Goal: Task Accomplishment & Management: Manage account settings

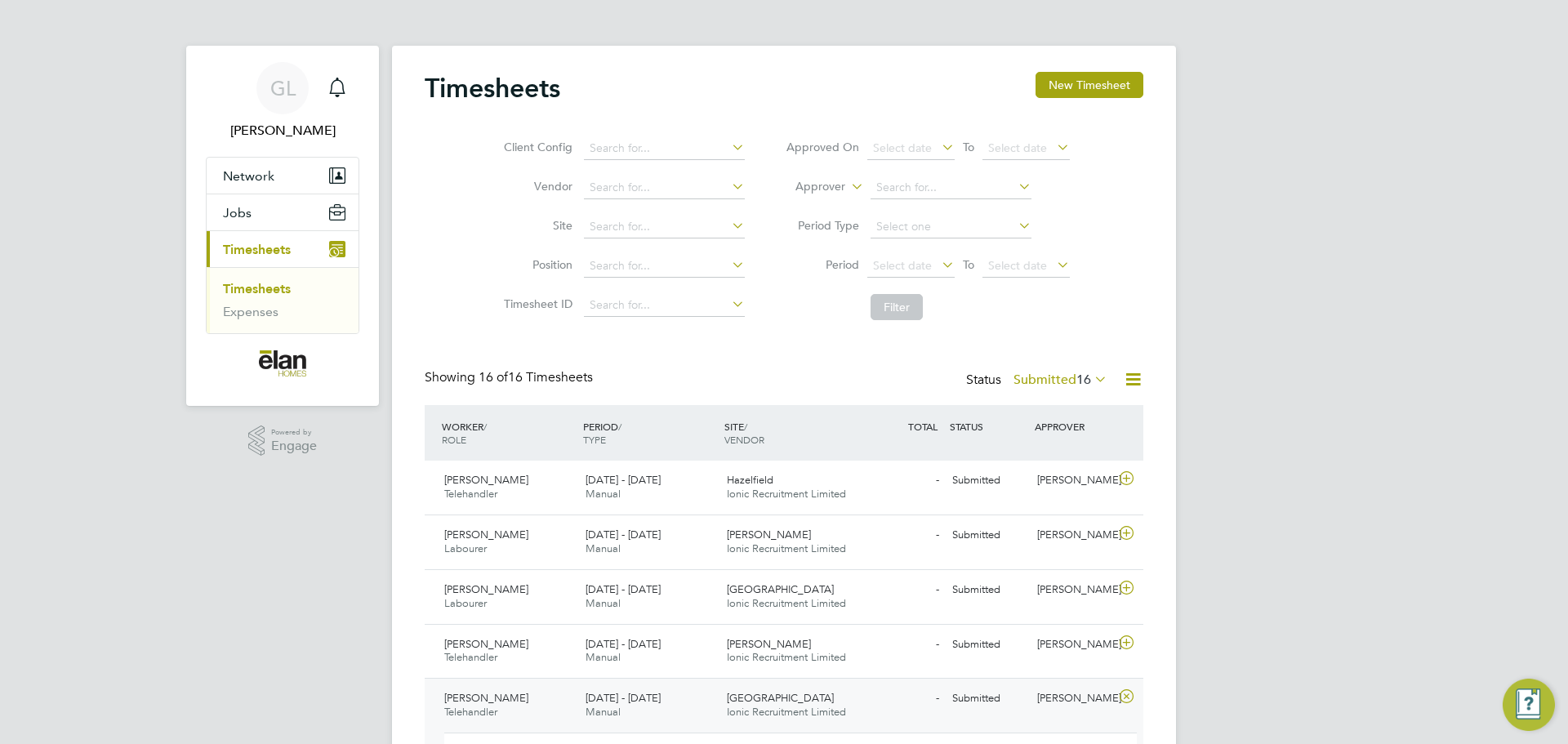
click at [272, 285] on link "Timesheets" at bounding box center [257, 288] width 68 height 15
click at [263, 286] on link "Timesheets" at bounding box center [257, 288] width 68 height 15
click at [246, 321] on ul "Timesheets Expenses" at bounding box center [282, 300] width 152 height 66
click at [257, 313] on link "Expenses" at bounding box center [251, 310] width 55 height 15
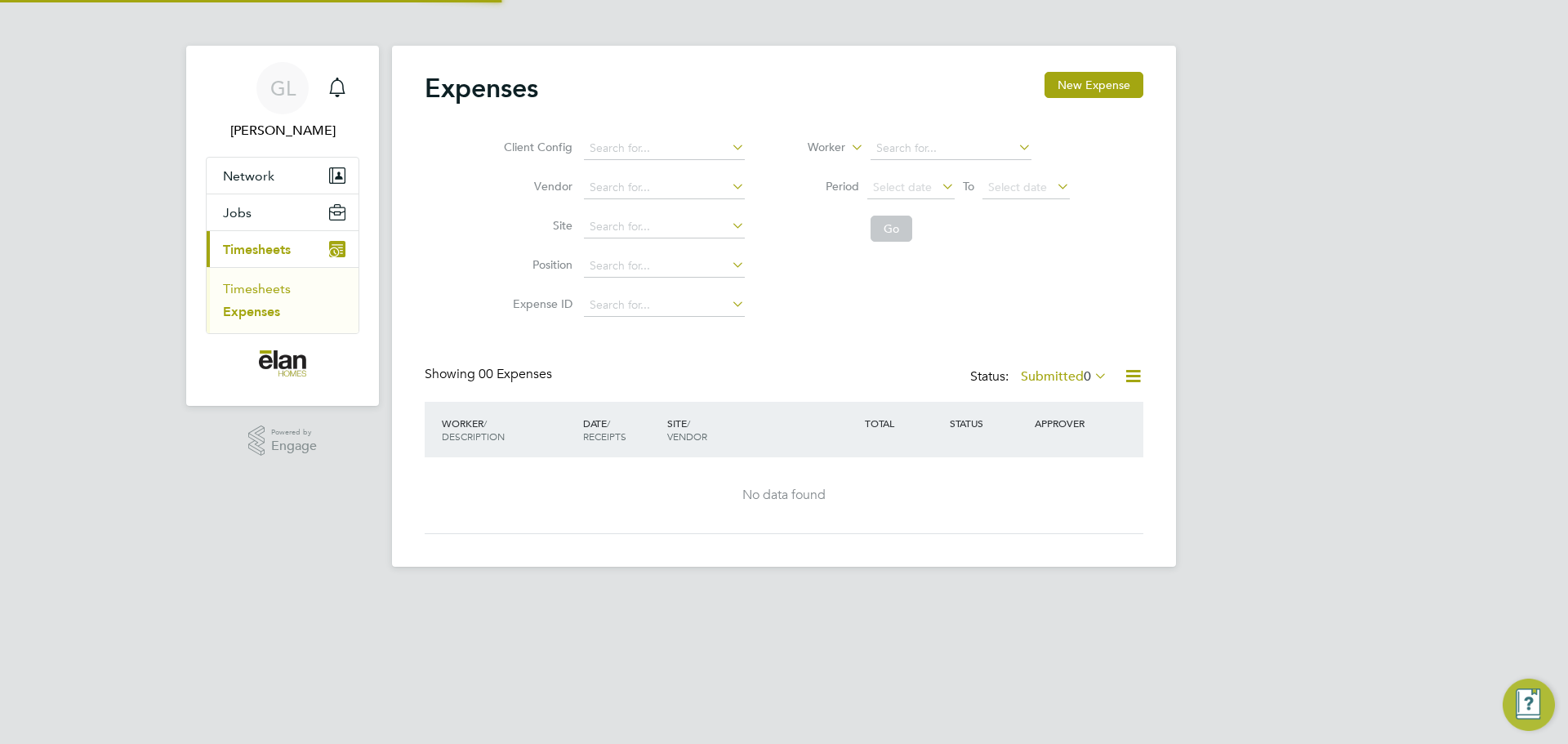
click at [255, 295] on link "Timesheets" at bounding box center [257, 288] width 68 height 15
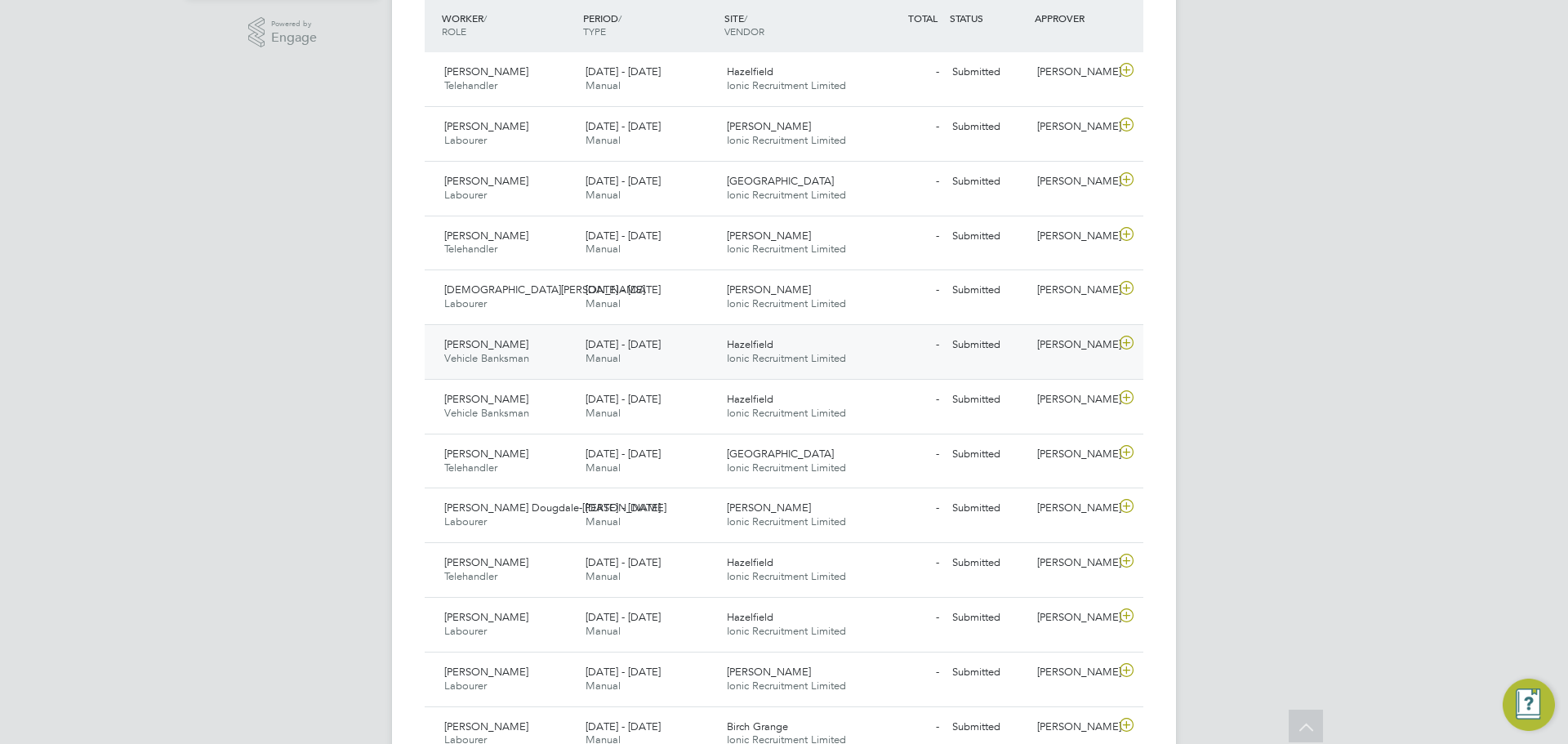
click at [1121, 341] on icon at bounding box center [1126, 343] width 21 height 13
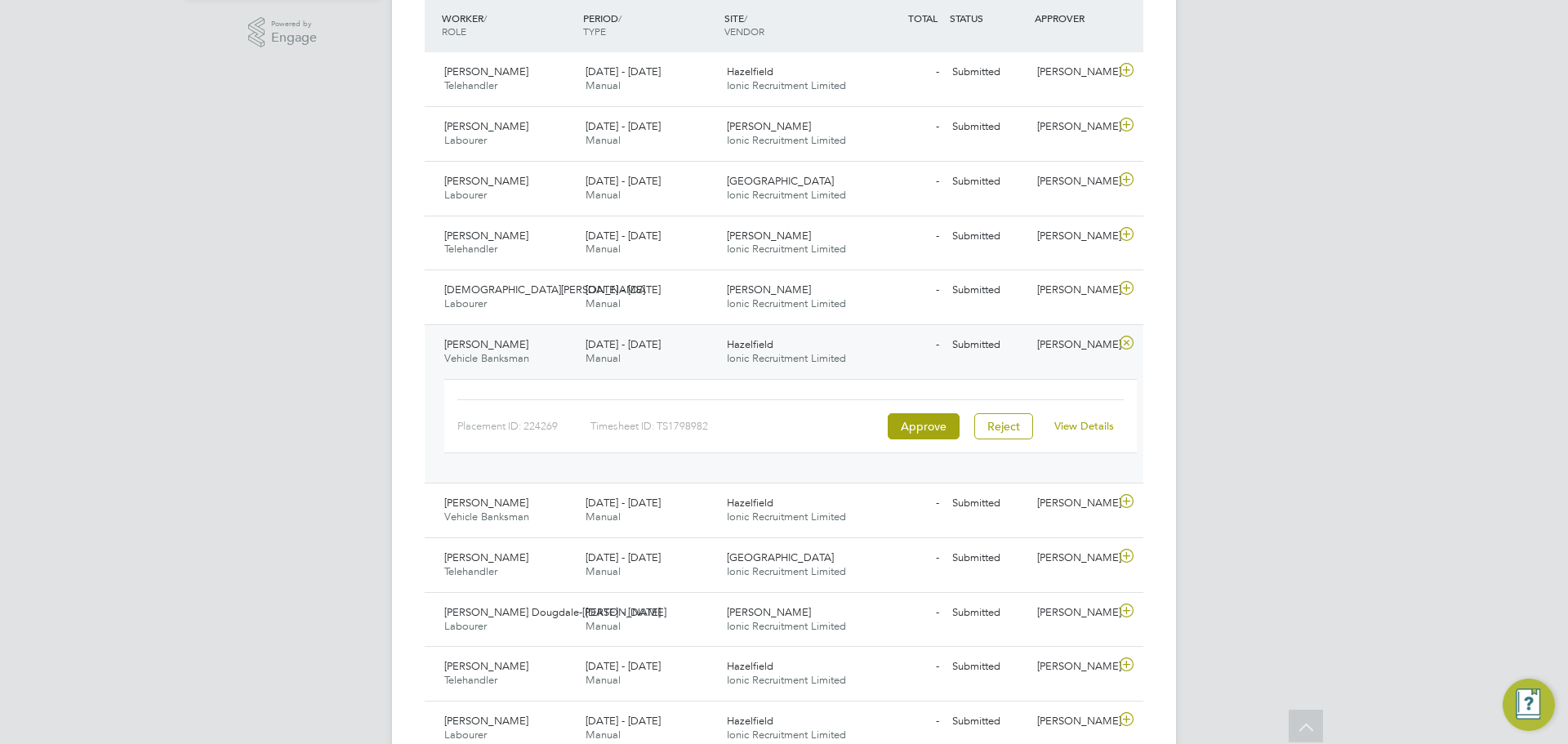
click at [1088, 430] on link "View Details" at bounding box center [1083, 426] width 60 height 14
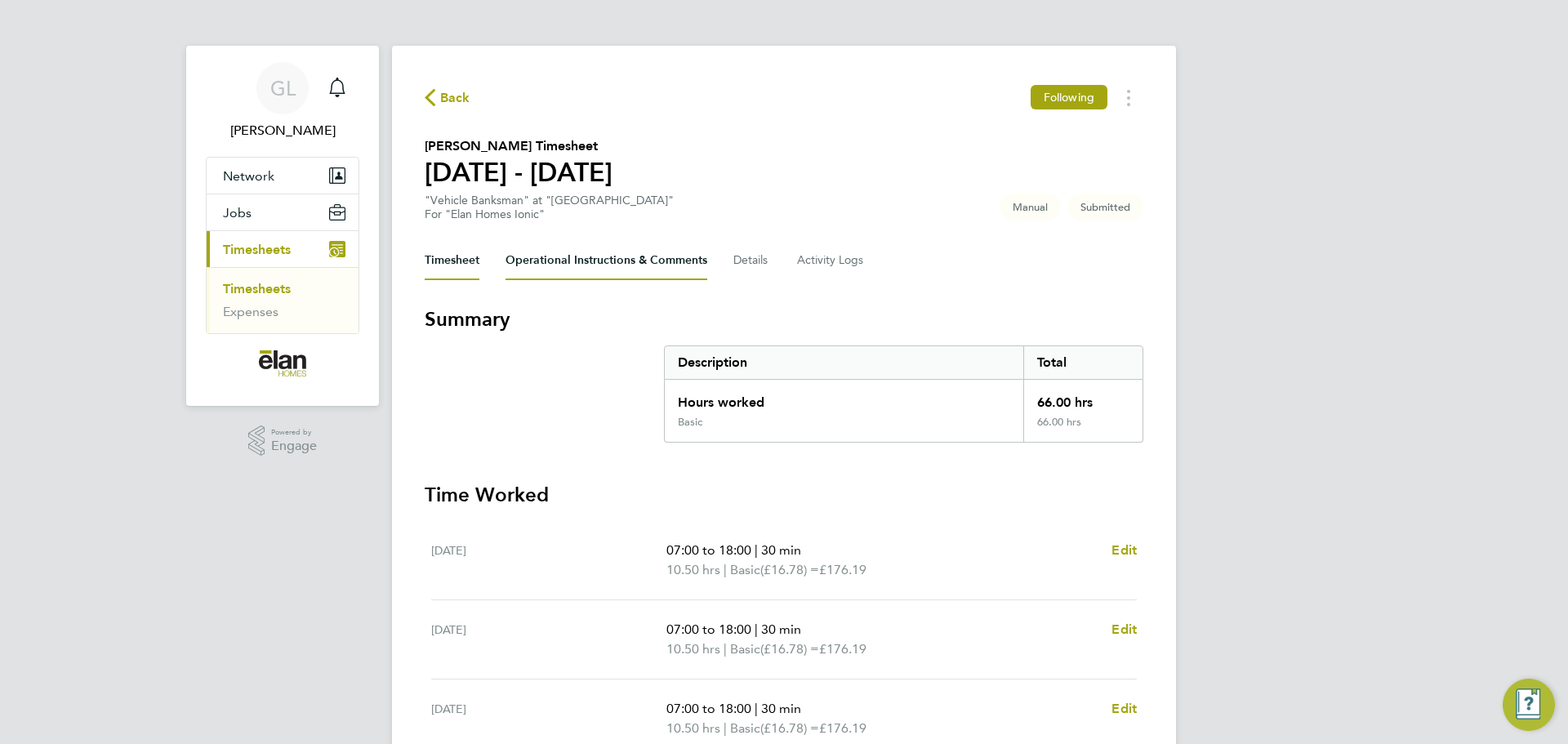
click at [616, 274] on Comments-tab "Operational Instructions & Comments" at bounding box center [606, 260] width 202 height 39
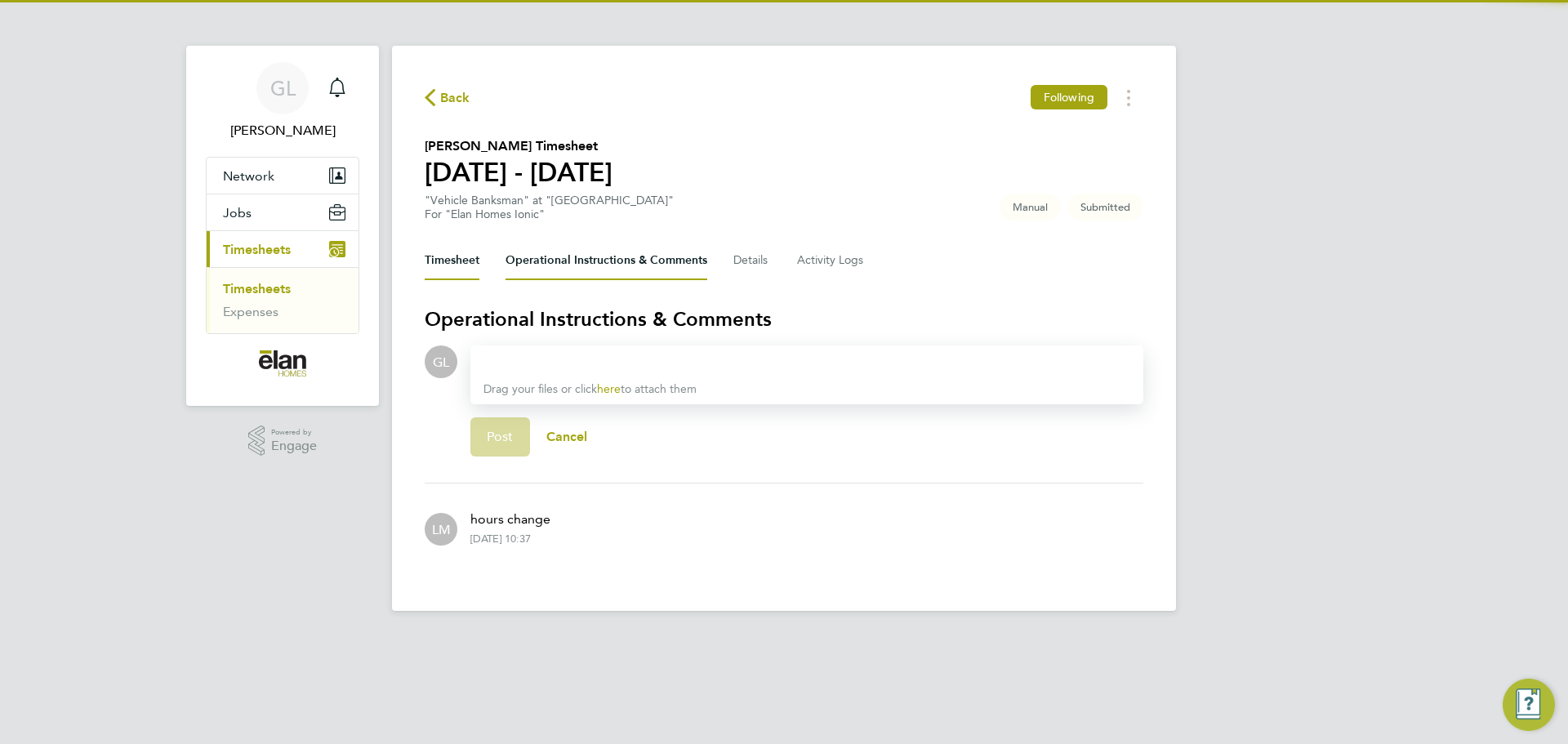
click at [463, 264] on button "Timesheet" at bounding box center [452, 260] width 54 height 39
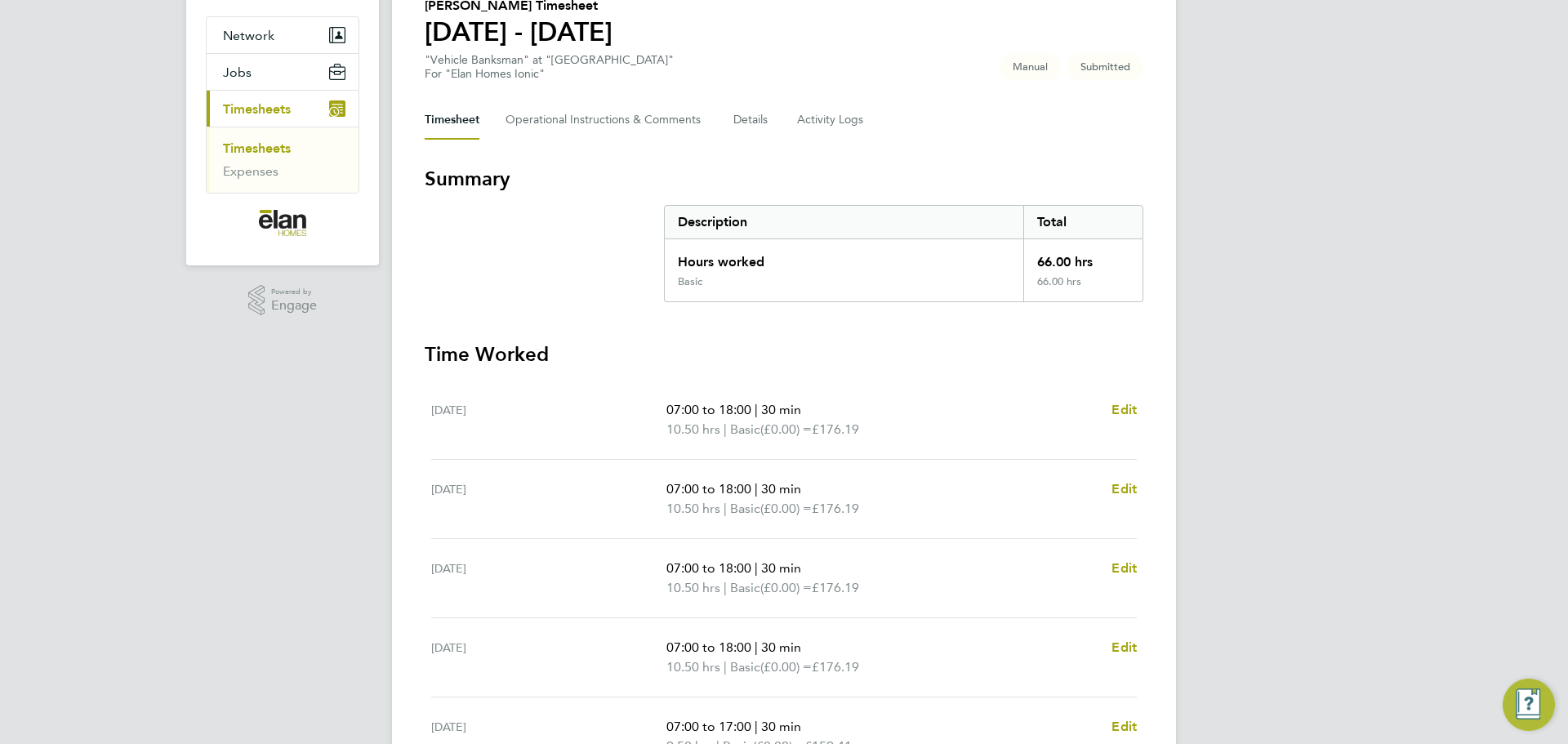
scroll to position [81, 0]
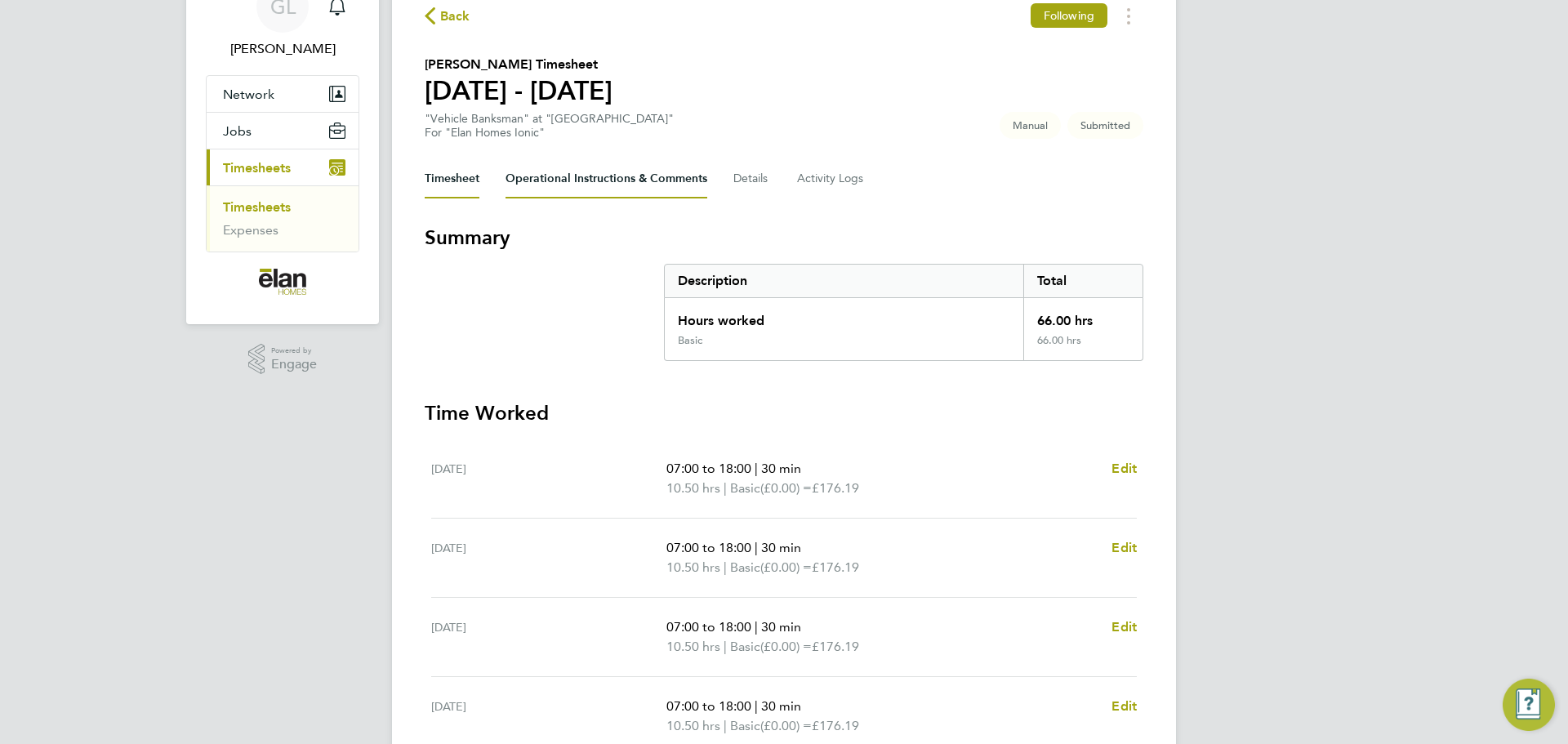
click at [606, 166] on Comments-tab "Operational Instructions & Comments" at bounding box center [606, 178] width 202 height 39
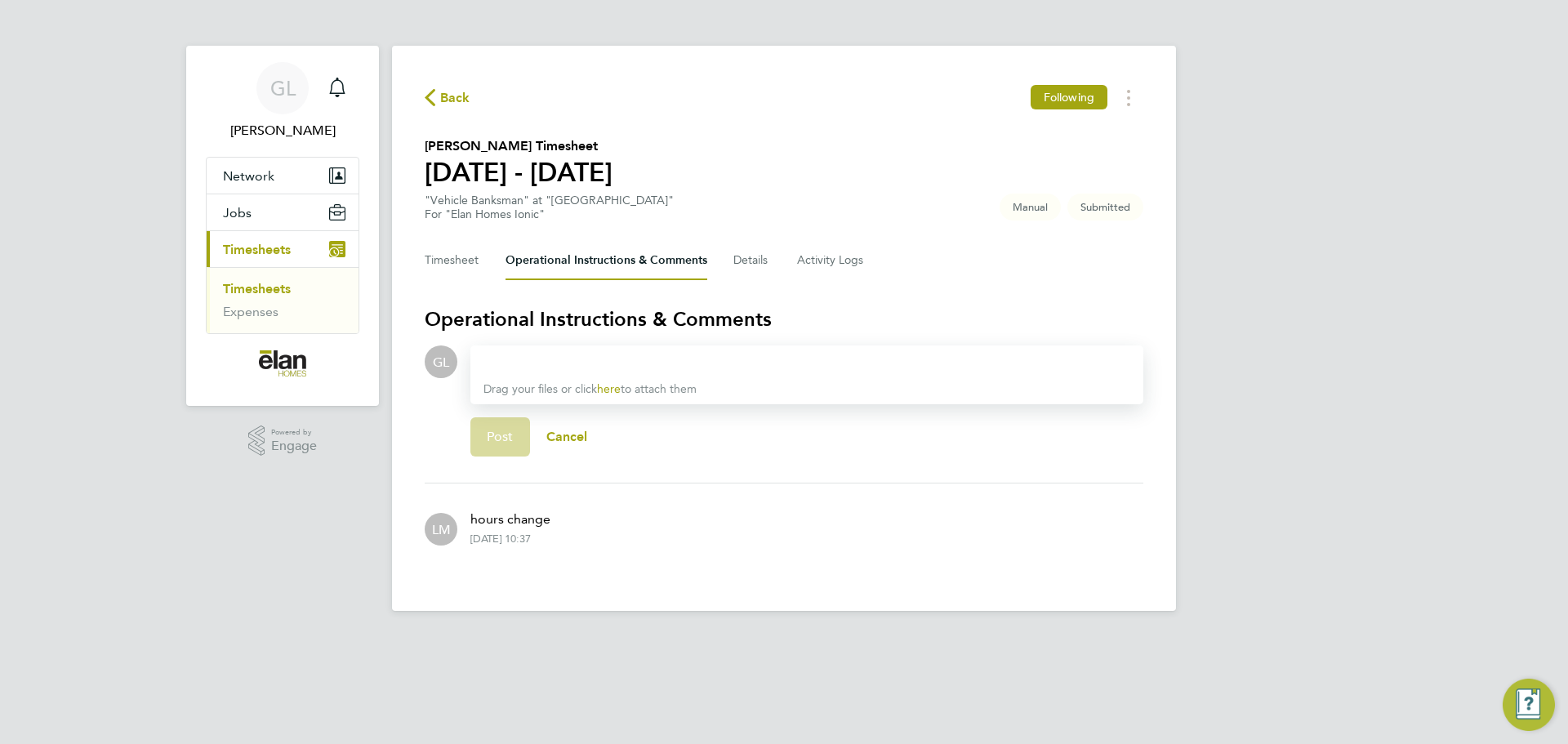
click at [632, 357] on div at bounding box center [807, 361] width 647 height 20
click at [612, 361] on div "Hours confirmed by ASM CS" at bounding box center [807, 361] width 647 height 20
click at [671, 358] on div "Hours confirmed by Assistant SM CS" at bounding box center [807, 361] width 647 height 20
click at [698, 360] on div "Hours confirmed by Assistant Site M CS" at bounding box center [807, 361] width 647 height 20
click at [496, 436] on span "Post" at bounding box center [500, 436] width 27 height 16
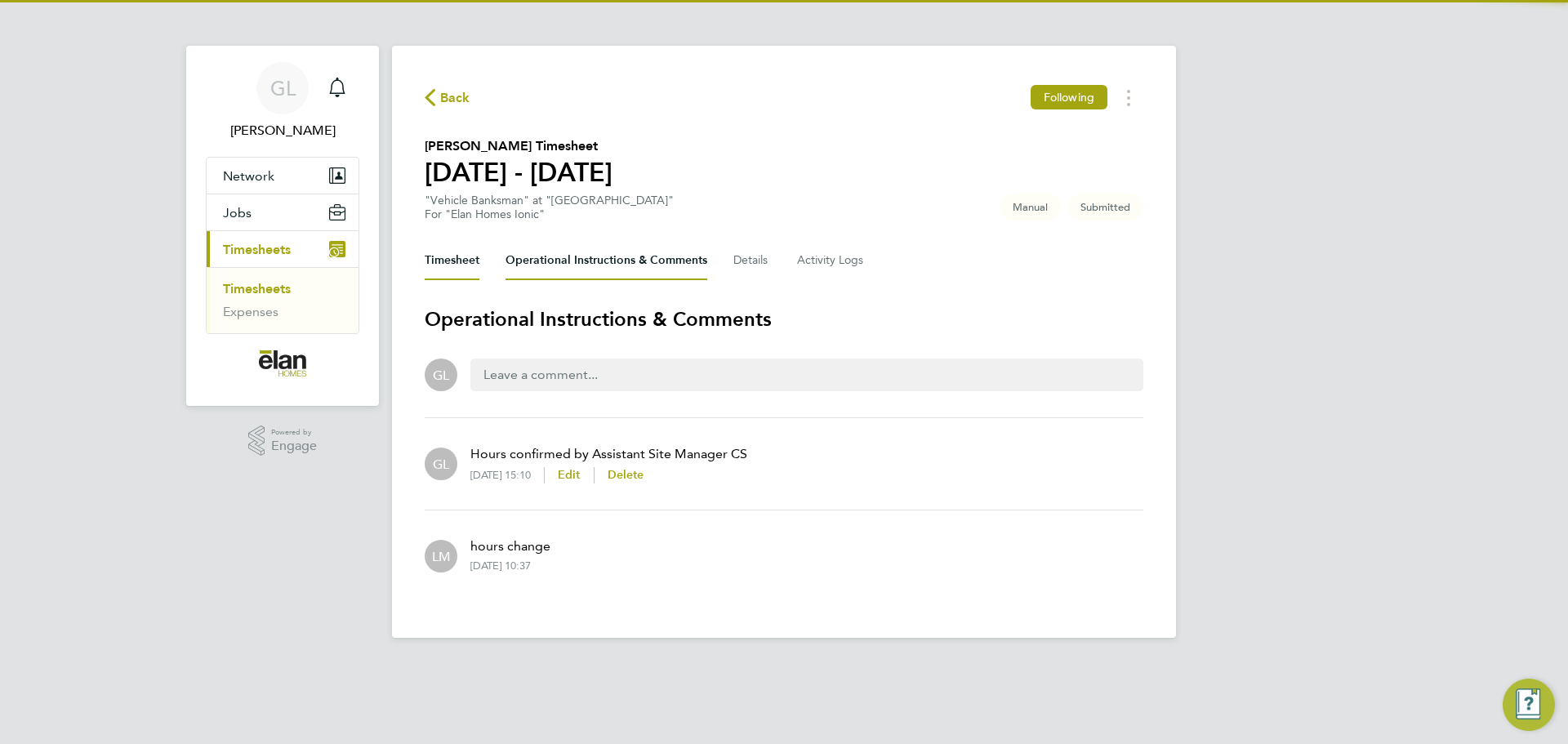
click at [459, 267] on button "Timesheet" at bounding box center [452, 260] width 54 height 39
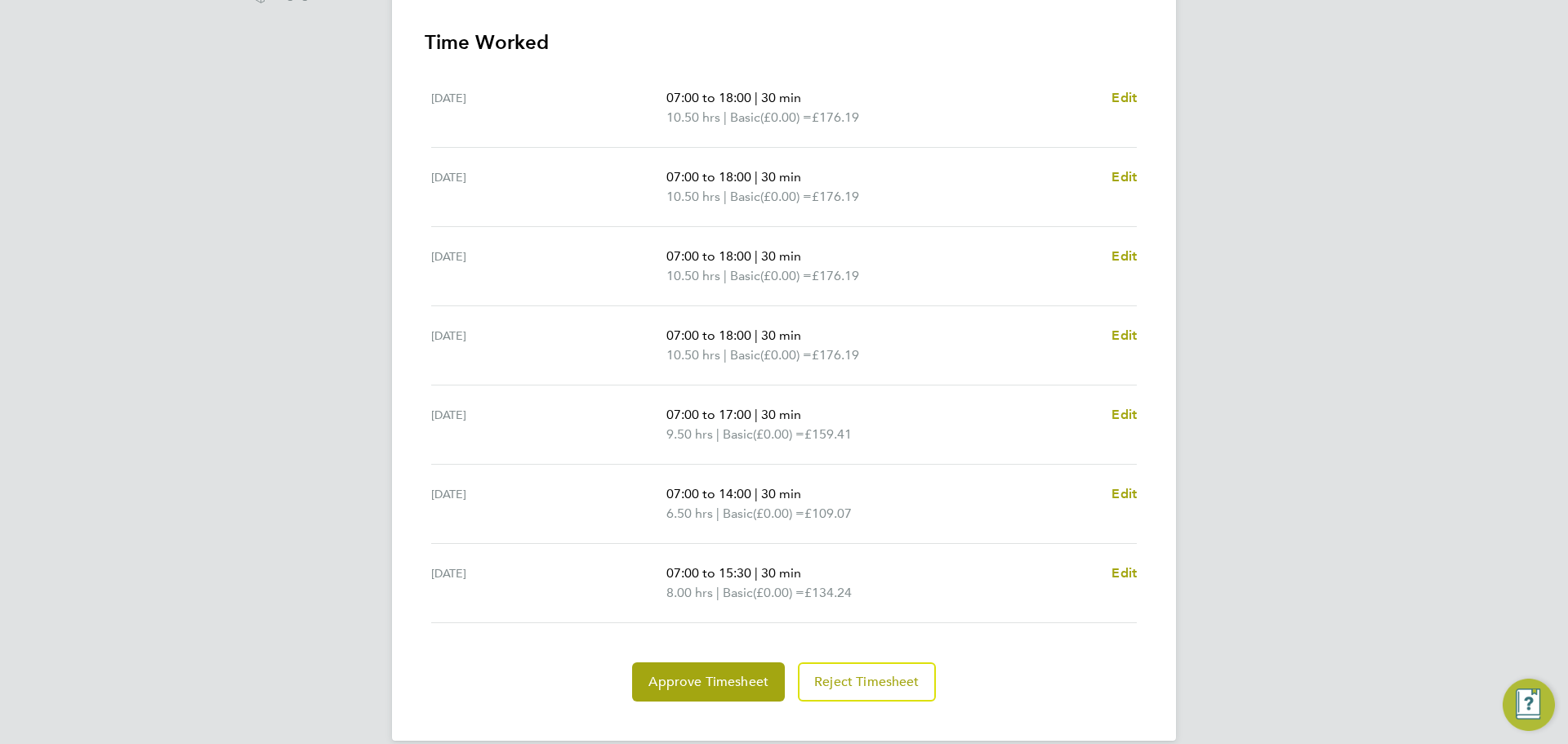
scroll to position [475, 0]
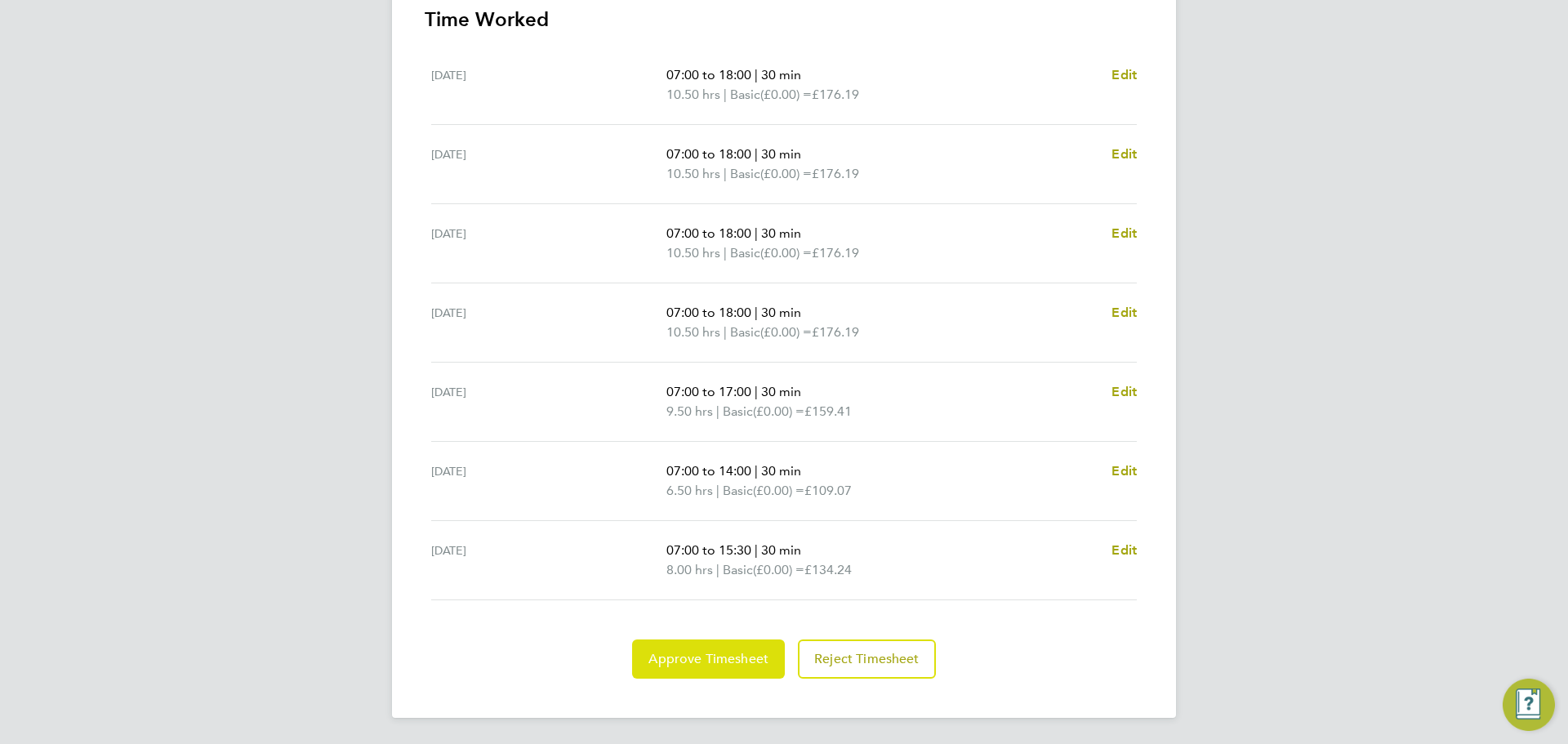
click at [675, 653] on span "Approve Timesheet" at bounding box center [708, 658] width 120 height 16
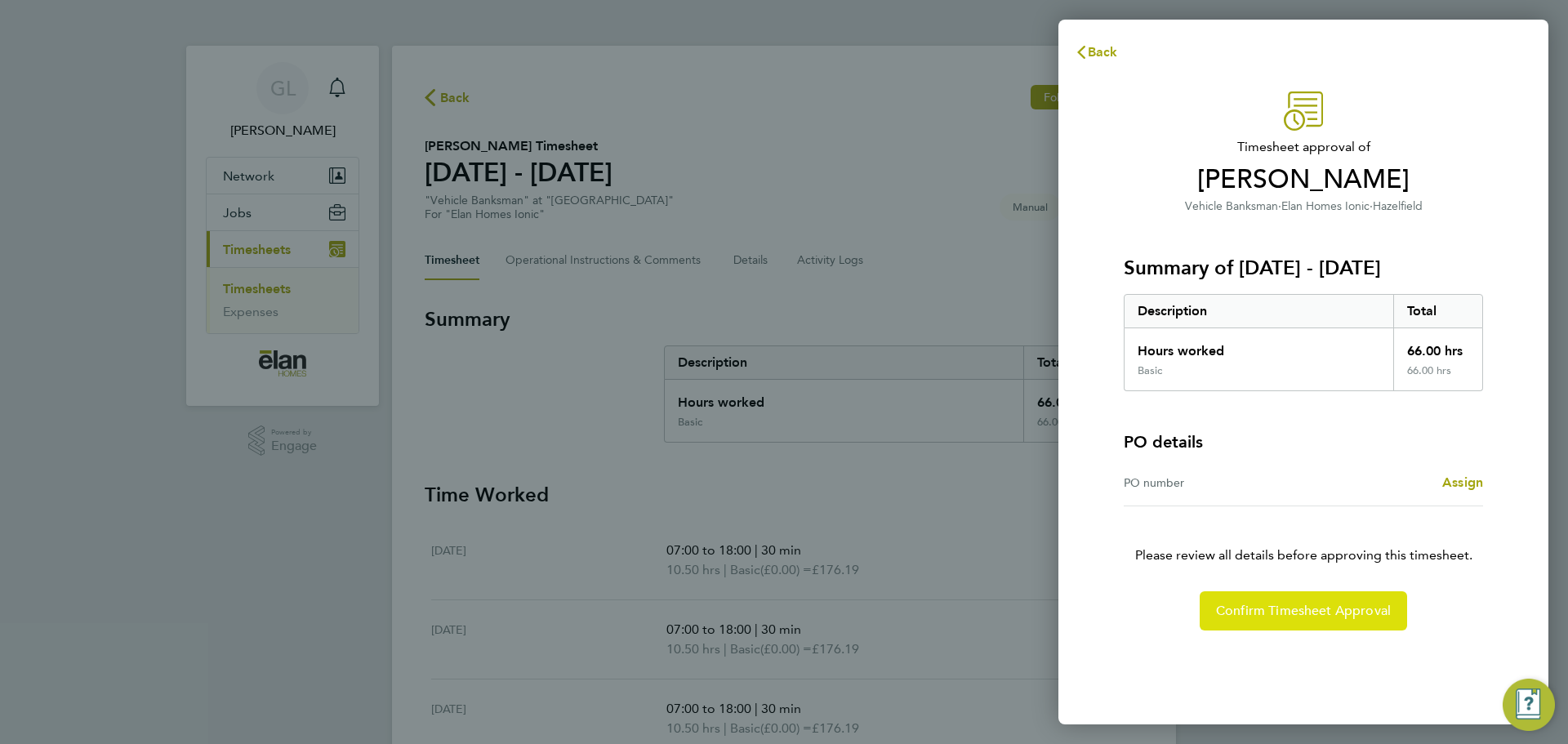
click at [1274, 613] on span "Confirm Timesheet Approval" at bounding box center [1303, 610] width 175 height 16
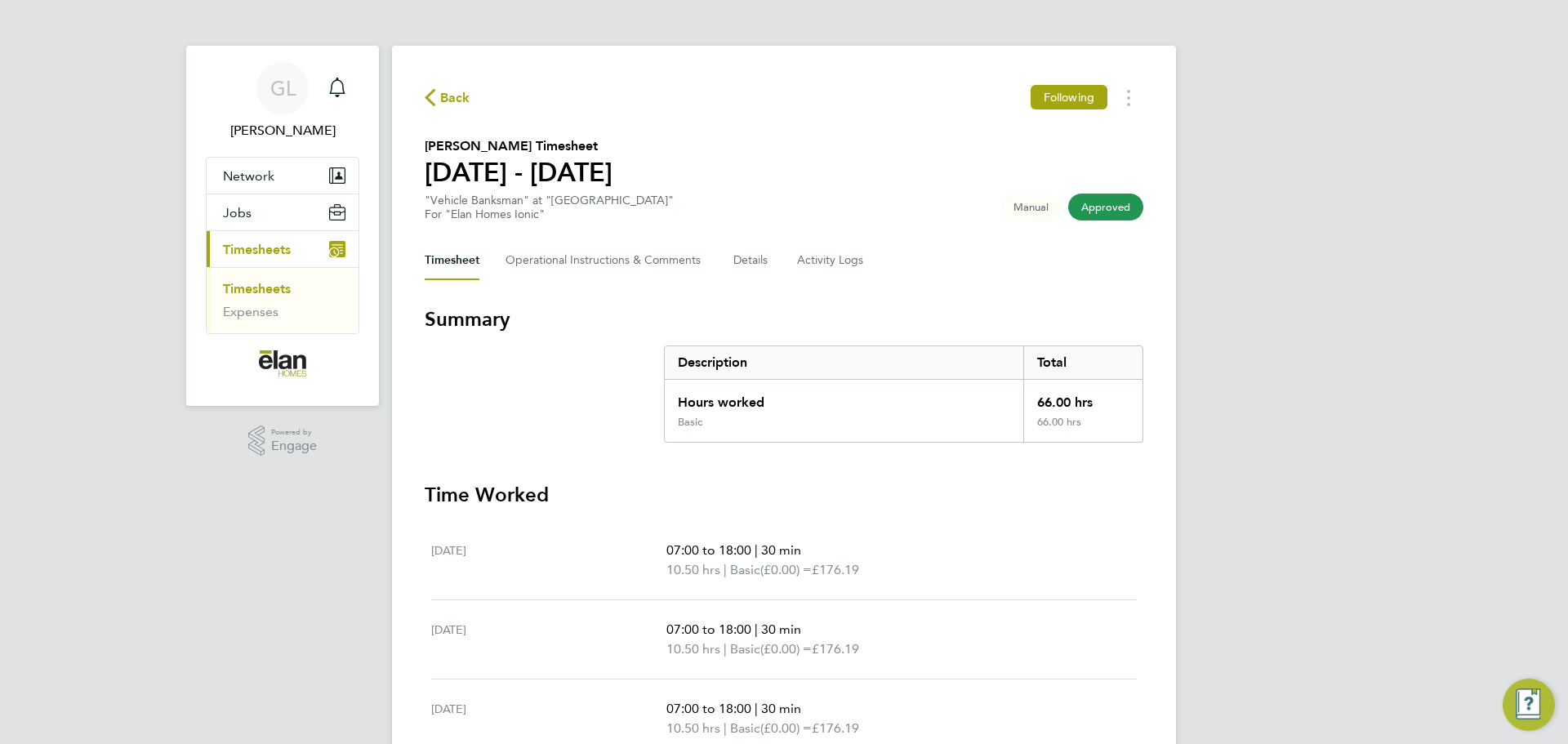
click at [252, 285] on link "Timesheets" at bounding box center [257, 288] width 68 height 15
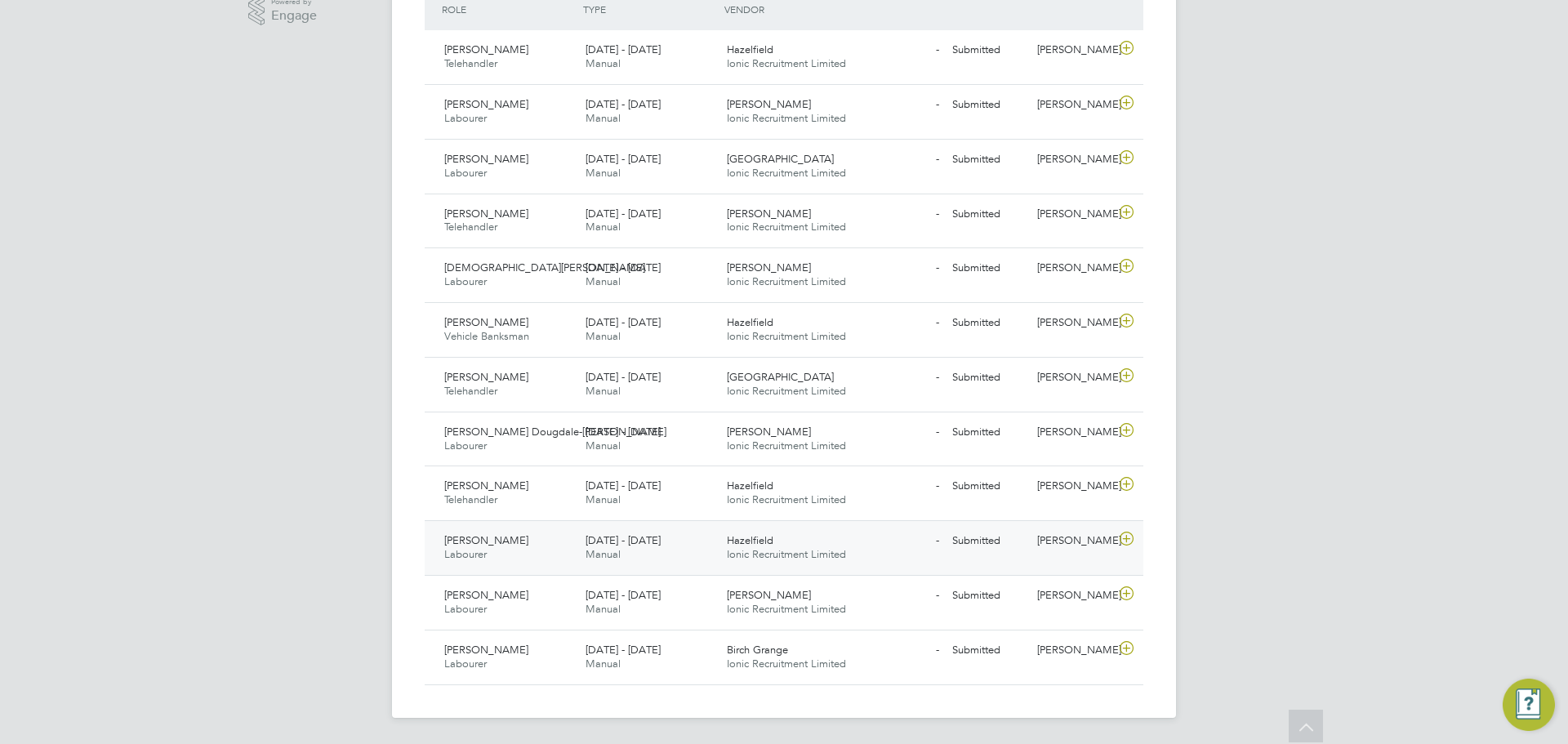
click at [1128, 544] on icon at bounding box center [1126, 539] width 21 height 13
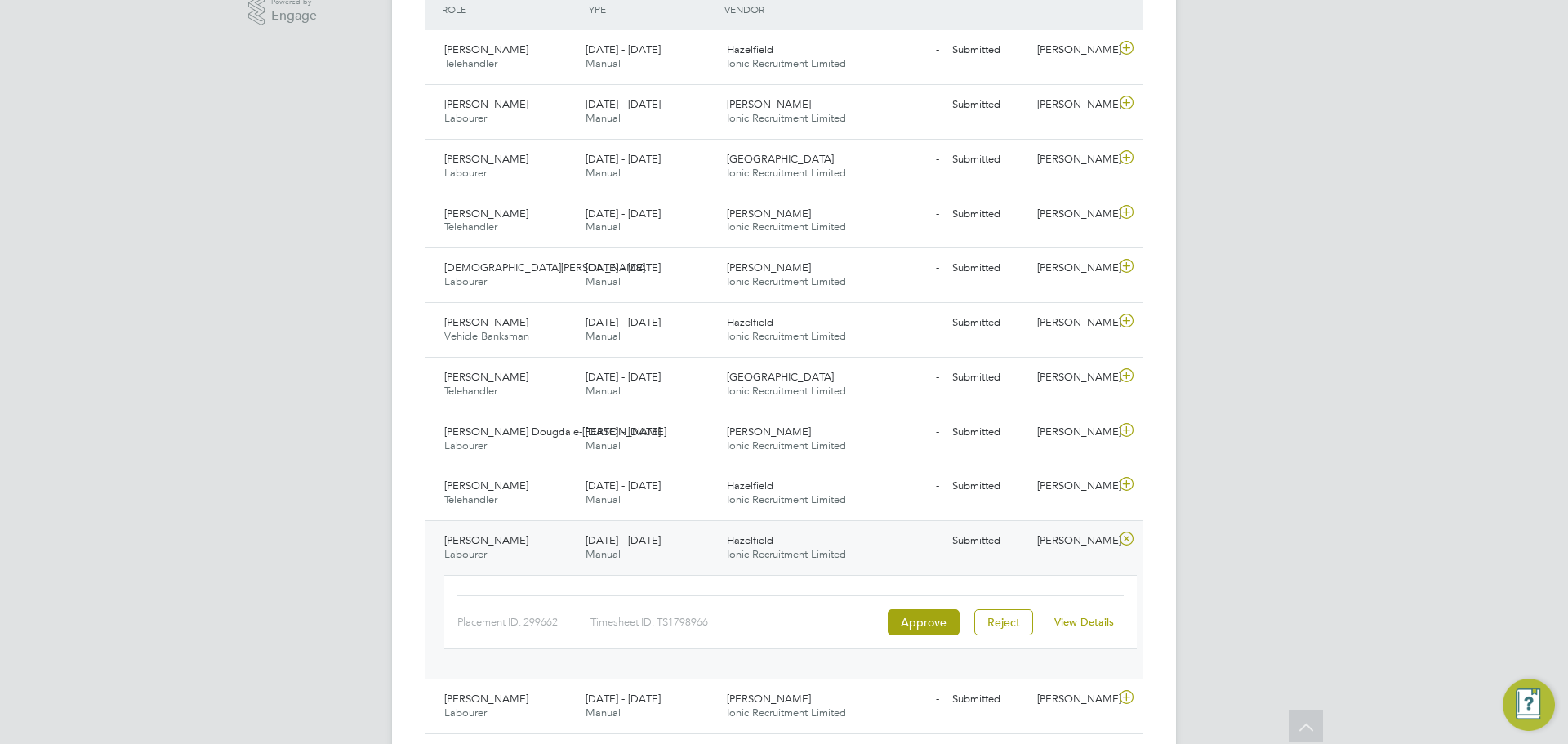
click at [1085, 616] on link "View Details" at bounding box center [1083, 622] width 60 height 14
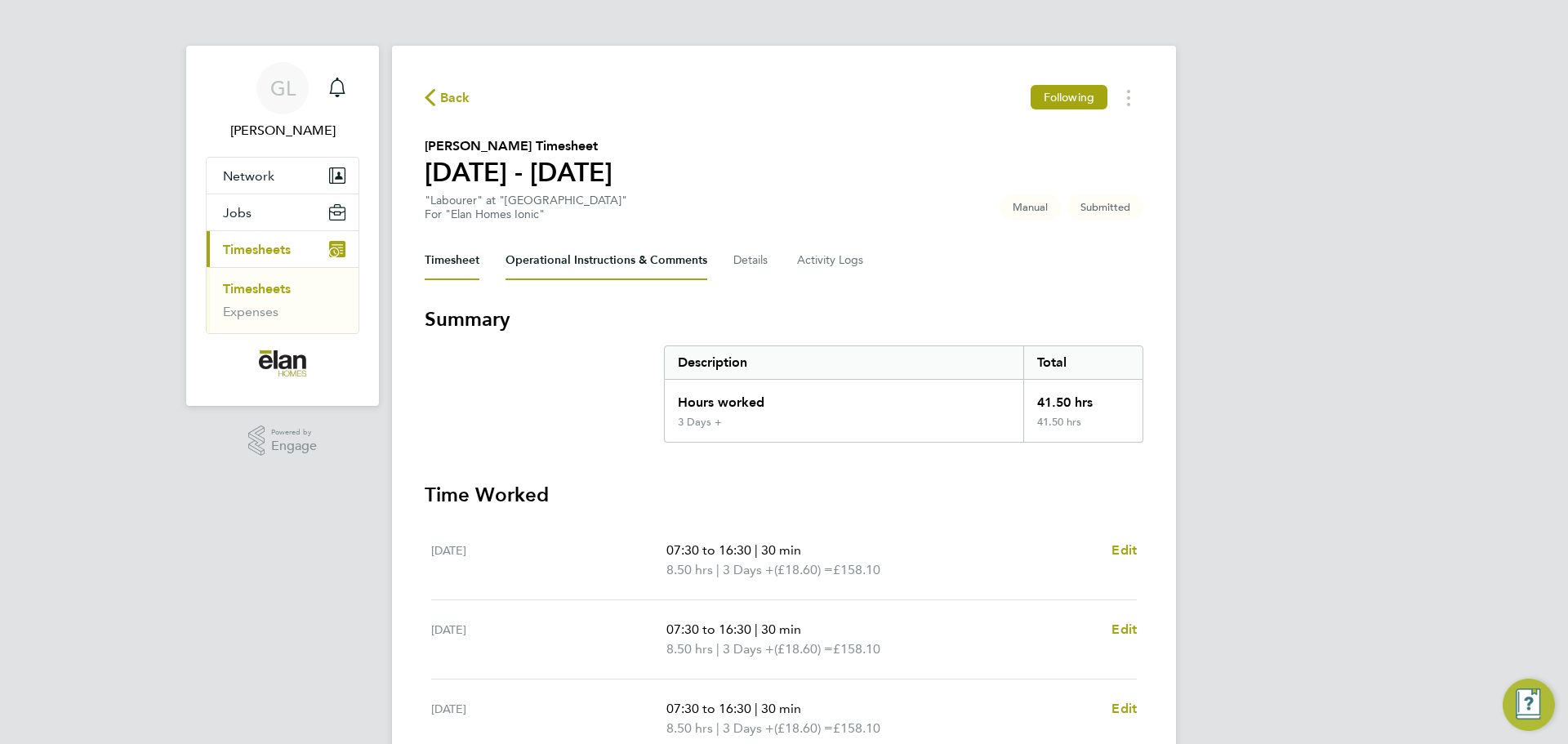
click at [610, 264] on Comments-tab "Operational Instructions & Comments" at bounding box center [606, 260] width 202 height 39
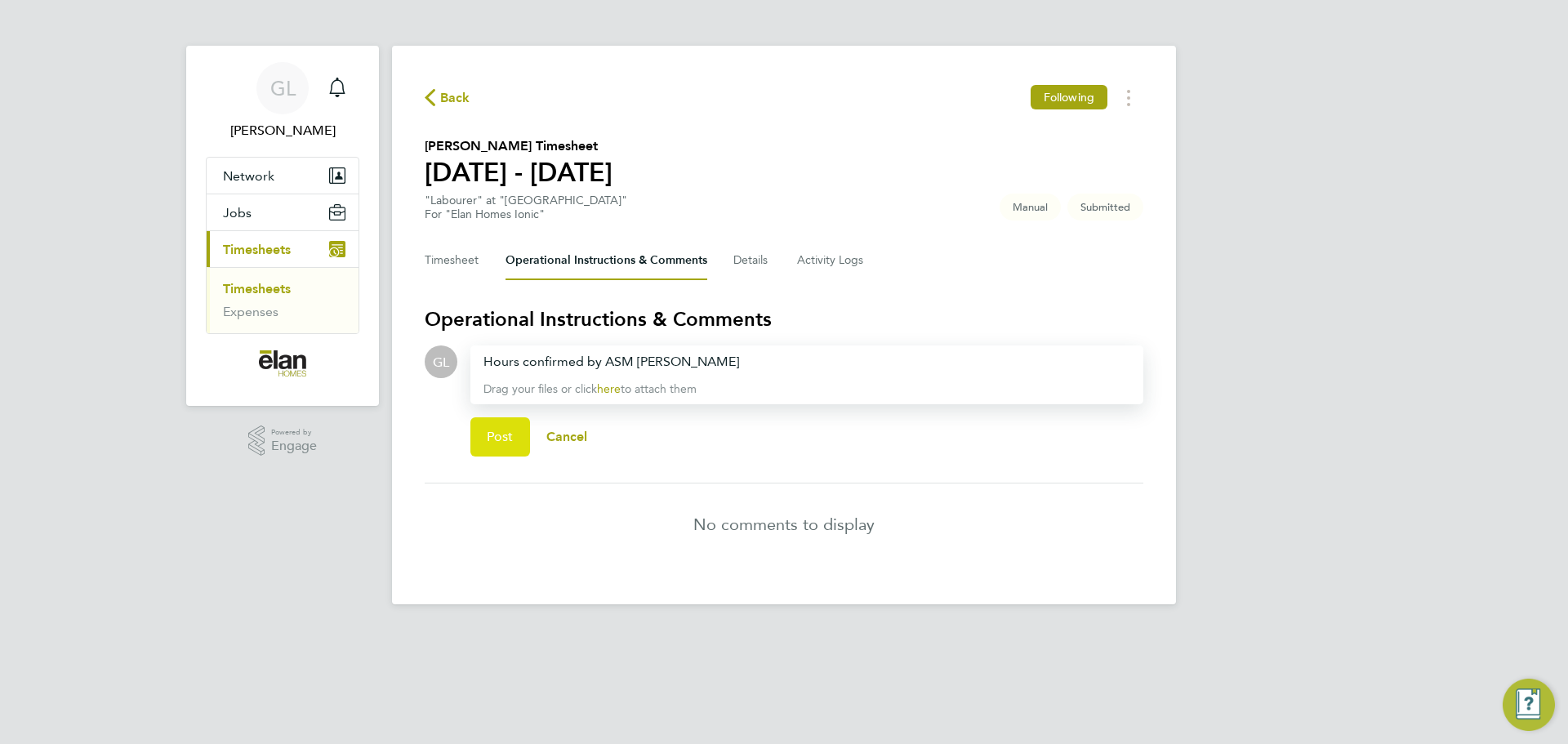
click at [507, 429] on span "Post" at bounding box center [500, 436] width 27 height 16
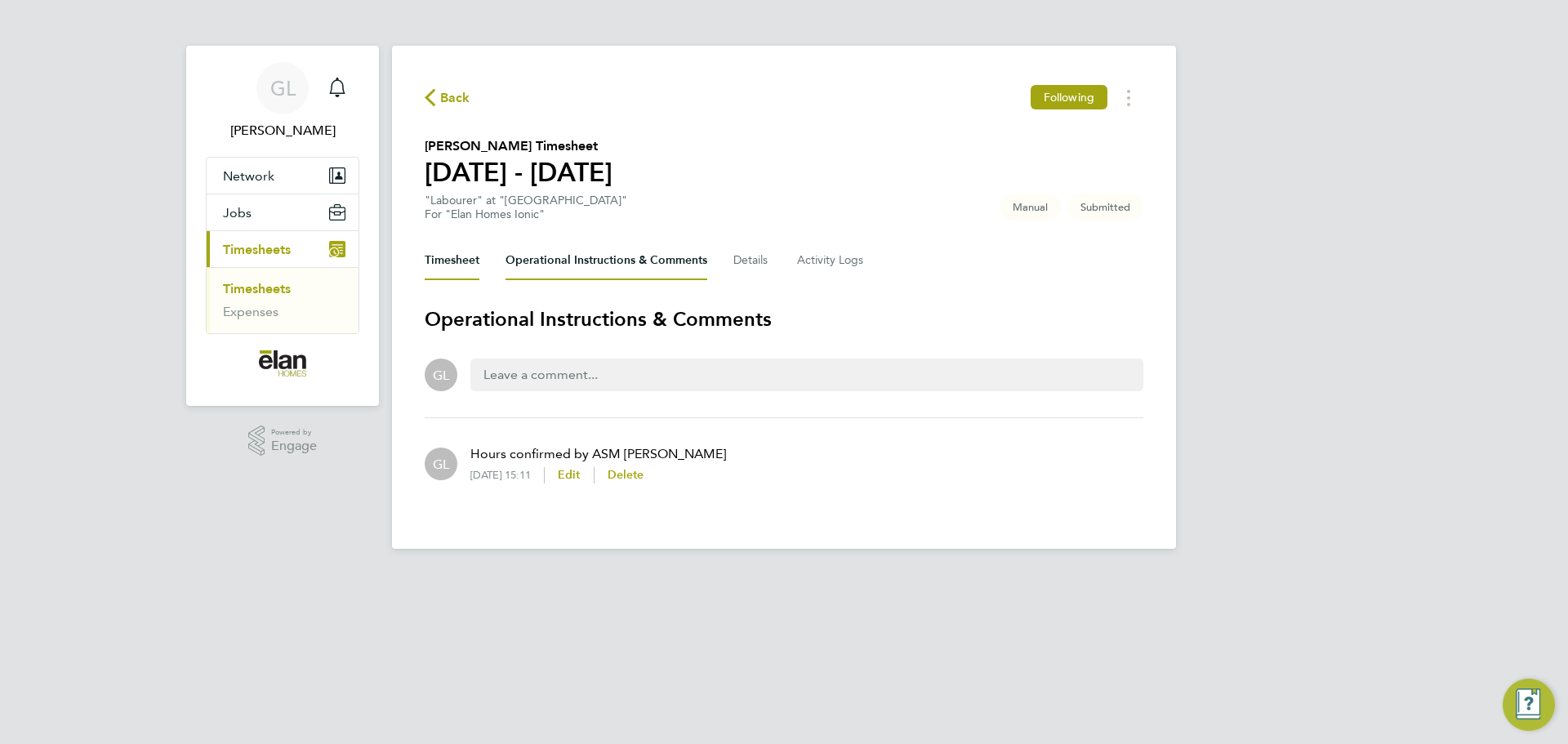
click at [452, 252] on button "Timesheet" at bounding box center [452, 260] width 54 height 39
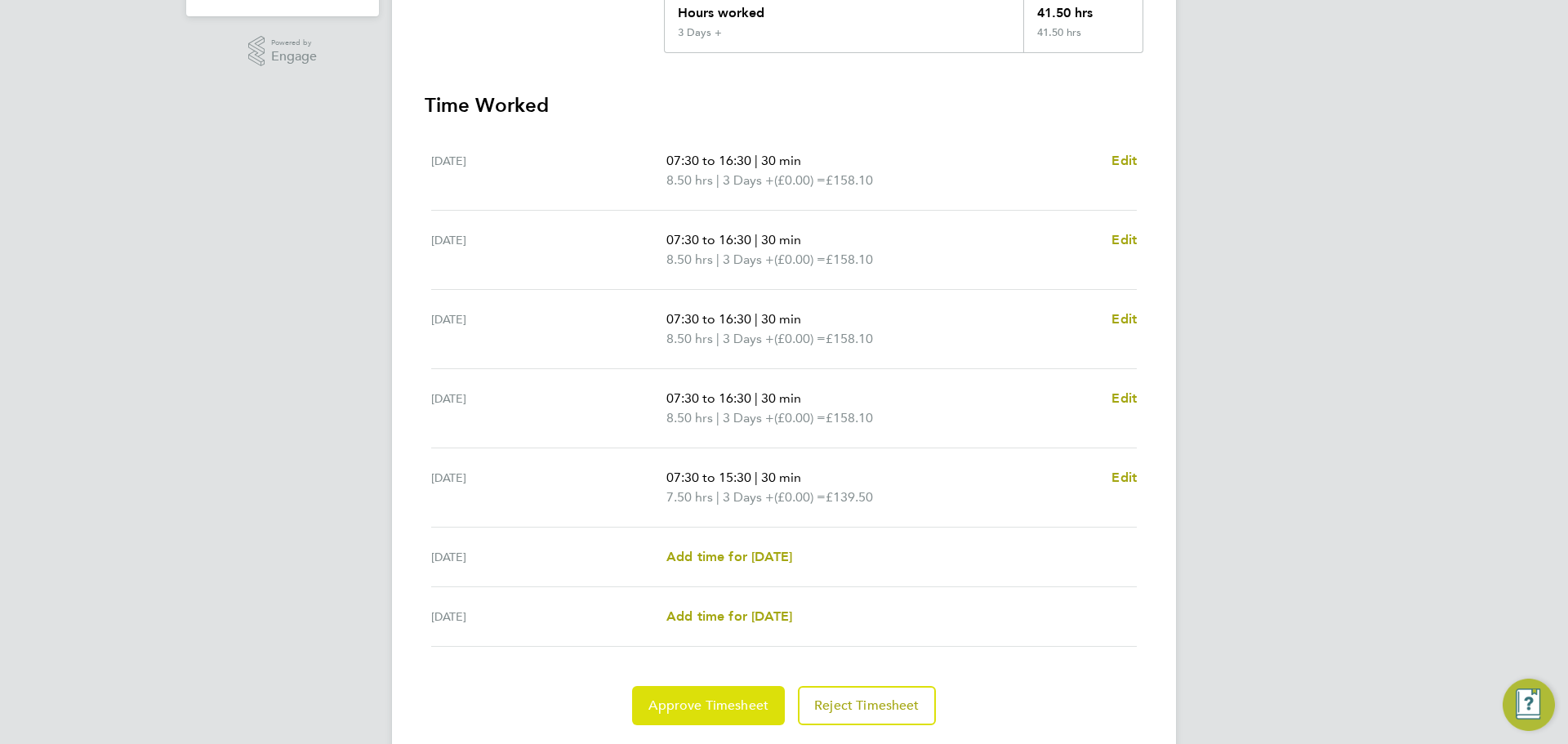
scroll to position [408, 0]
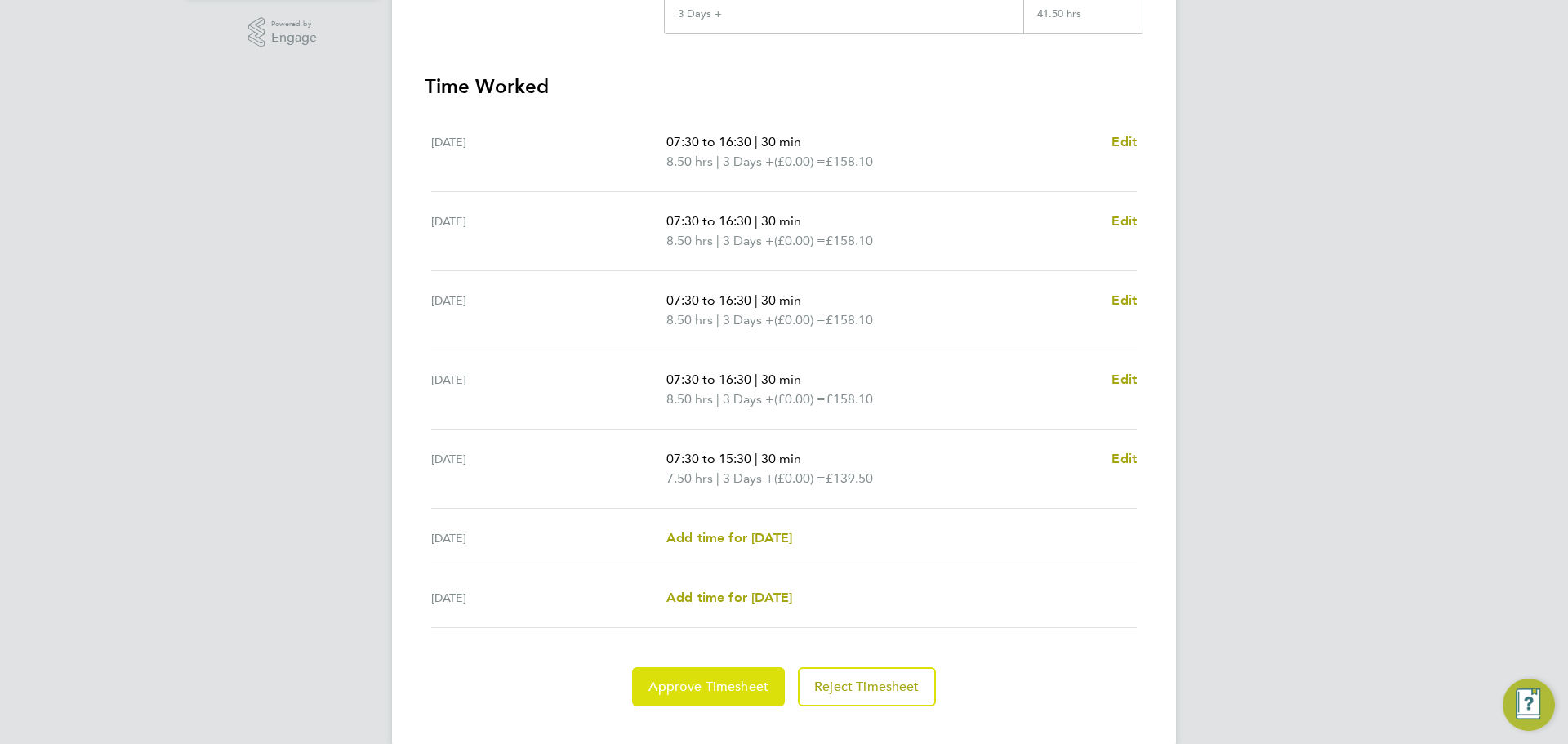
click at [684, 682] on span "Approve Timesheet" at bounding box center [708, 686] width 120 height 16
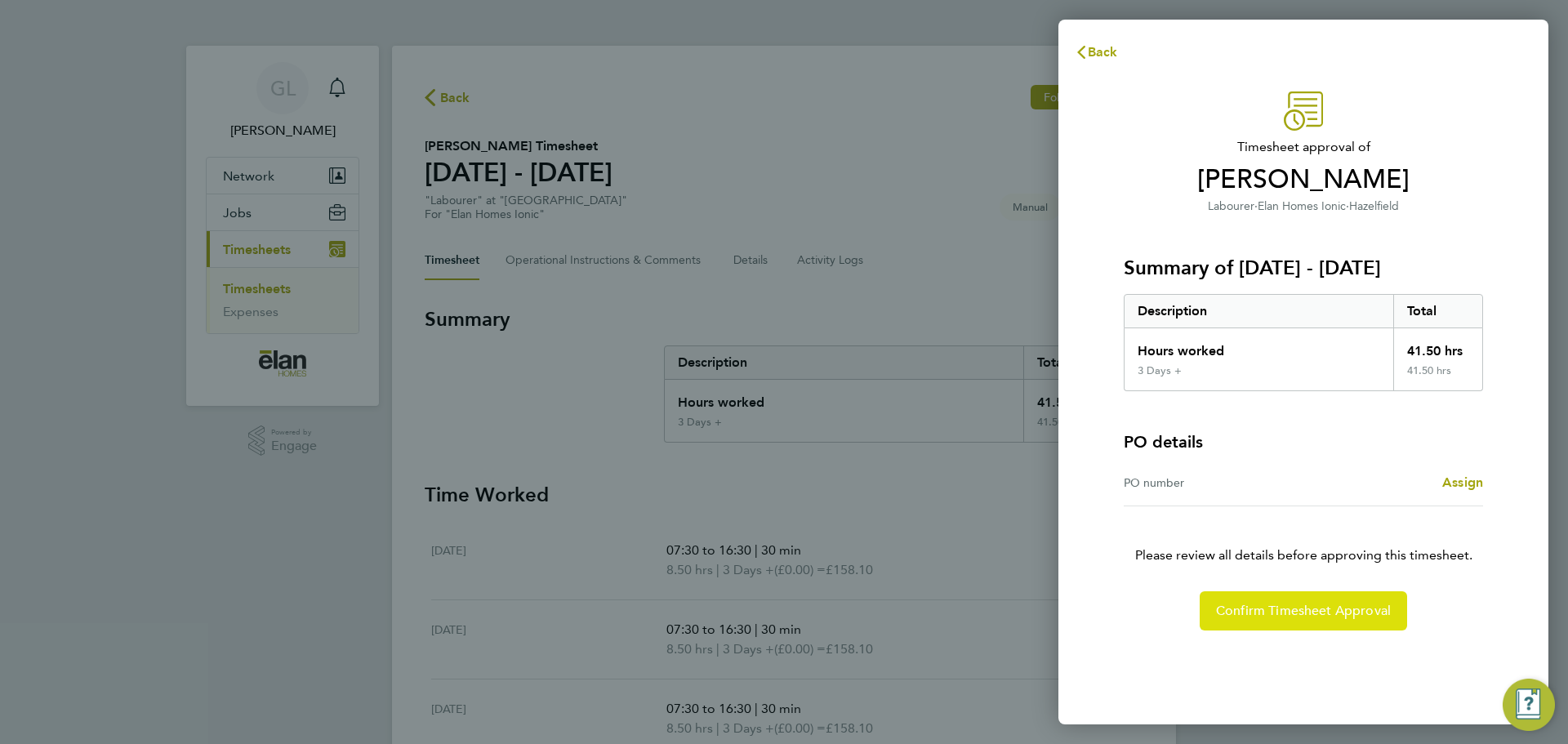
click at [1317, 610] on span "Confirm Timesheet Approval" at bounding box center [1303, 610] width 175 height 16
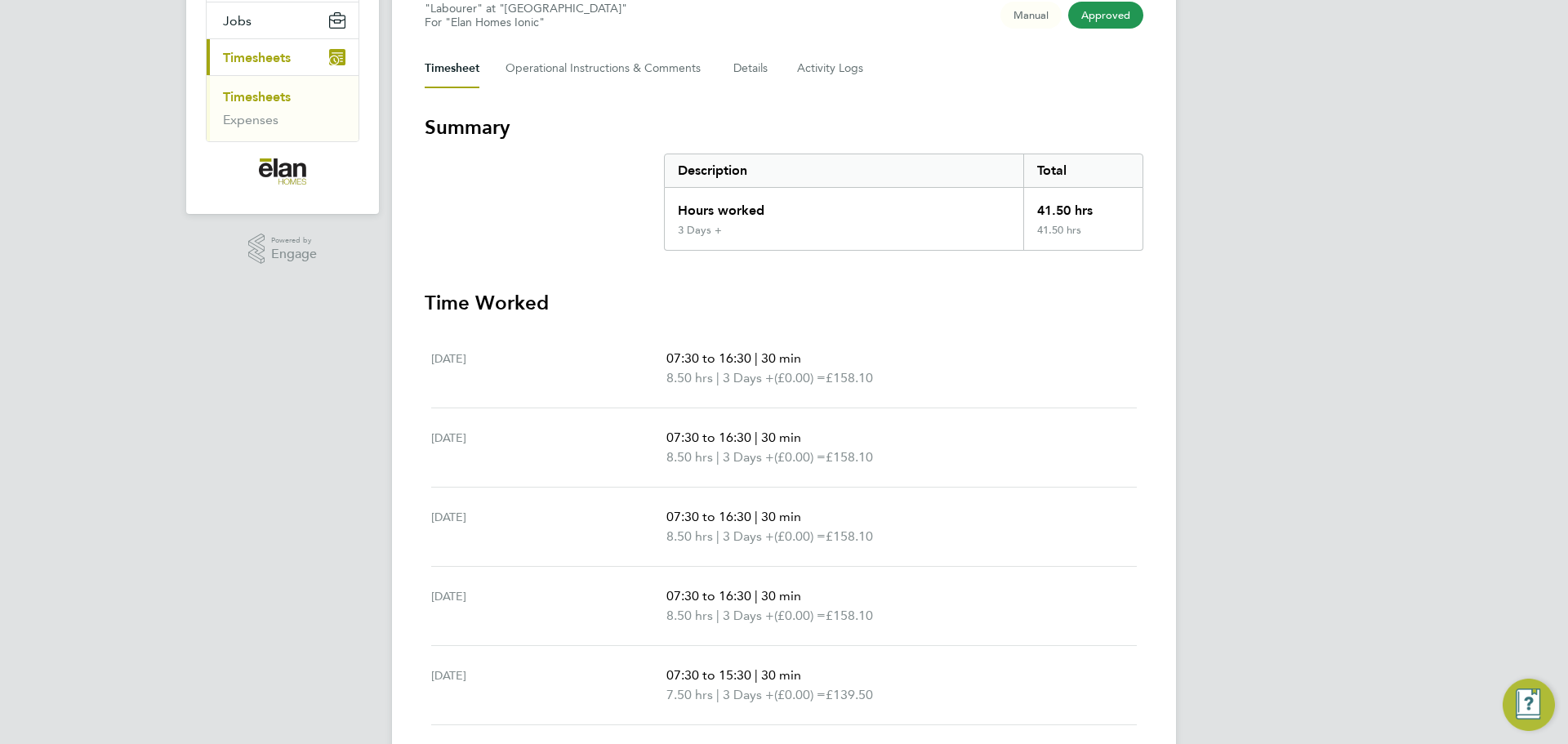
scroll to position [163, 0]
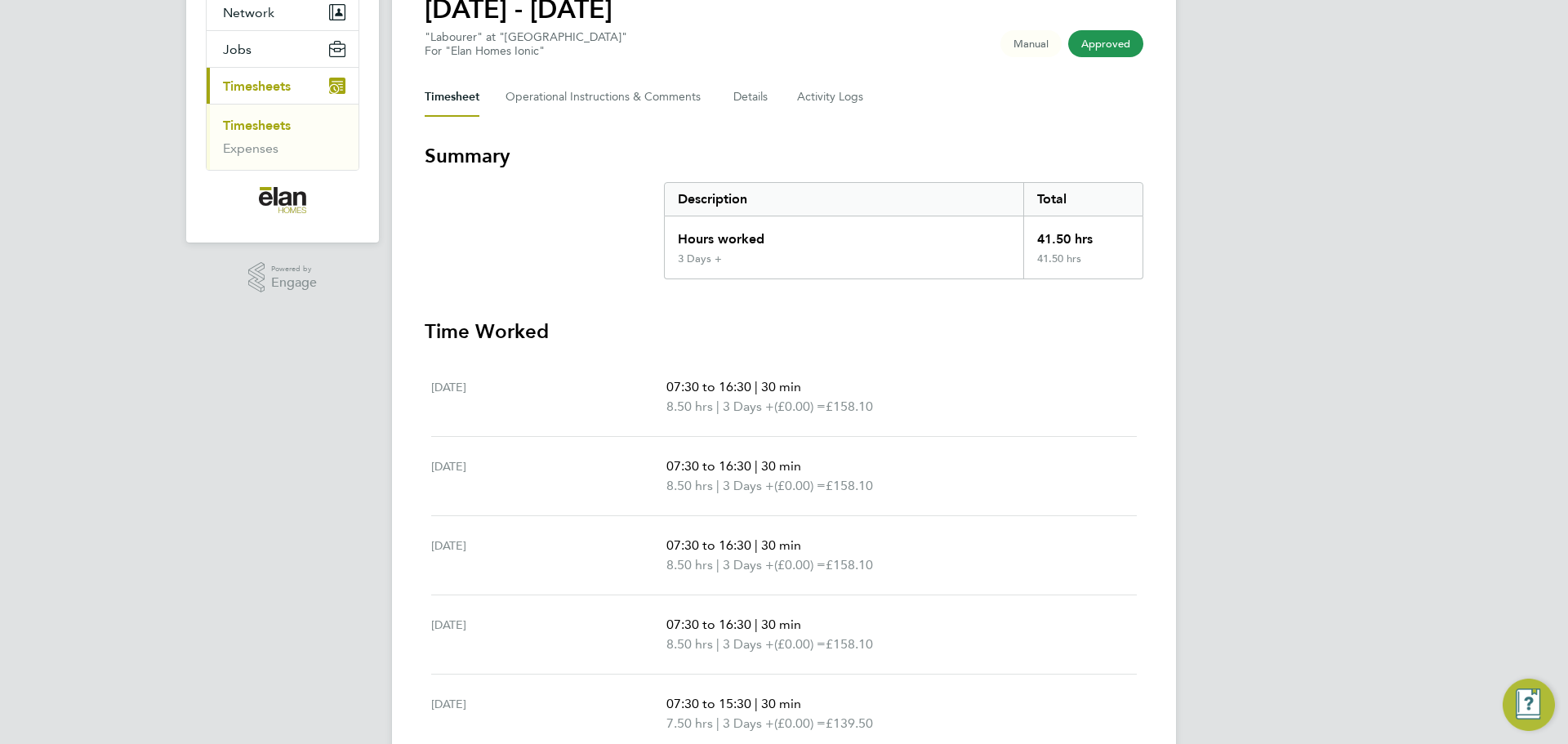
click at [252, 128] on link "Timesheets" at bounding box center [257, 125] width 68 height 15
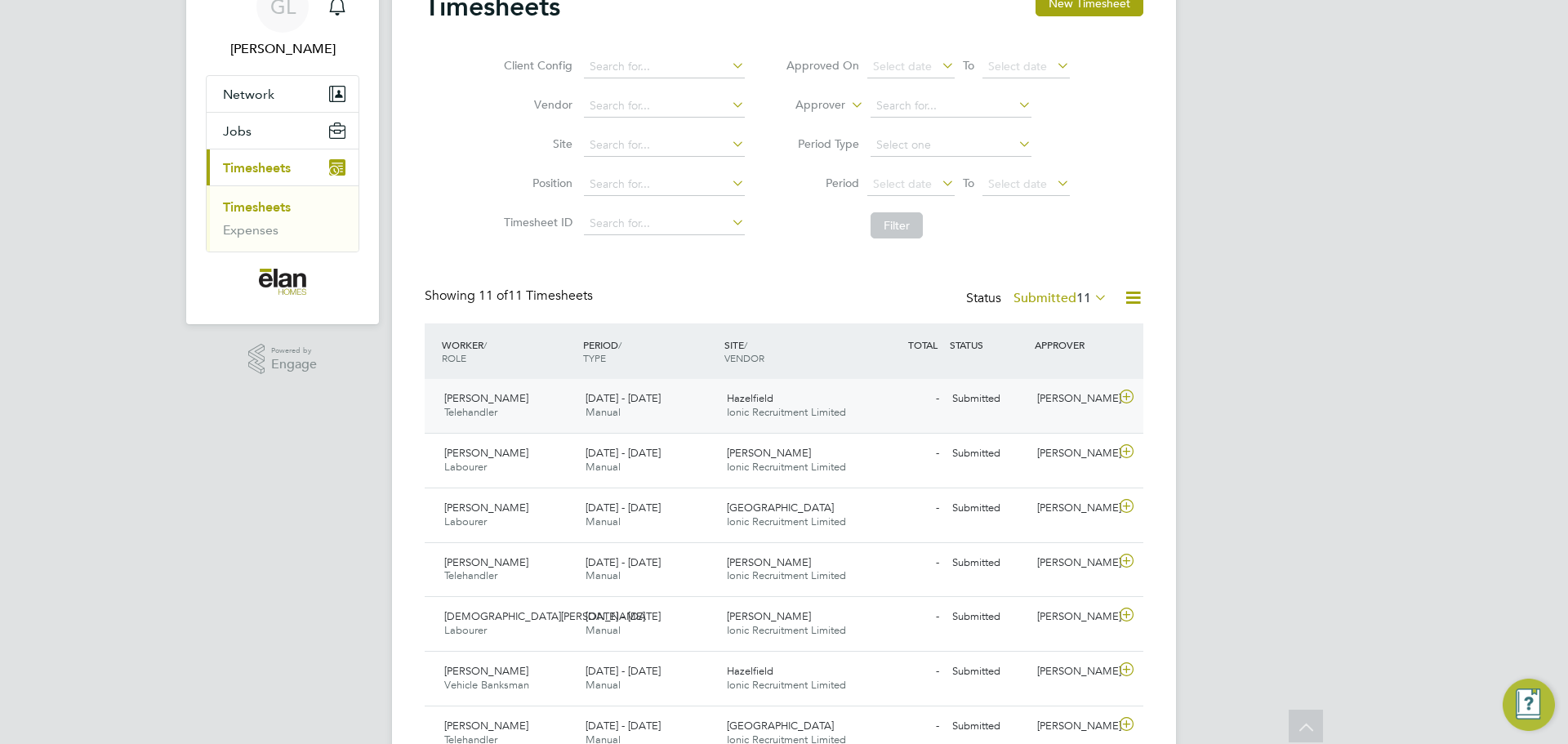
click at [1134, 392] on icon at bounding box center [1126, 396] width 21 height 13
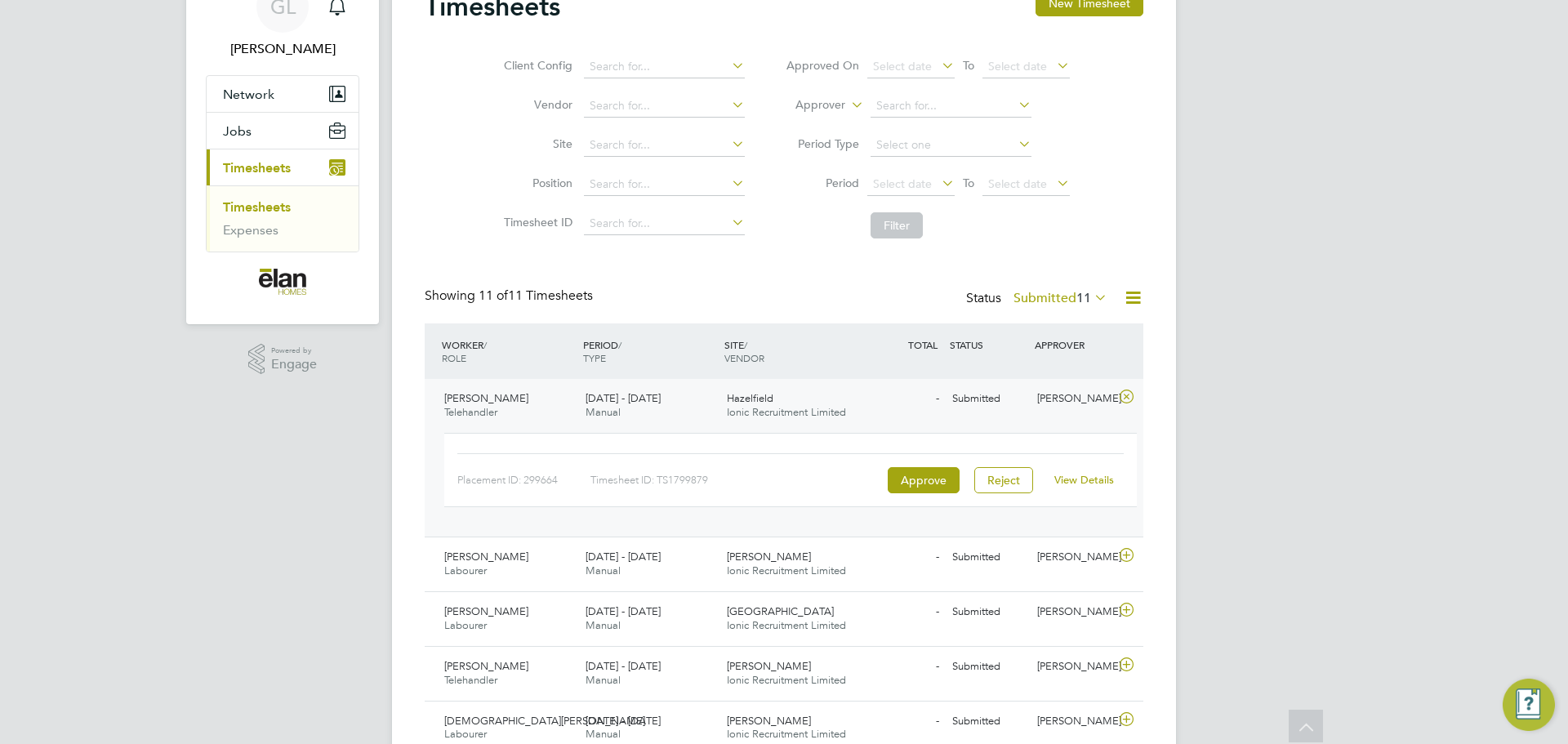
click at [1089, 484] on link "View Details" at bounding box center [1083, 480] width 60 height 14
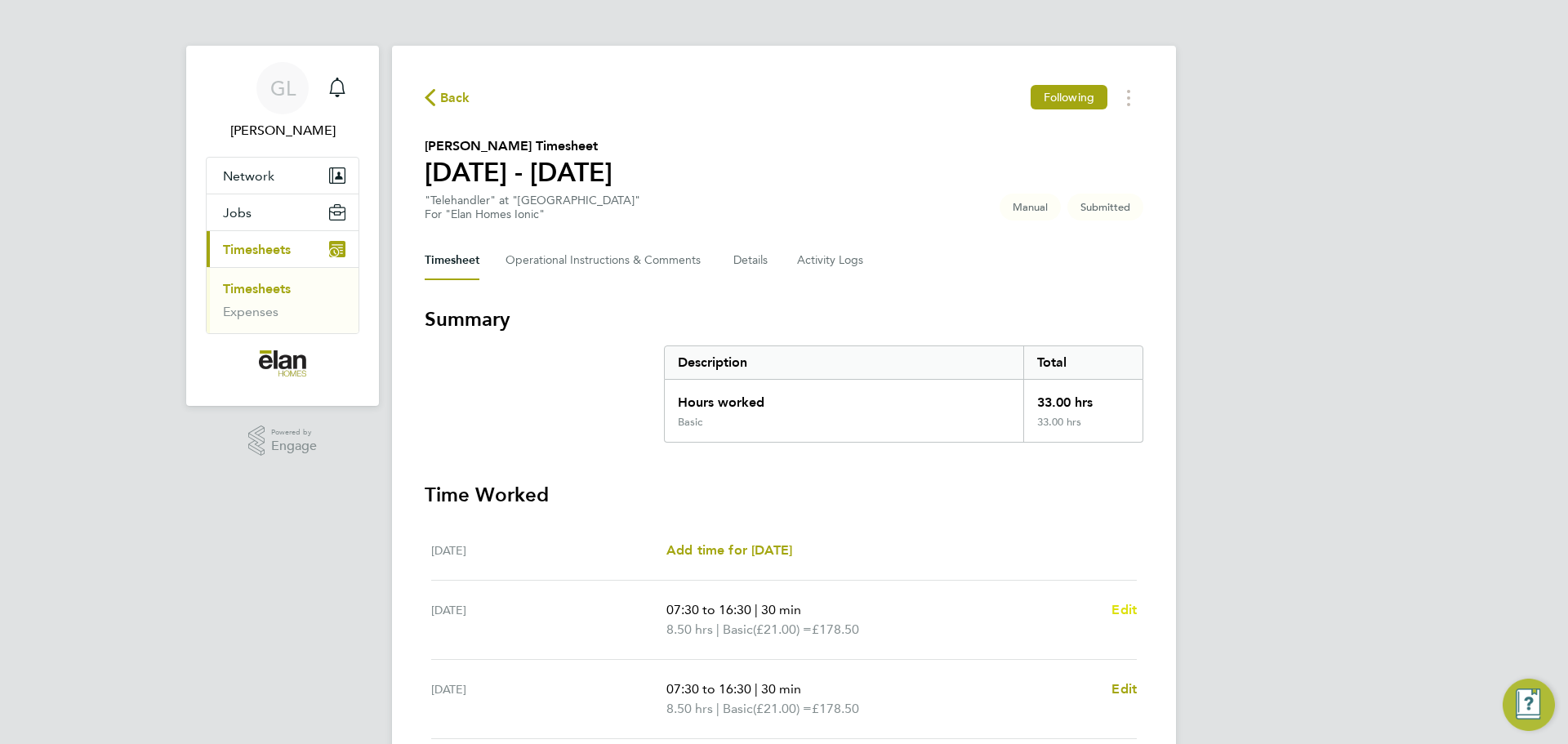
click at [1128, 604] on span "Edit" at bounding box center [1124, 608] width 25 height 15
select select "30"
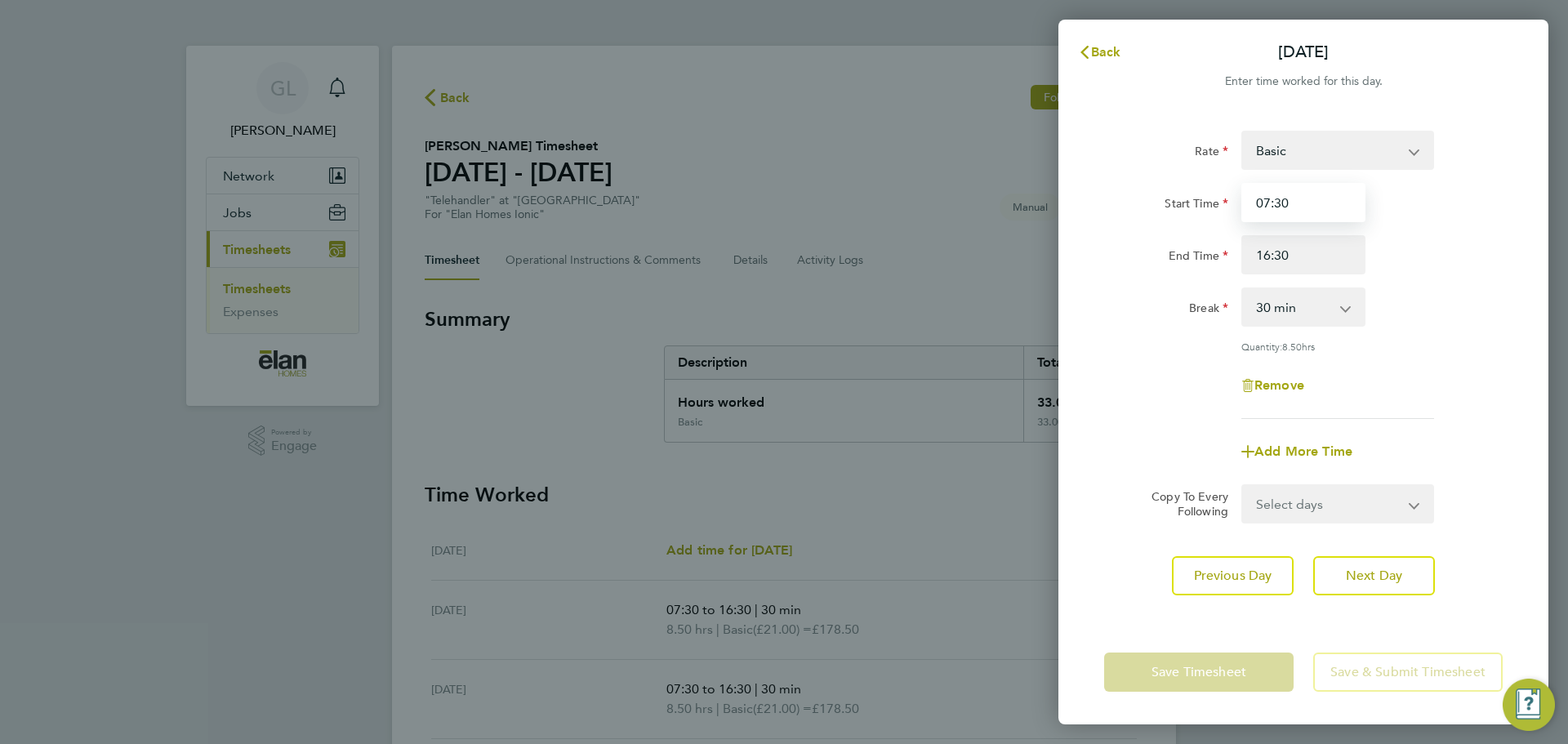
click at [1348, 206] on input "07:30" at bounding box center [1303, 203] width 124 height 39
drag, startPoint x: 1348, startPoint y: 206, endPoint x: 1183, endPoint y: 212, distance: 165.1
click at [1183, 212] on div "Start Time 07:30" at bounding box center [1303, 203] width 411 height 39
type input "08:00"
click at [1406, 569] on button "Next Day" at bounding box center [1373, 575] width 121 height 39
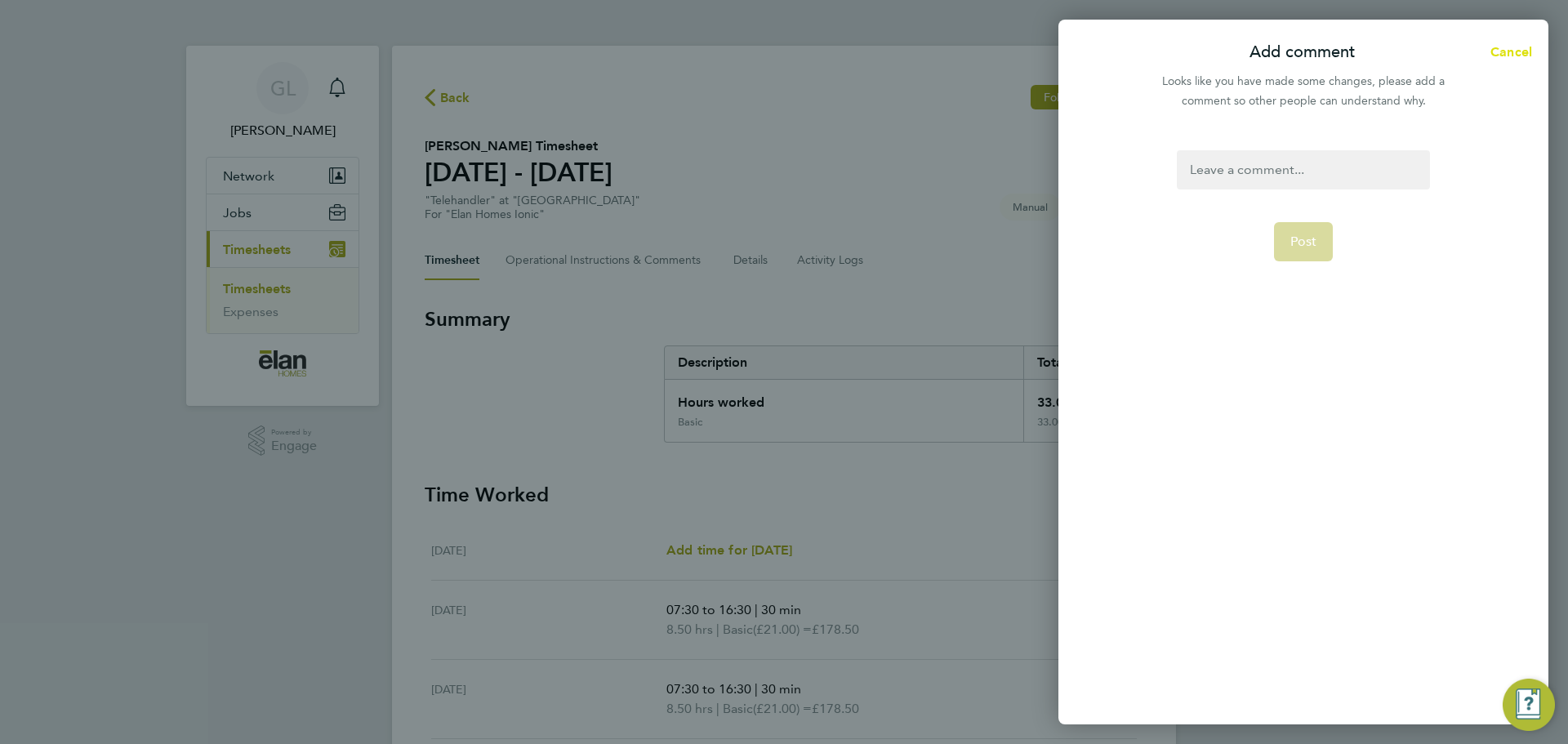
click at [1524, 47] on span "Cancel" at bounding box center [1508, 51] width 46 height 15
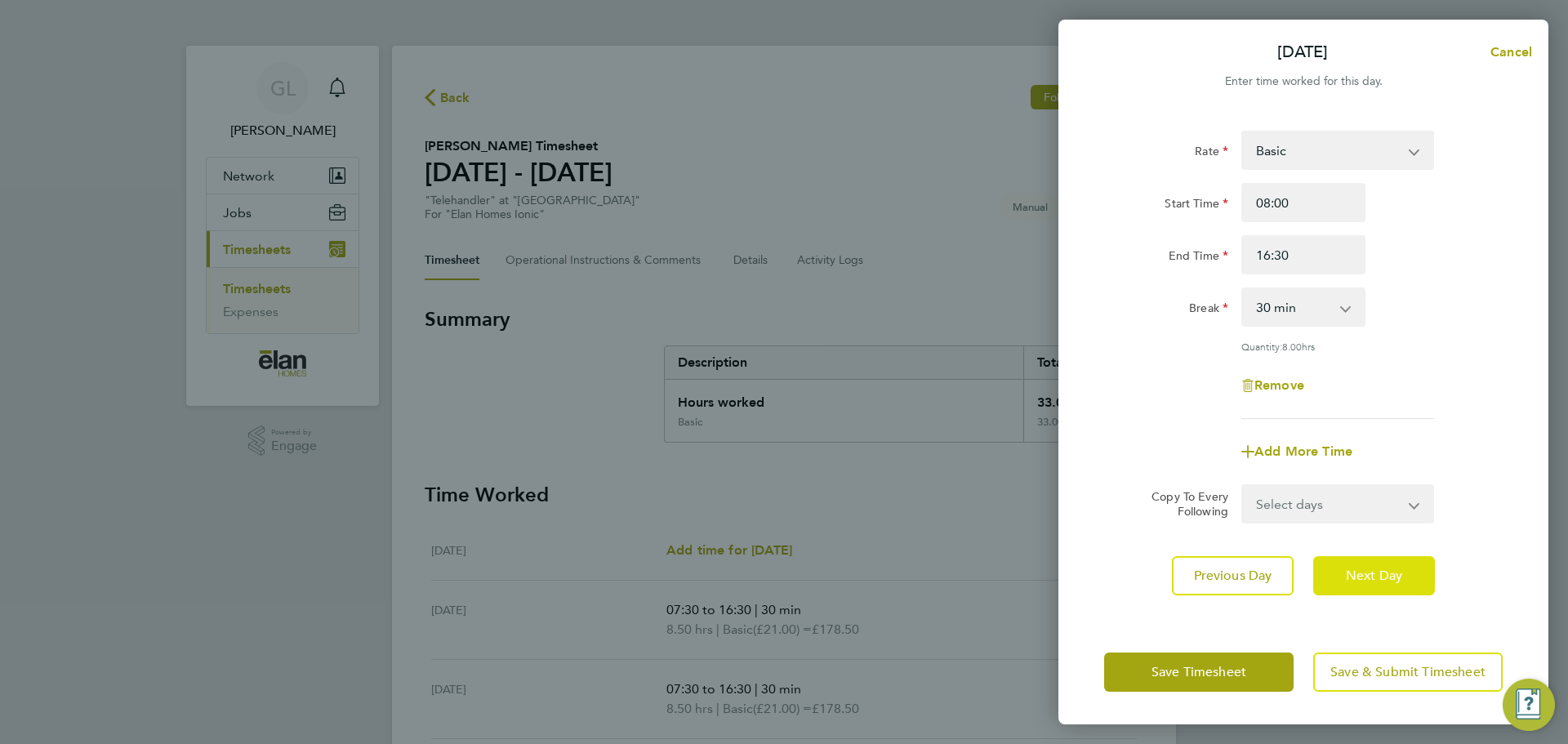
click at [1393, 581] on span "Next Day" at bounding box center [1373, 575] width 56 height 16
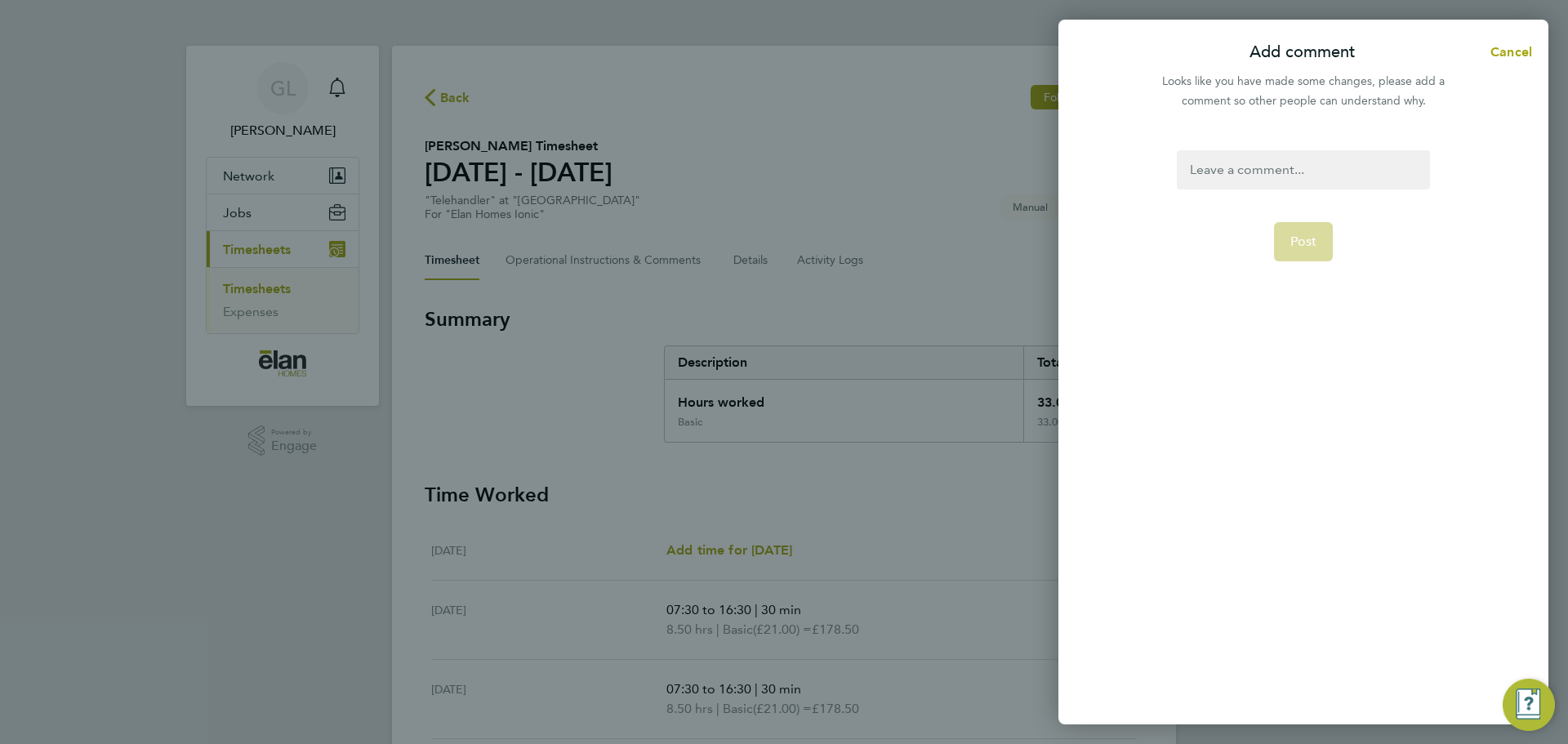
click at [1314, 179] on div at bounding box center [1302, 169] width 253 height 39
click at [1297, 252] on button "Post" at bounding box center [1303, 261] width 60 height 39
select select "30"
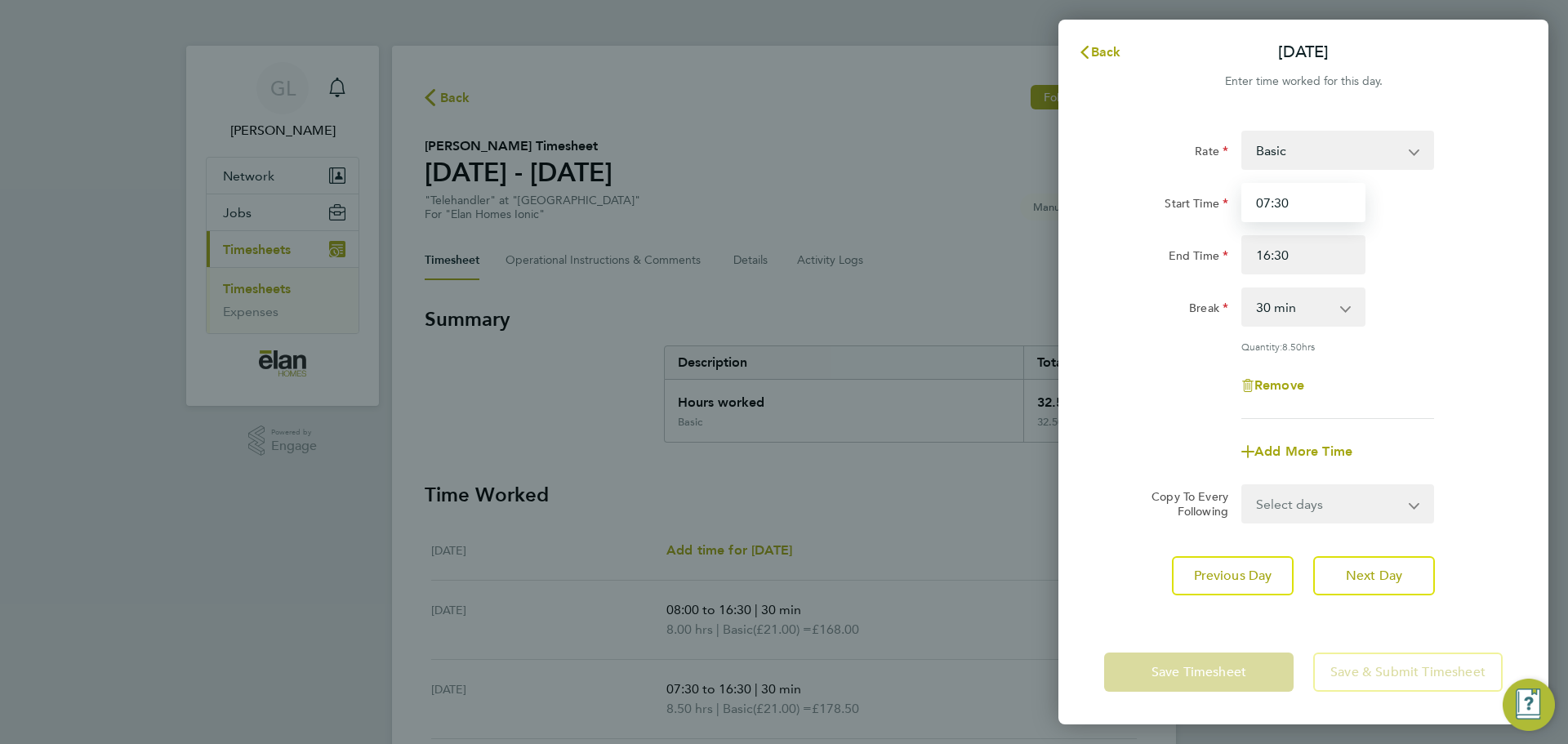
drag, startPoint x: 1319, startPoint y: 203, endPoint x: 1149, endPoint y: 224, distance: 171.3
click at [1149, 224] on div "Start Time 07:30 End Time 16:30" at bounding box center [1303, 228] width 411 height 91
type input "08:00"
click at [1497, 341] on div "Quantity: 8.50 hrs" at bounding box center [1303, 346] width 411 height 13
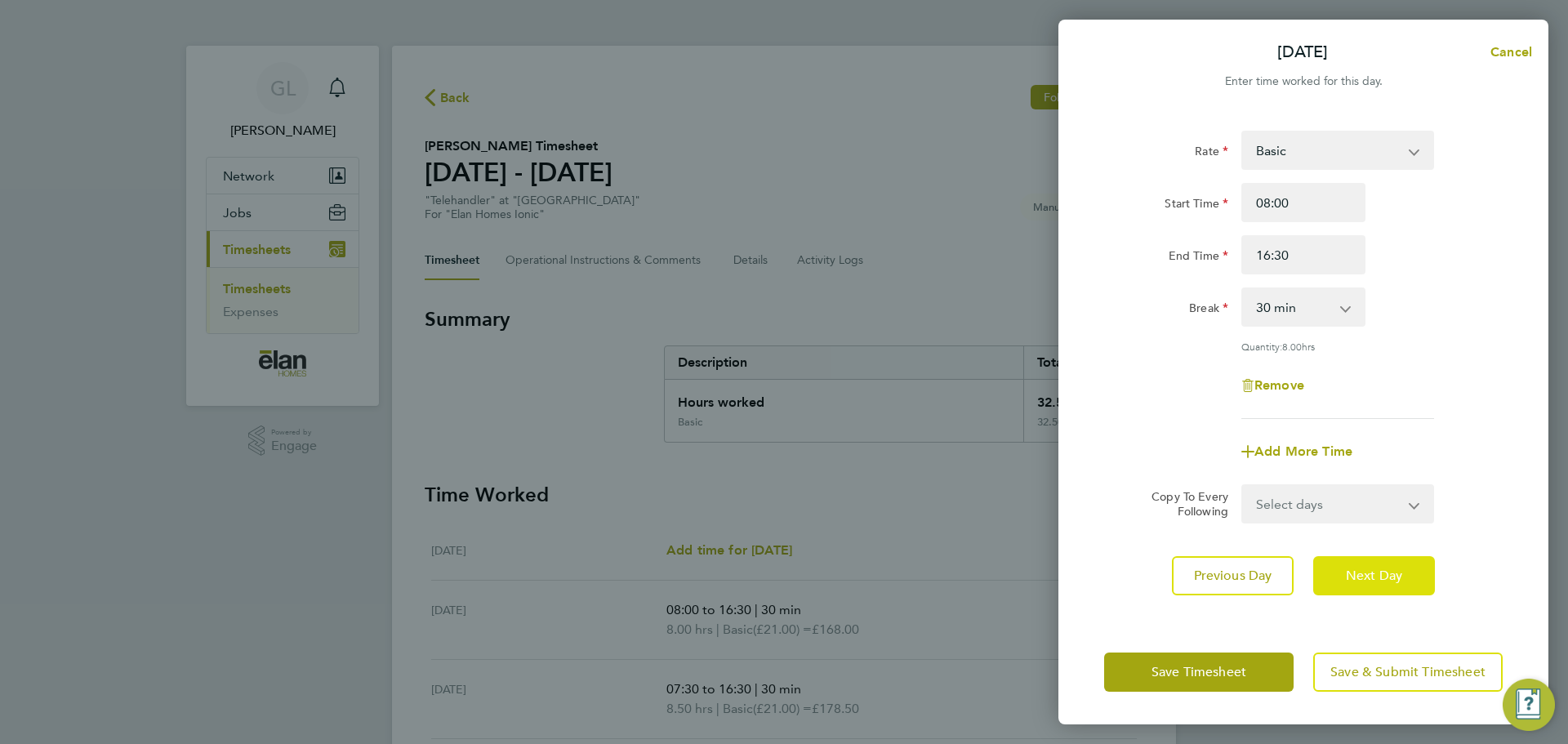
click at [1413, 579] on button "Next Day" at bounding box center [1373, 575] width 121 height 39
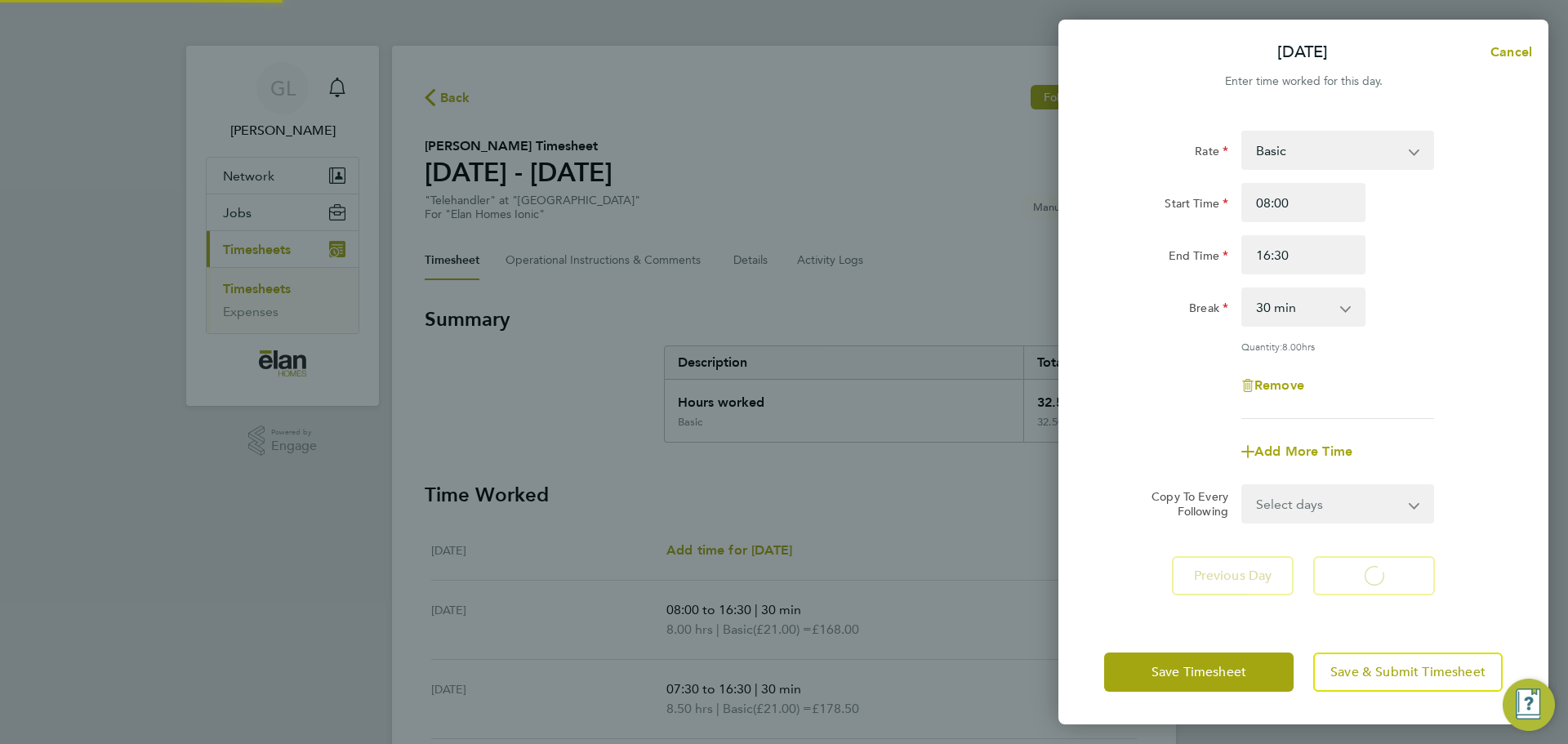
select select "30"
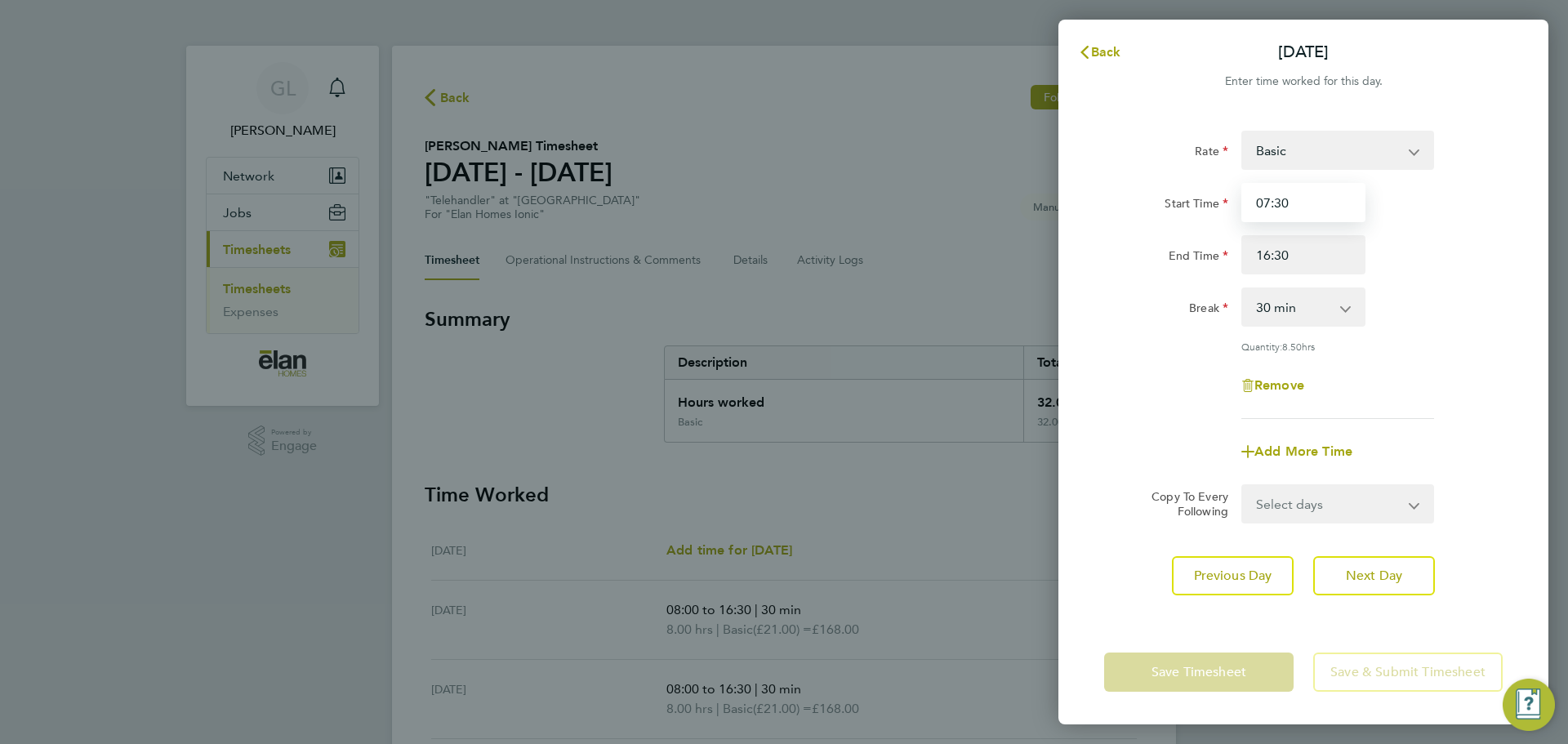
drag, startPoint x: 1324, startPoint y: 201, endPoint x: 1131, endPoint y: 214, distance: 193.4
click at [1131, 214] on div "Start Time 07:30" at bounding box center [1303, 203] width 411 height 39
type input "08:00"
click at [1426, 440] on div "Add More Time" at bounding box center [1303, 451] width 411 height 39
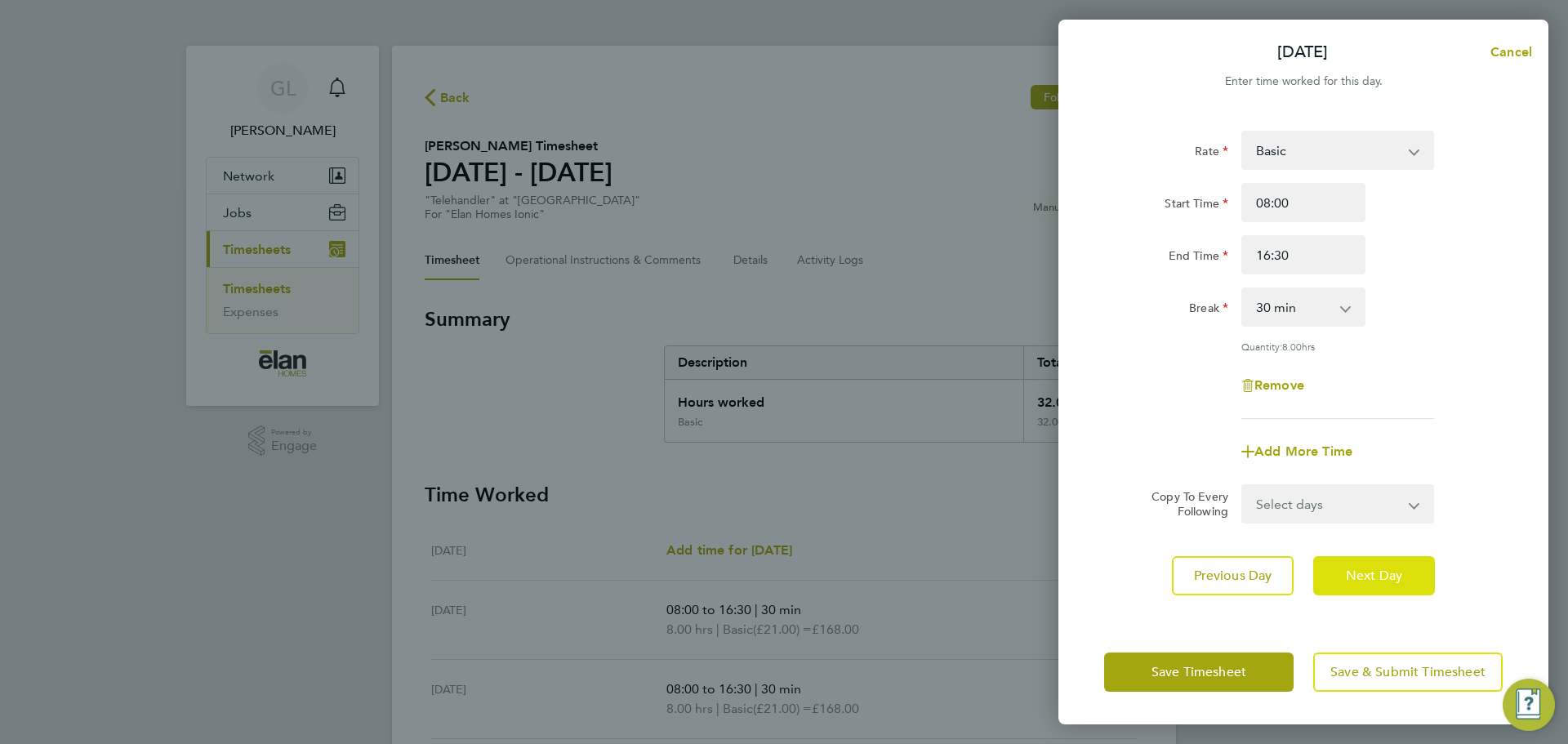
click at [1402, 569] on span "Next Day" at bounding box center [1373, 575] width 56 height 16
select select "30"
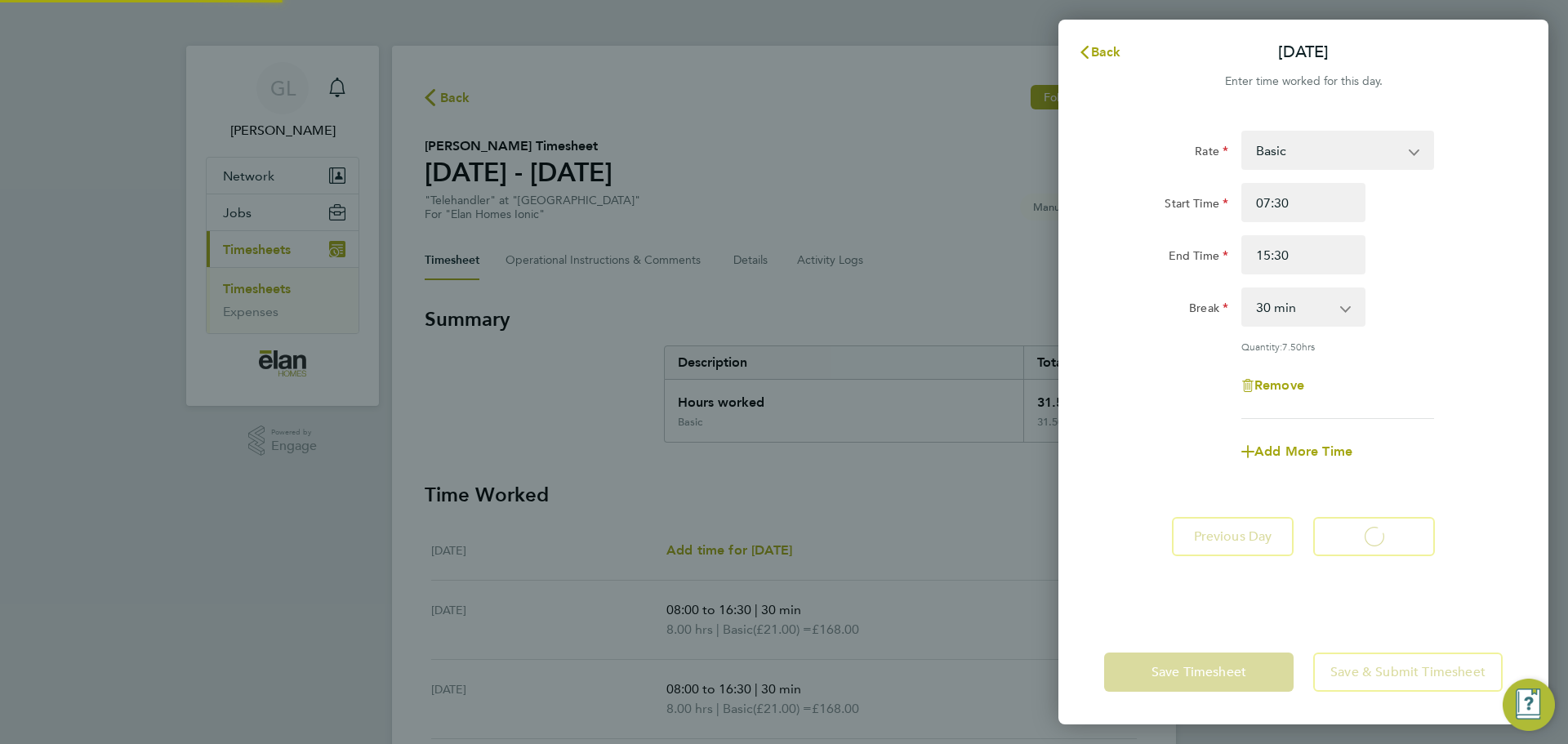
select select "30"
drag, startPoint x: 1166, startPoint y: 216, endPoint x: 917, endPoint y: 236, distance: 249.8
click at [932, 227] on div "Back Fri 08 Aug Enter time worked for this day. Rate Basic Start Time 07:30 End…" at bounding box center [784, 372] width 1568 height 744
type input "08:00"
click at [1456, 367] on div "Remove" at bounding box center [1303, 385] width 411 height 39
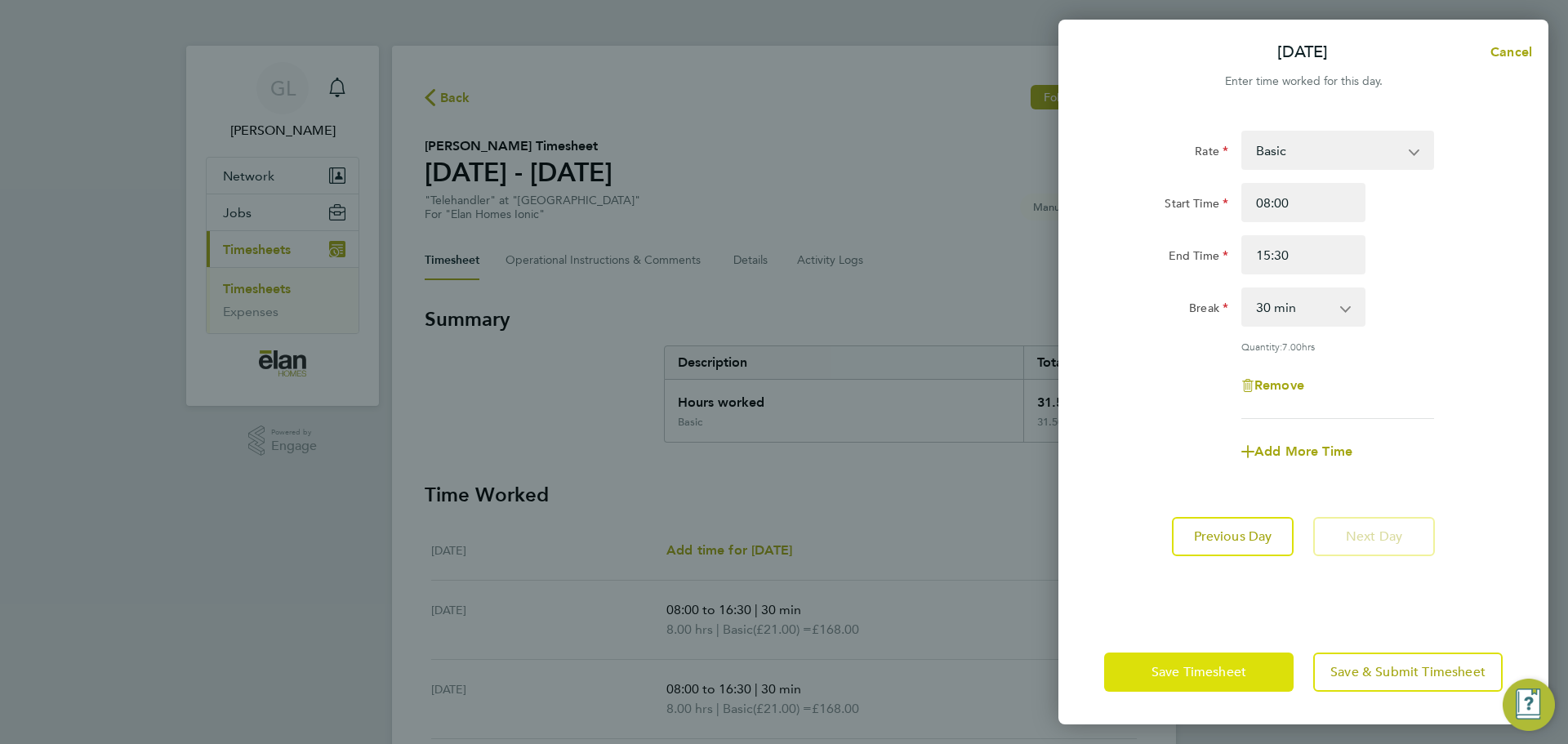
click at [1233, 660] on button "Save Timesheet" at bounding box center [1199, 672] width 189 height 39
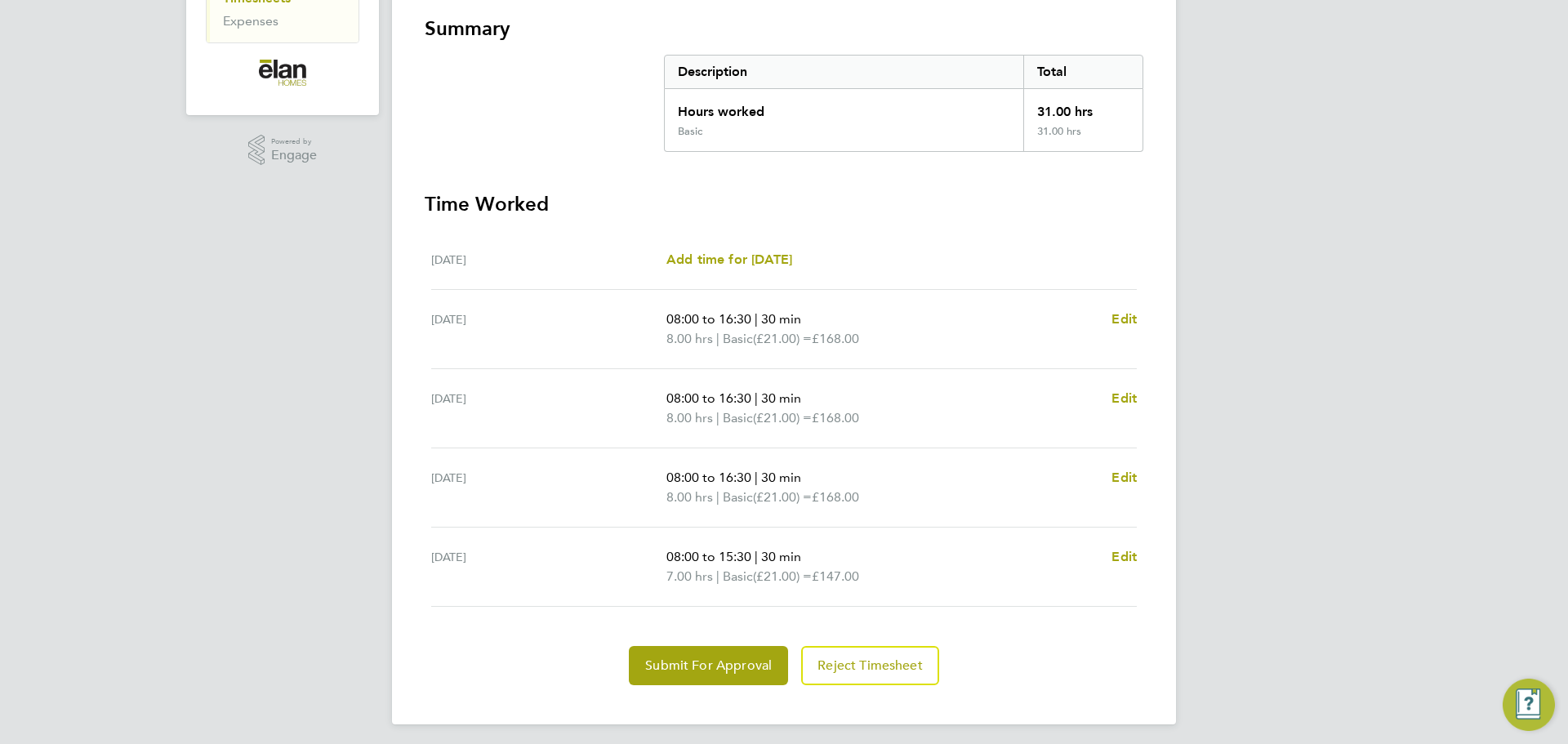
scroll to position [297, 0]
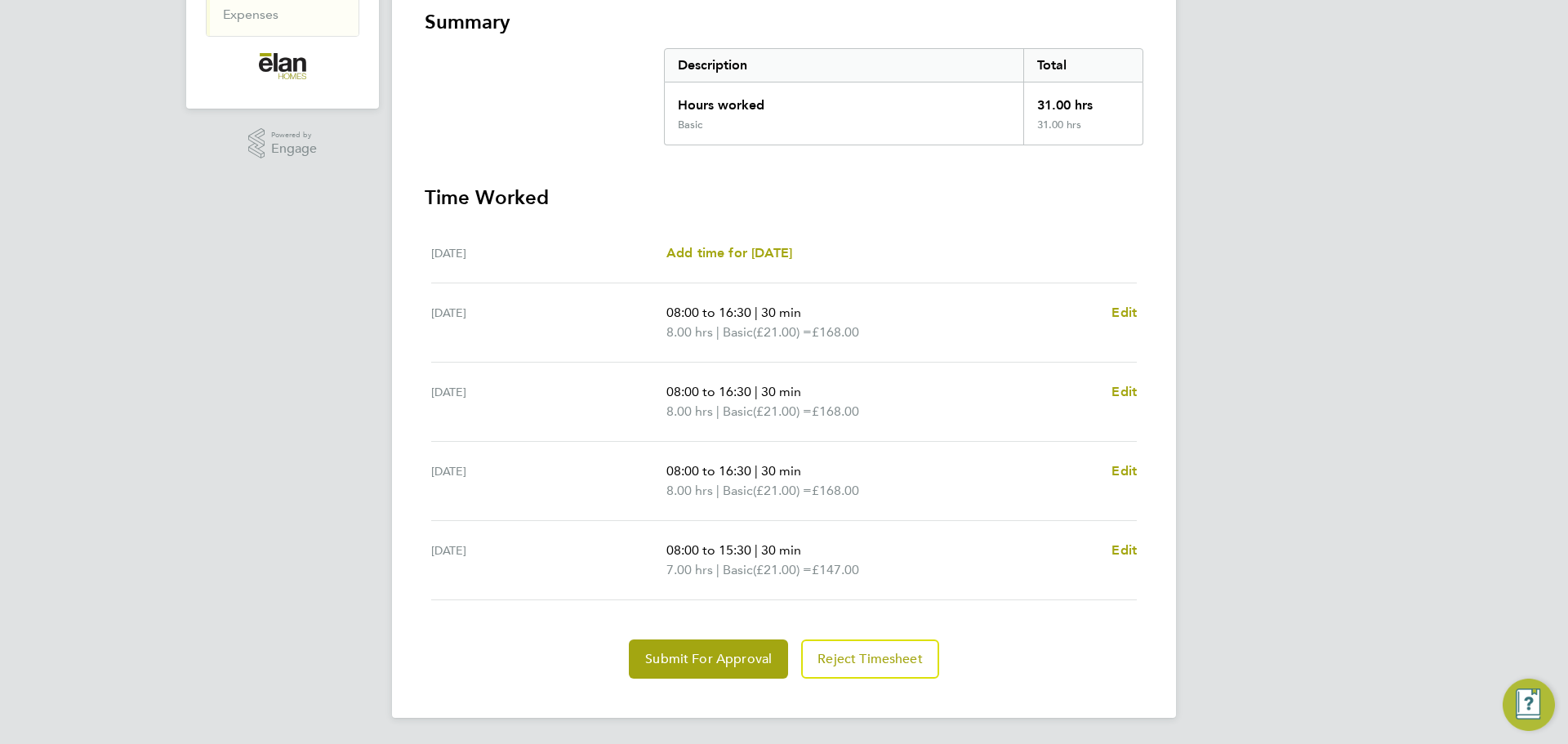
drag, startPoint x: 1317, startPoint y: 462, endPoint x: 1325, endPoint y: 466, distance: 8.9
click at [1317, 462] on div "GL Gethin Lloyd Notifications Applications: Network Sites Jobs Placements Curre…" at bounding box center [784, 223] width 1568 height 1041
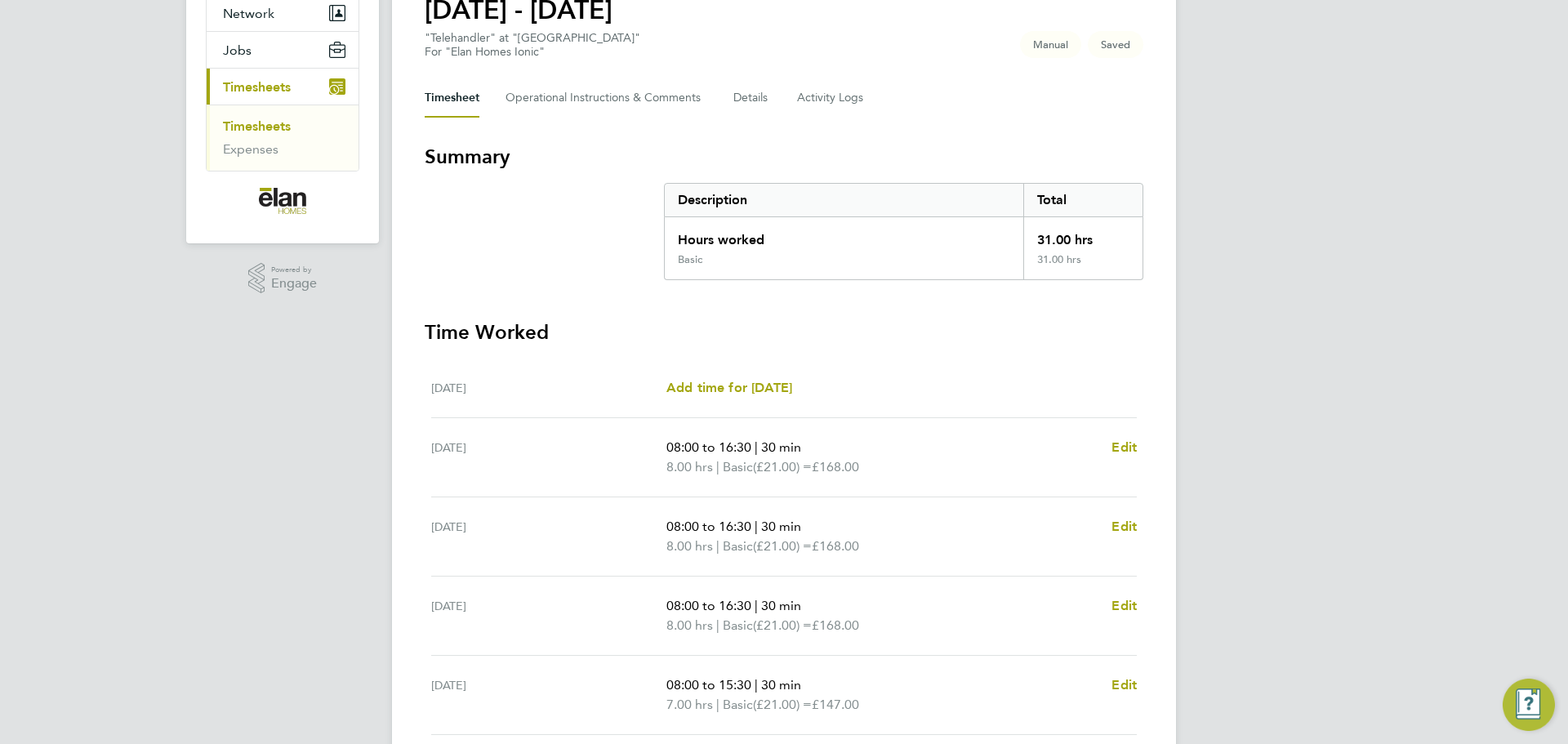
scroll to position [0, 0]
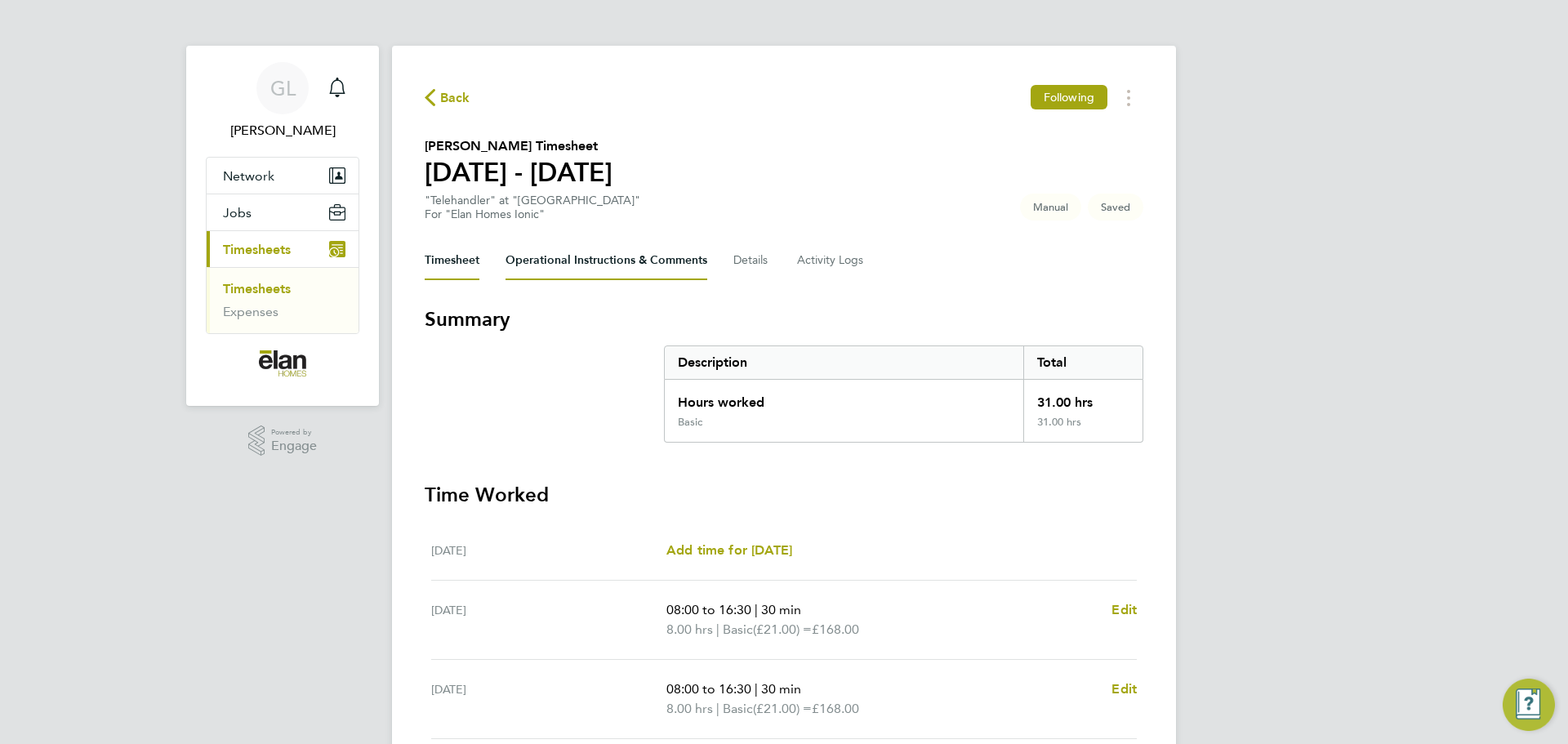
click at [582, 268] on Comments-tab "Operational Instructions & Comments" at bounding box center [606, 260] width 202 height 39
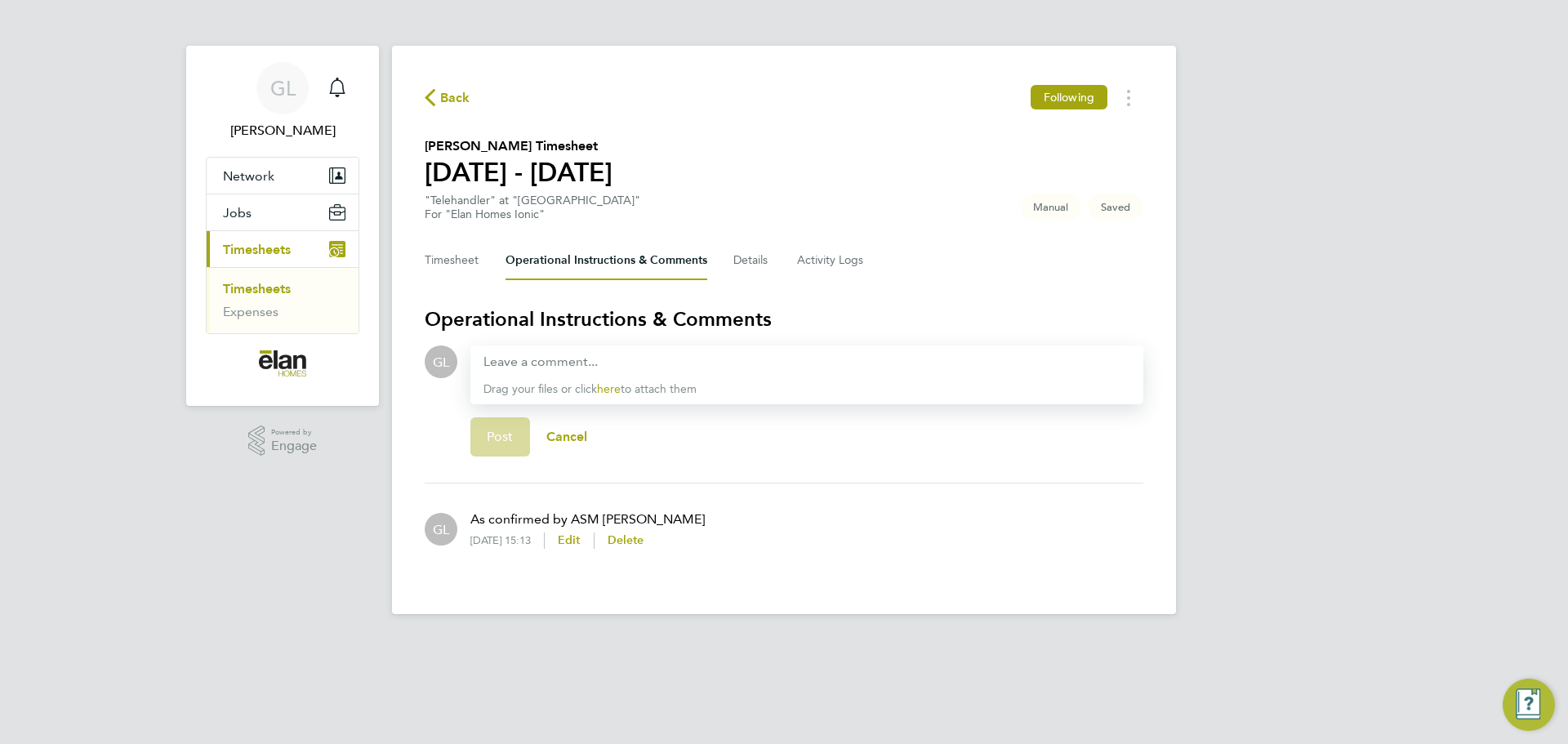
click at [487, 515] on p "As confirmed by ASM Carl Silgram" at bounding box center [587, 519] width 235 height 20
click at [682, 484] on li "GL As confirmed by ASM Carl Silgram 11 Aug 2025, 15:13 Edit Delete" at bounding box center [784, 529] width 718 height 91
click at [452, 269] on button "Timesheet" at bounding box center [452, 260] width 54 height 39
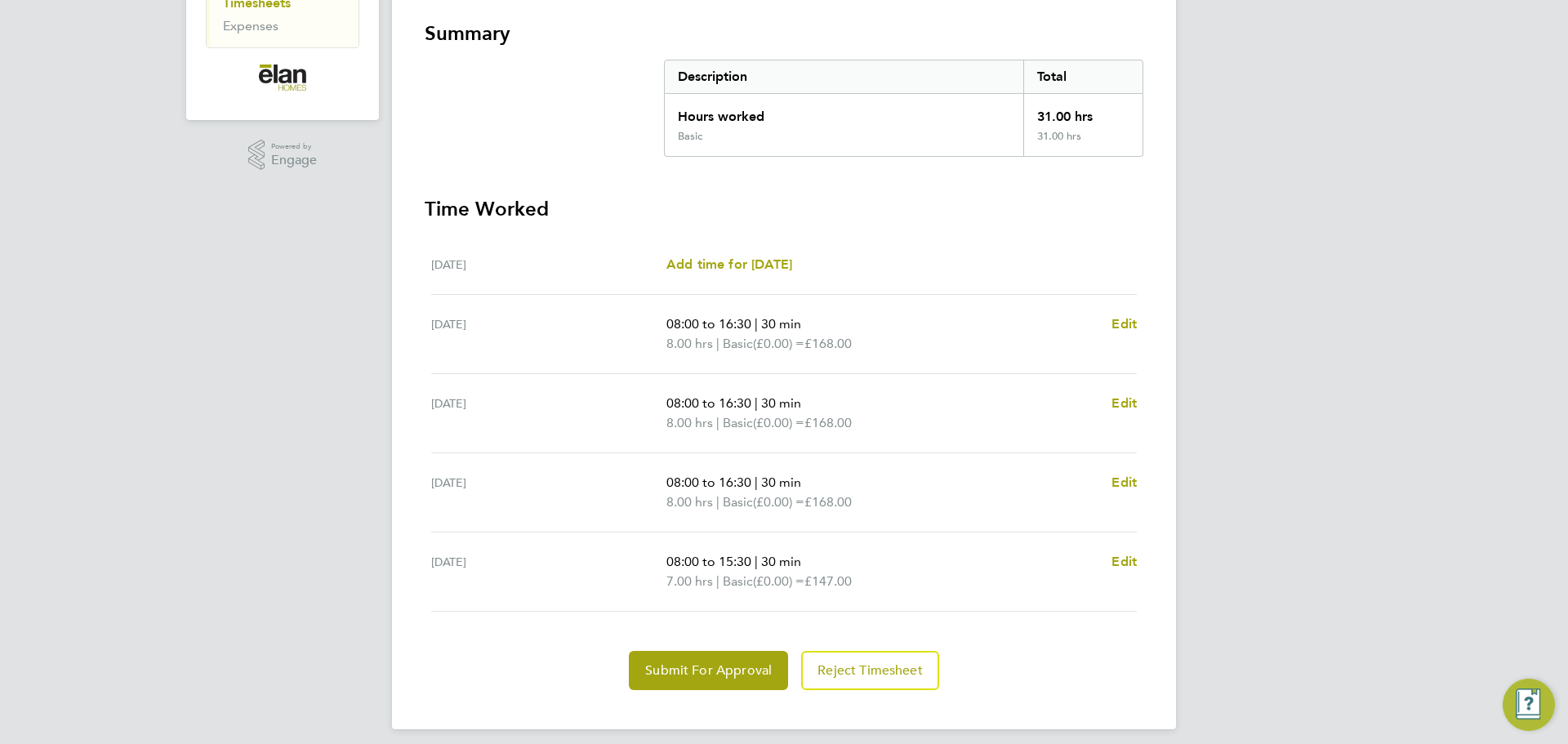
scroll to position [297, 0]
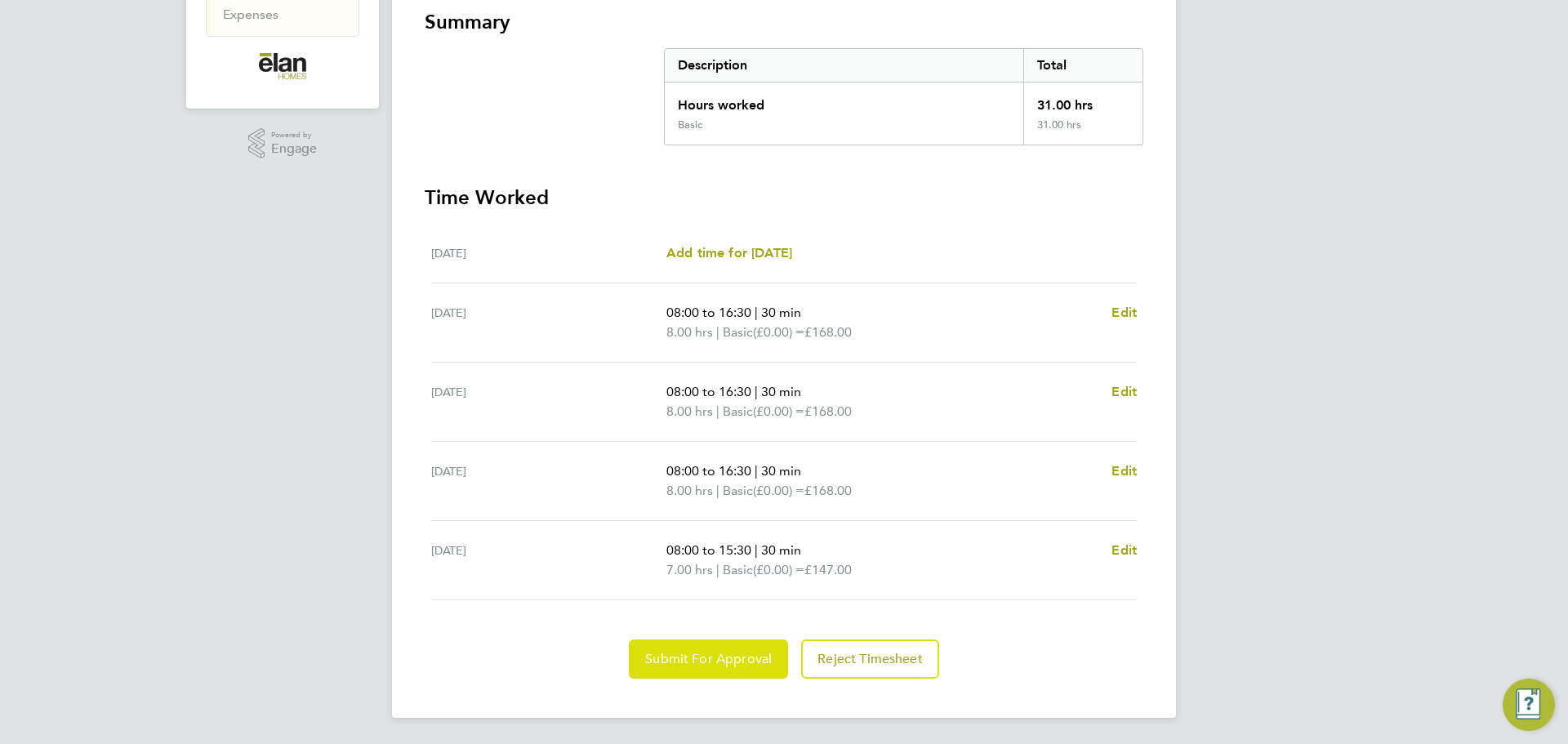
click at [708, 656] on span "Submit For Approval" at bounding box center [709, 658] width 127 height 16
click at [707, 665] on span "Approve Timesheet" at bounding box center [708, 658] width 120 height 16
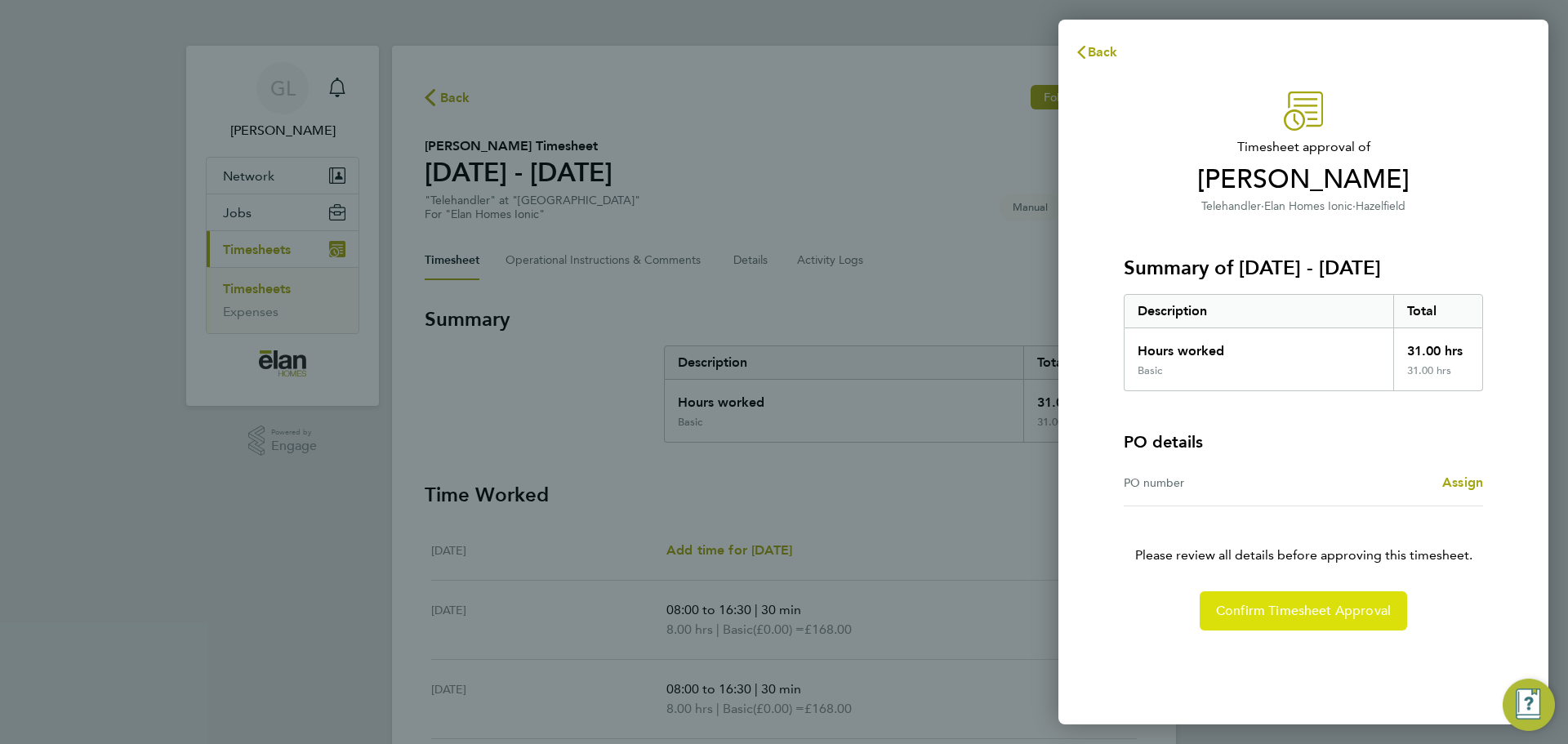
click at [1326, 621] on button "Confirm Timesheet Approval" at bounding box center [1303, 610] width 207 height 39
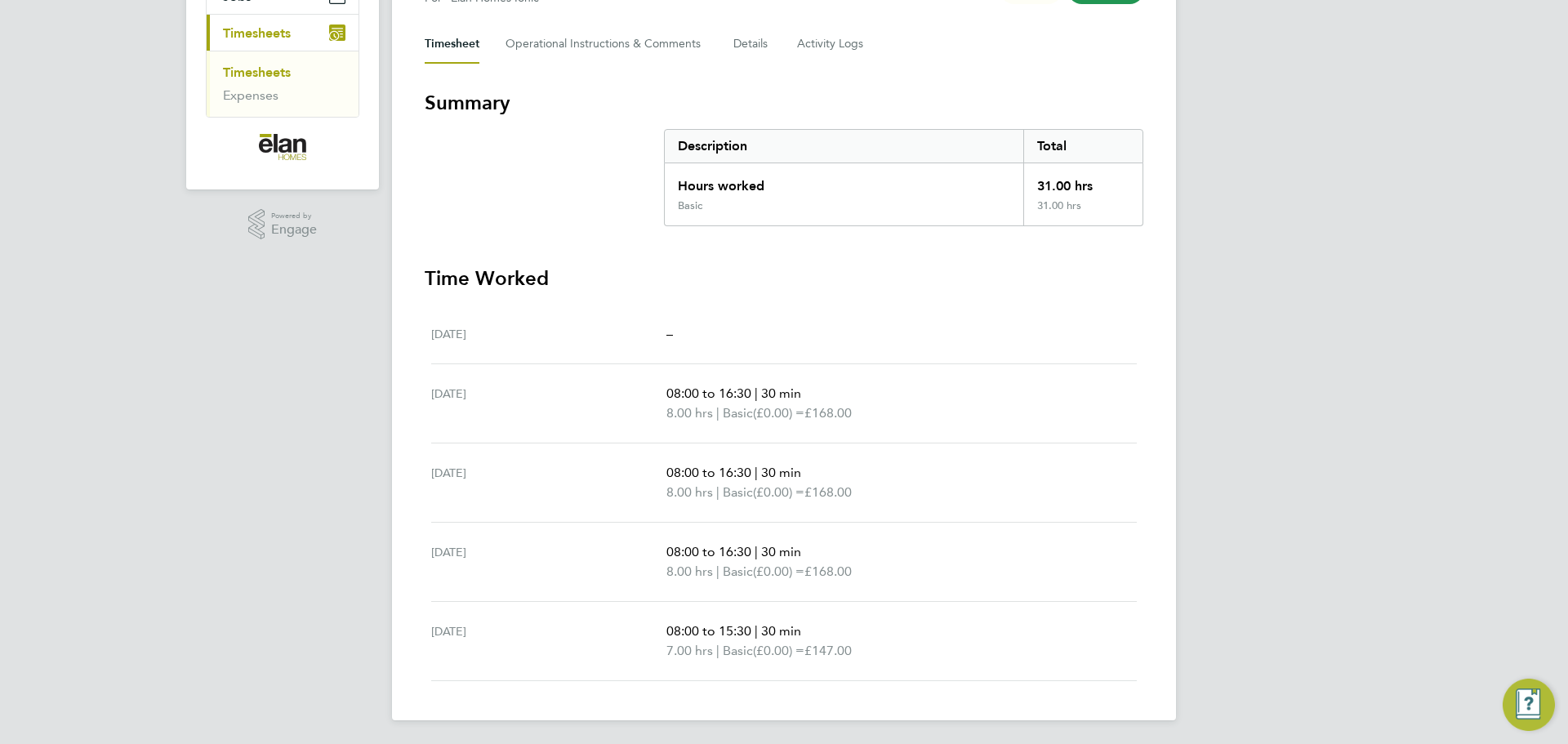
scroll to position [219, 0]
click at [260, 71] on link "Timesheets" at bounding box center [257, 70] width 68 height 15
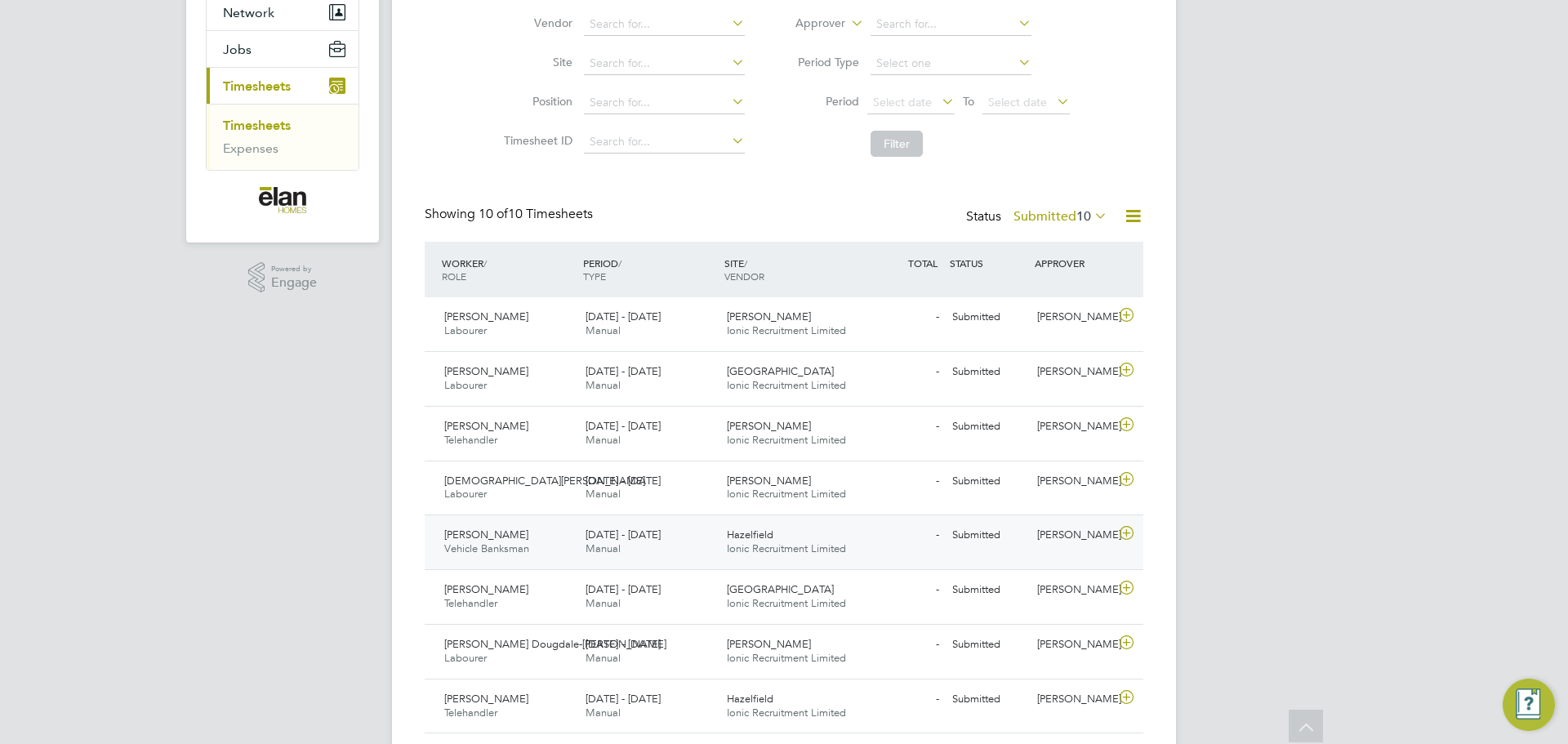
click at [1128, 532] on icon at bounding box center [1126, 533] width 21 height 13
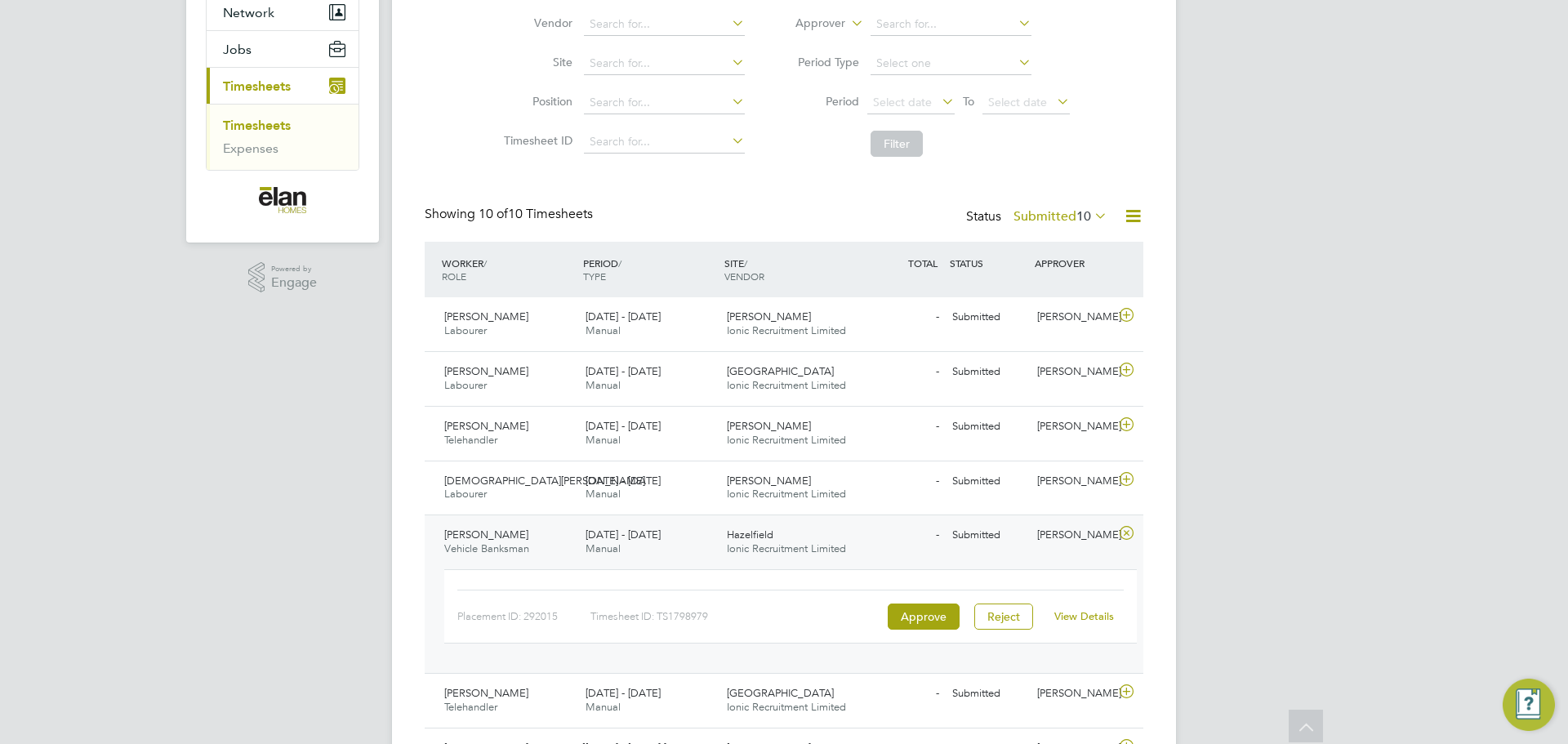
click at [1090, 612] on link "View Details" at bounding box center [1083, 616] width 60 height 14
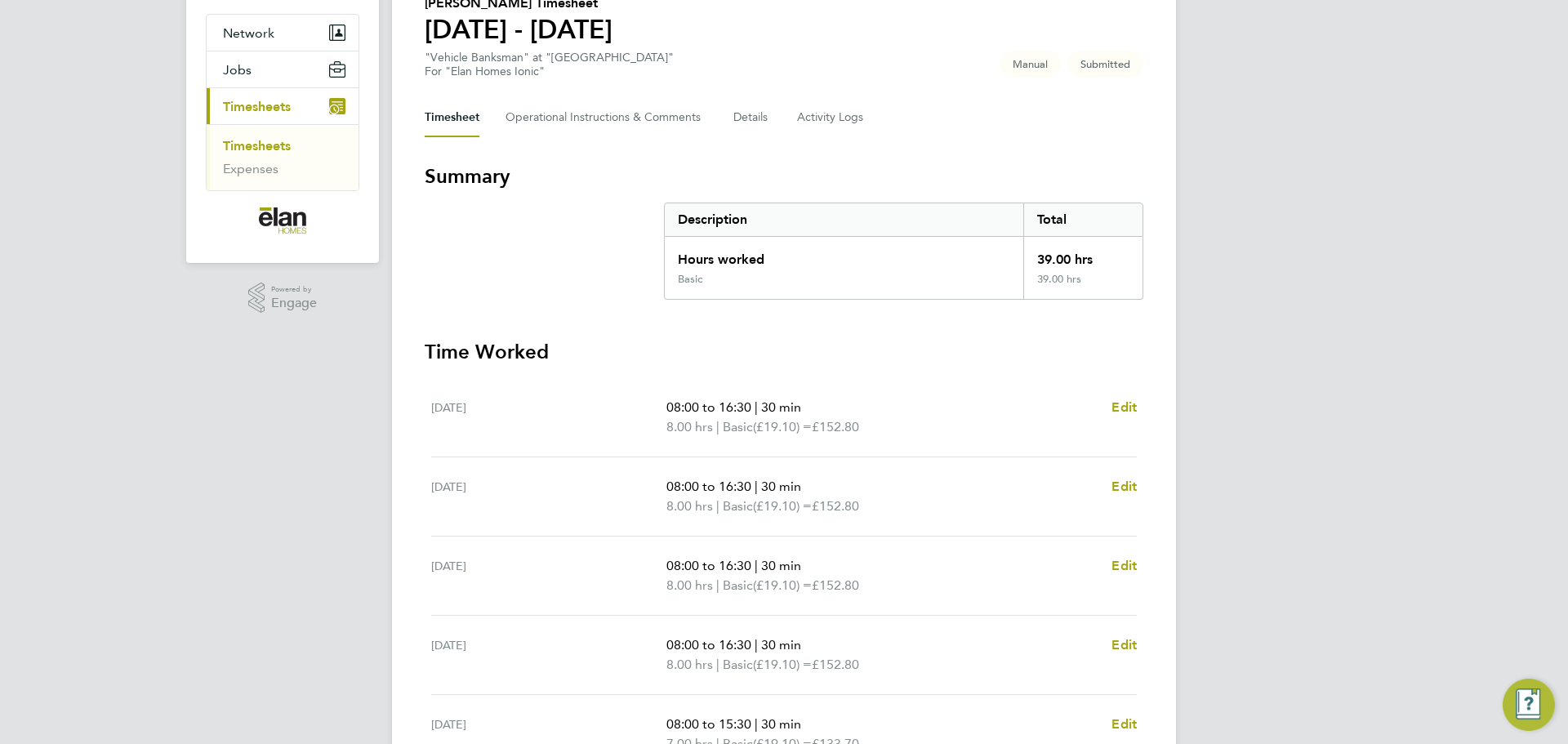
scroll to position [163, 0]
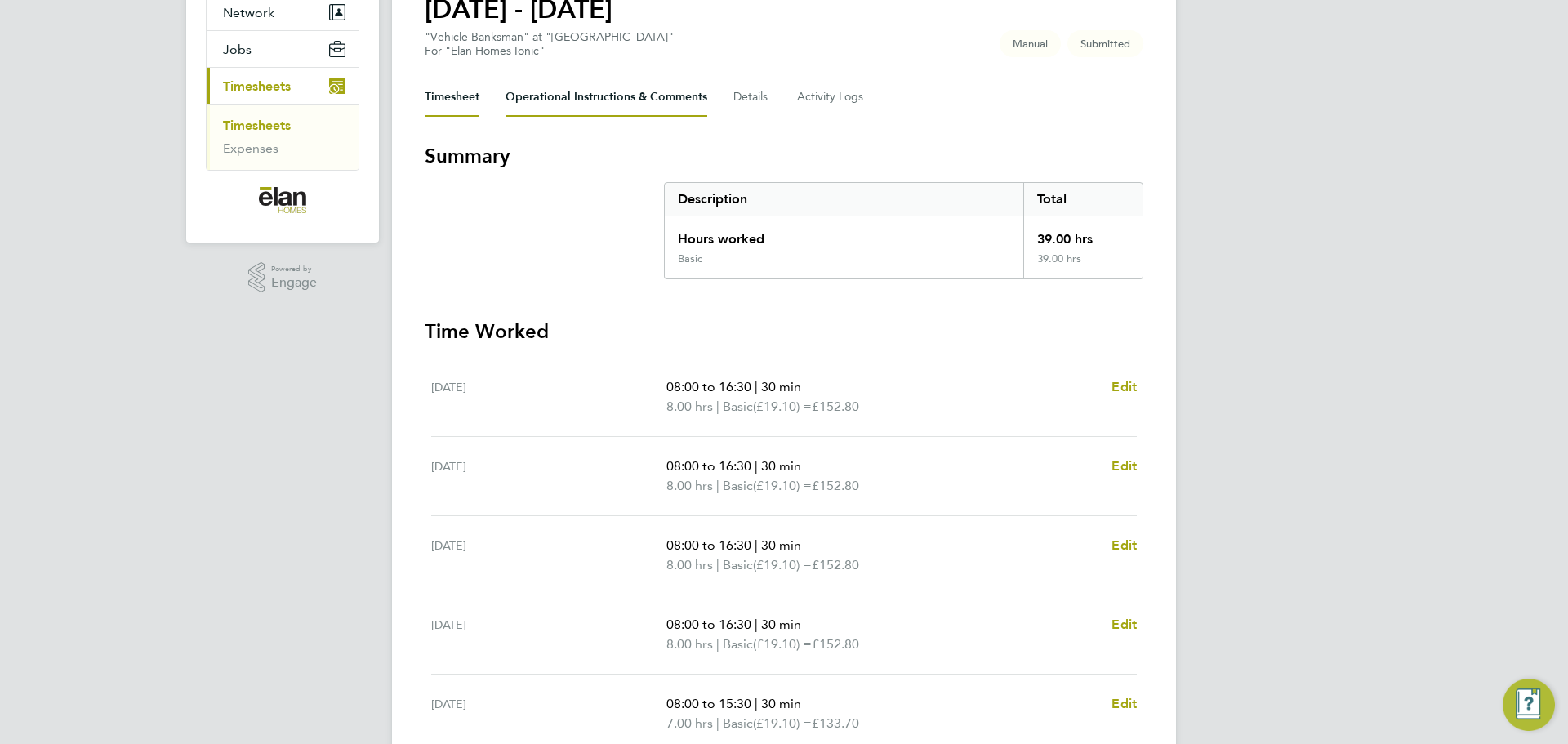
click at [614, 95] on Comments-tab "Operational Instructions & Comments" at bounding box center [606, 97] width 202 height 39
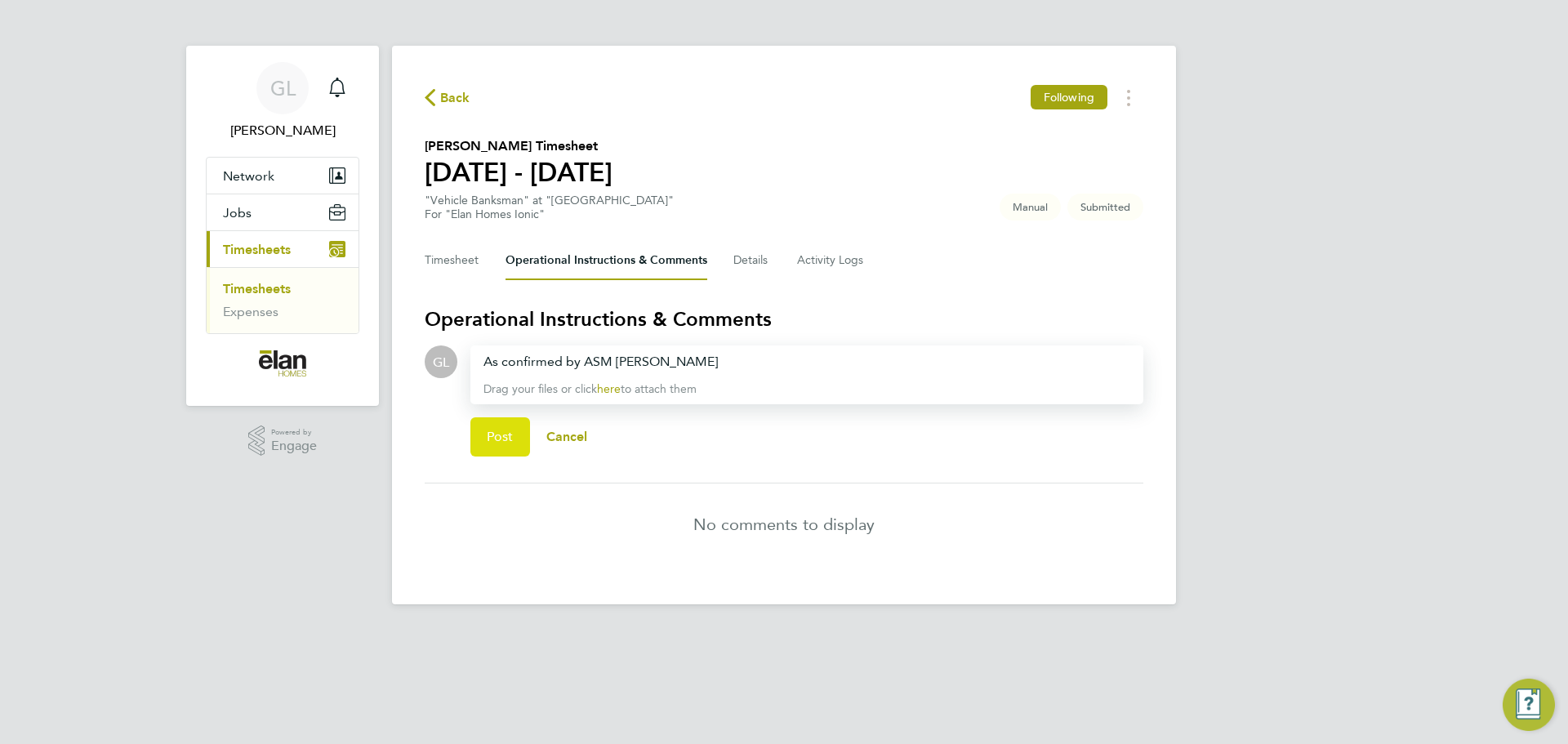
click at [494, 427] on button "Post" at bounding box center [500, 437] width 60 height 39
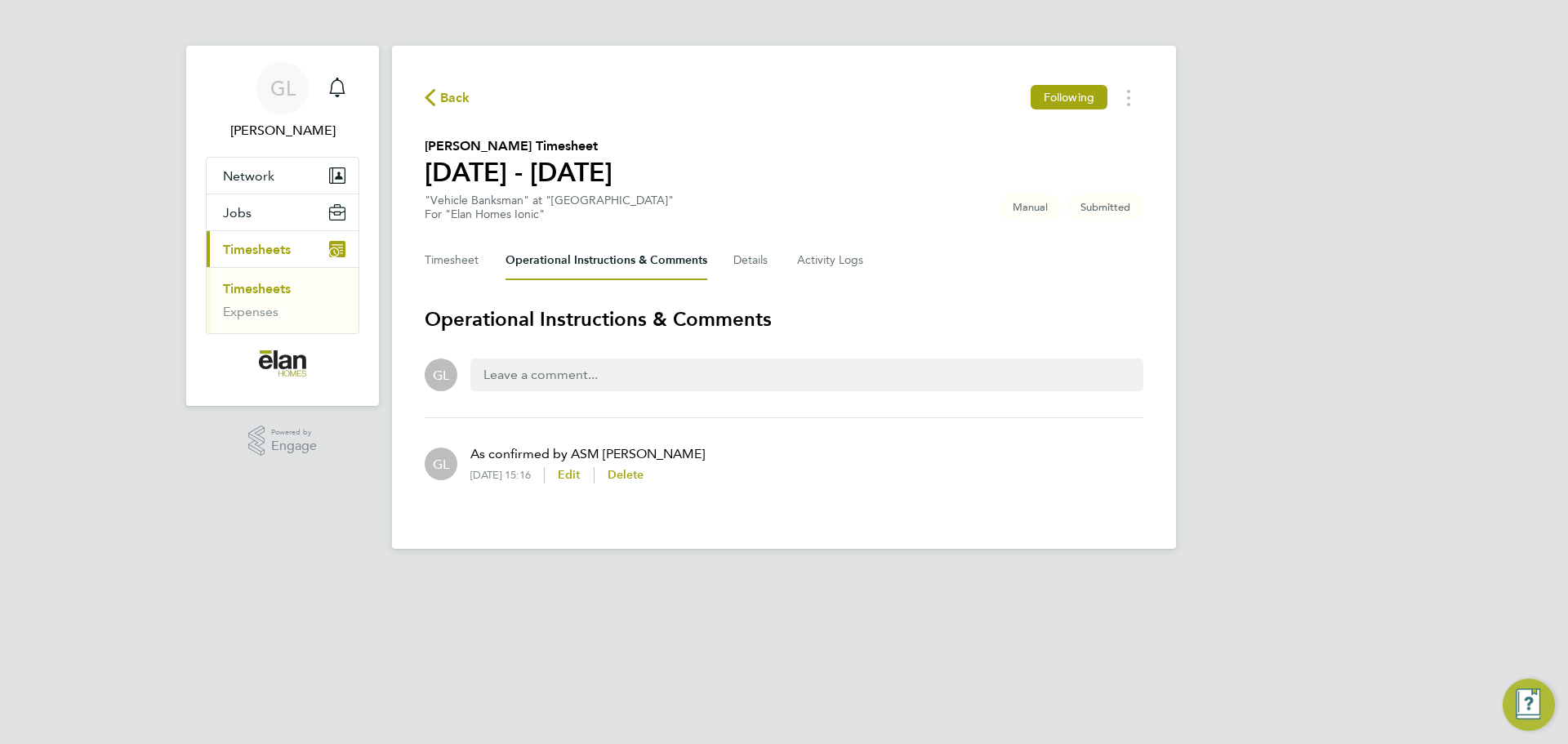
click at [484, 263] on div "Timesheet Operational Instructions & Comments Details Activity Logs" at bounding box center [784, 260] width 718 height 39
click at [461, 265] on button "Timesheet" at bounding box center [452, 260] width 54 height 39
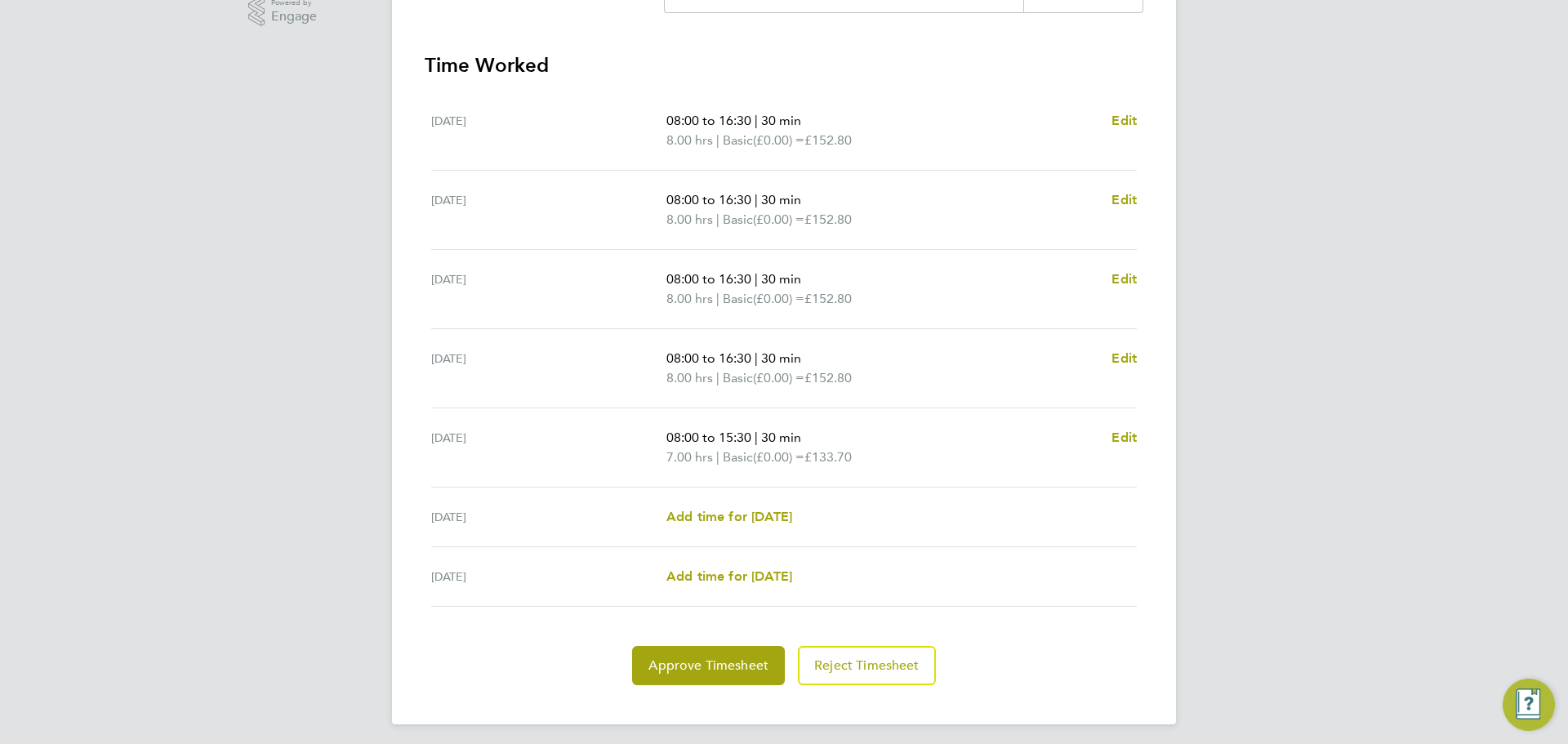
scroll to position [436, 0]
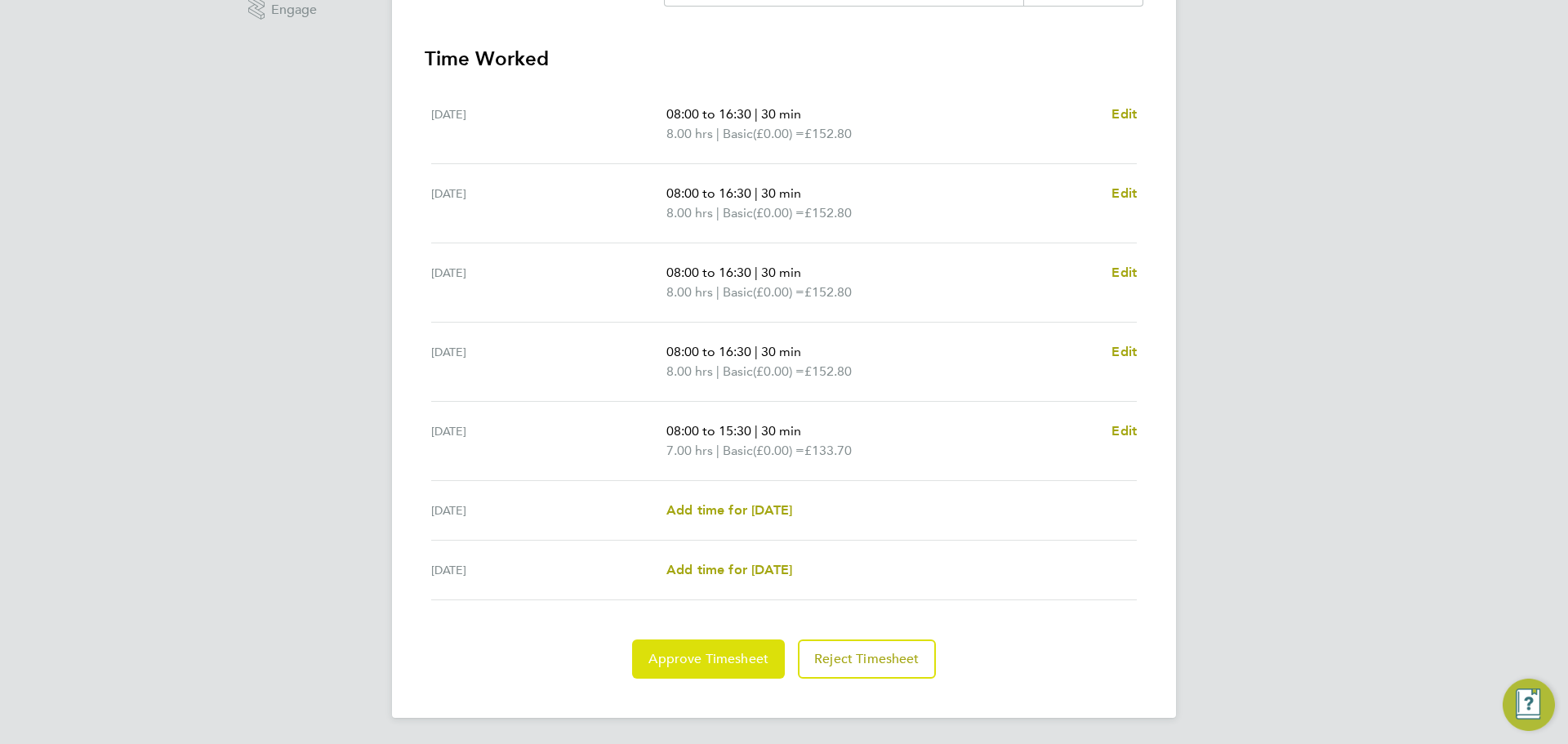
click at [703, 666] on button "Approve Timesheet" at bounding box center [708, 658] width 153 height 39
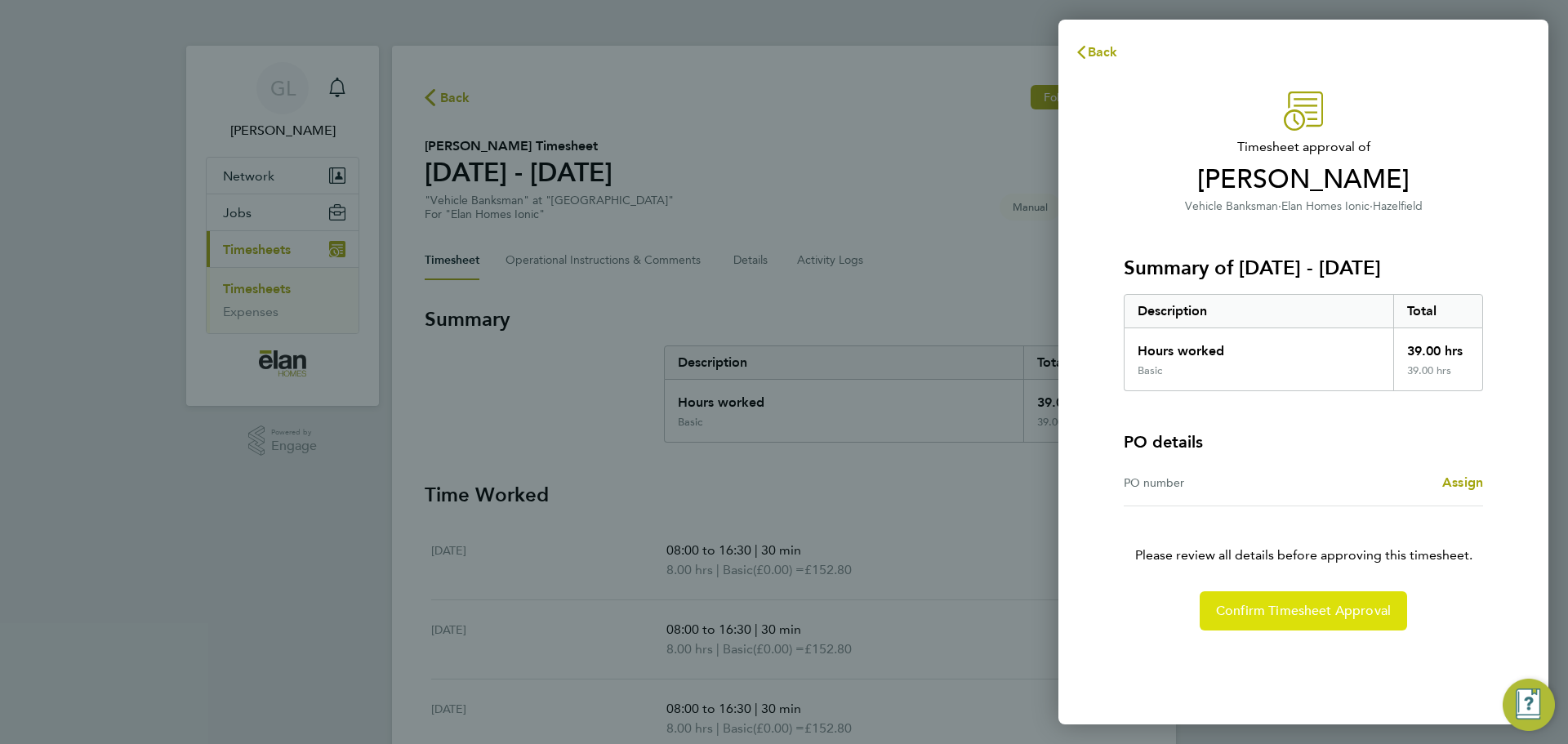
click at [1302, 609] on span "Confirm Timesheet Approval" at bounding box center [1303, 610] width 175 height 16
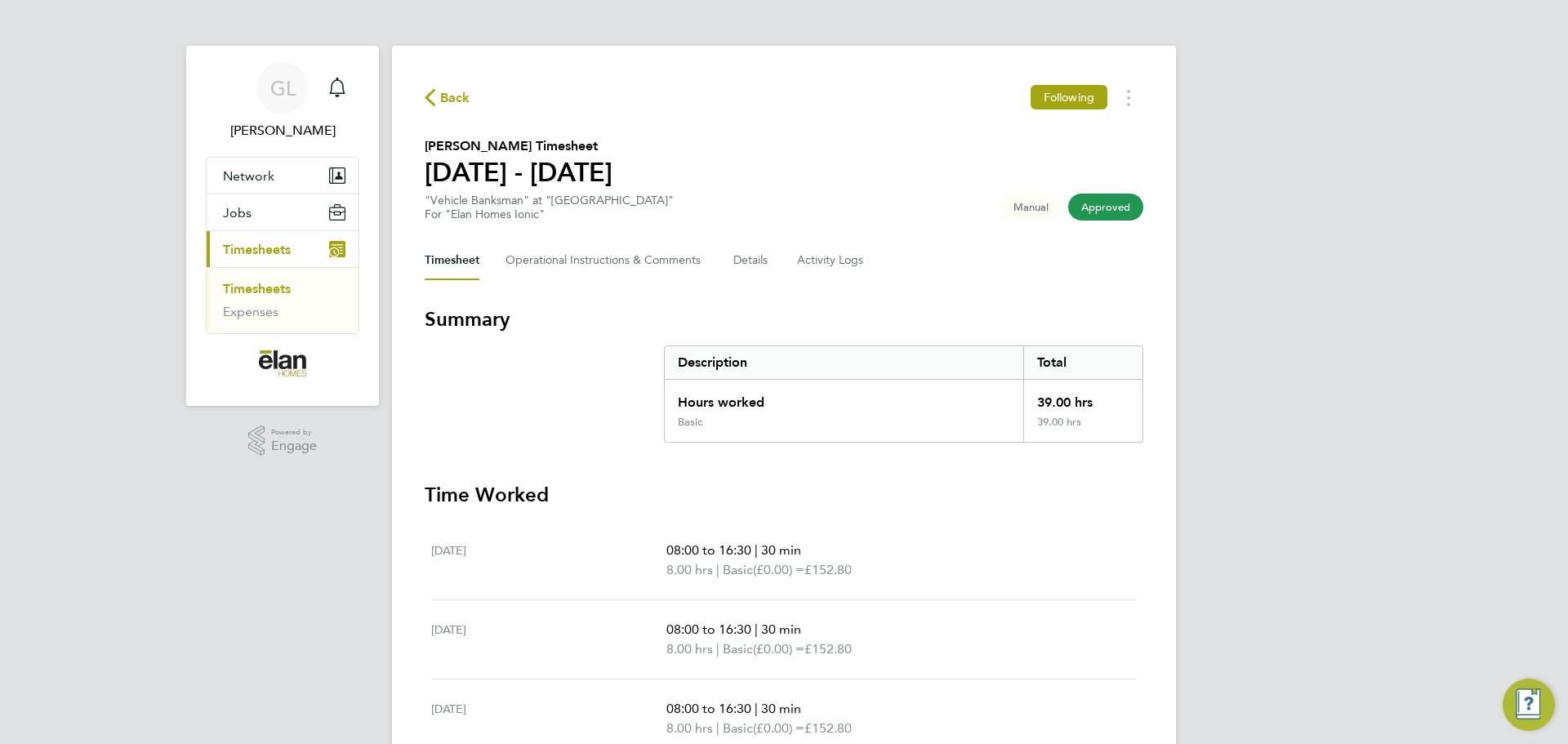
click at [266, 288] on link "Timesheets" at bounding box center [257, 288] width 68 height 15
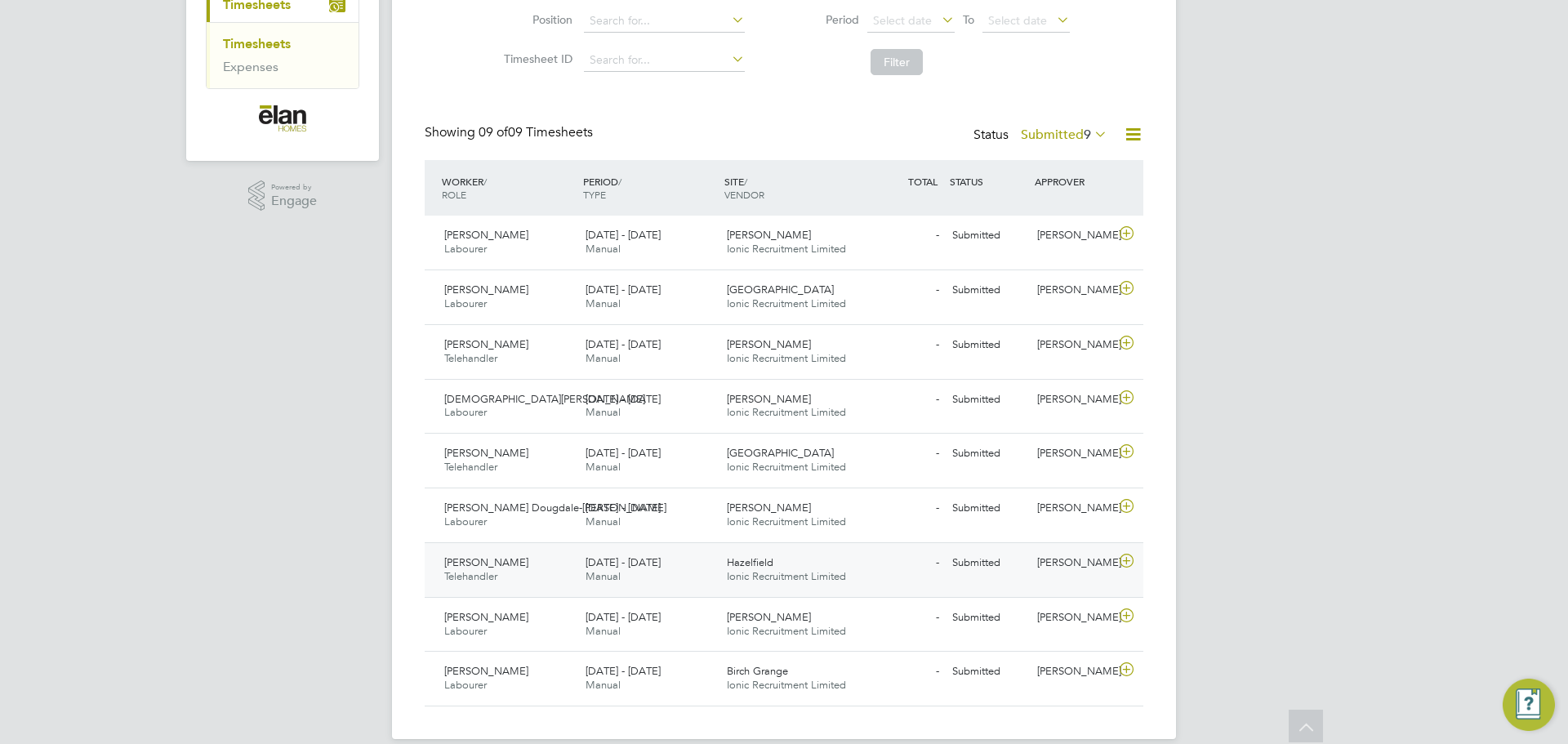
click at [1128, 558] on icon at bounding box center [1126, 560] width 21 height 13
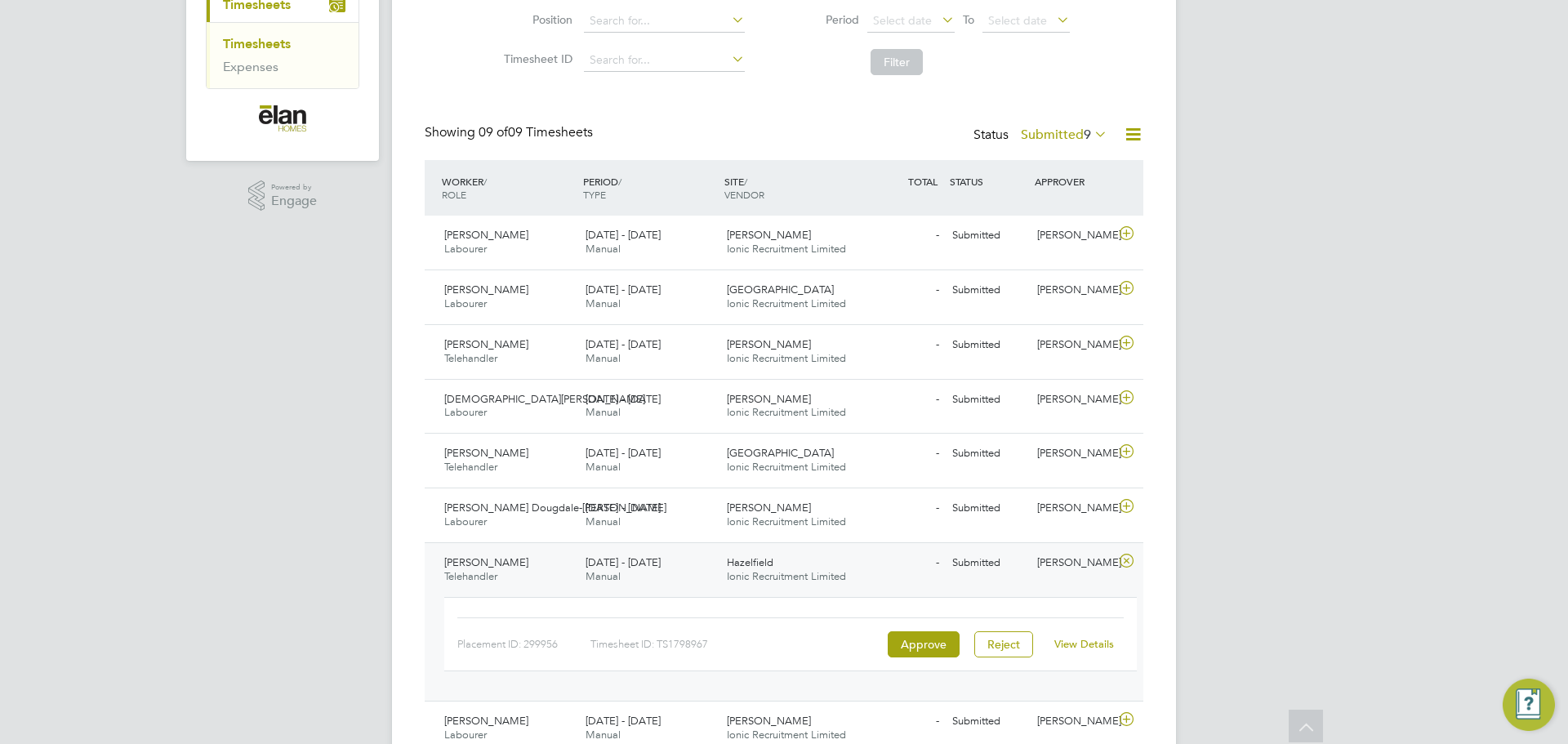
click at [1094, 638] on link "View Details" at bounding box center [1083, 644] width 60 height 14
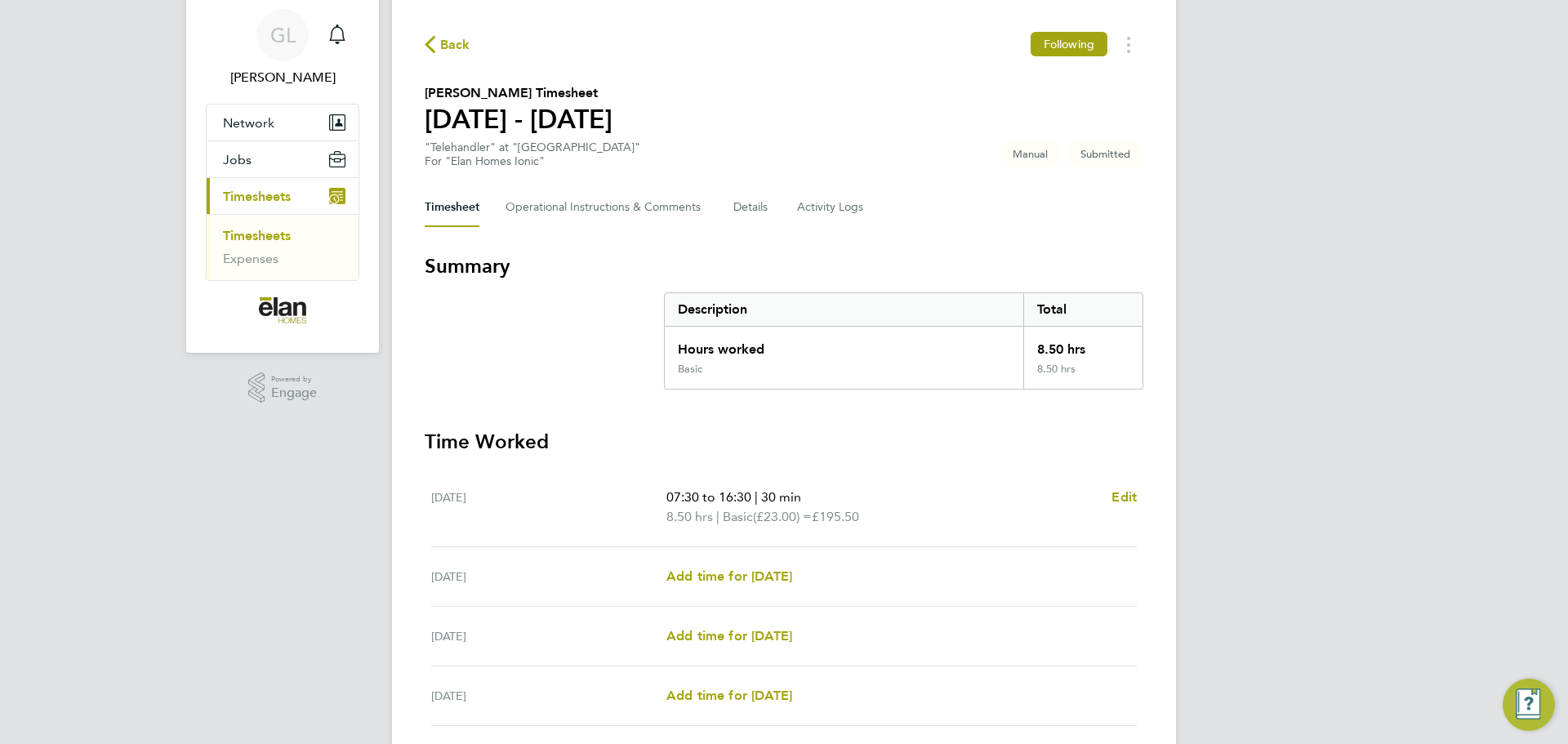
scroll to position [81, 0]
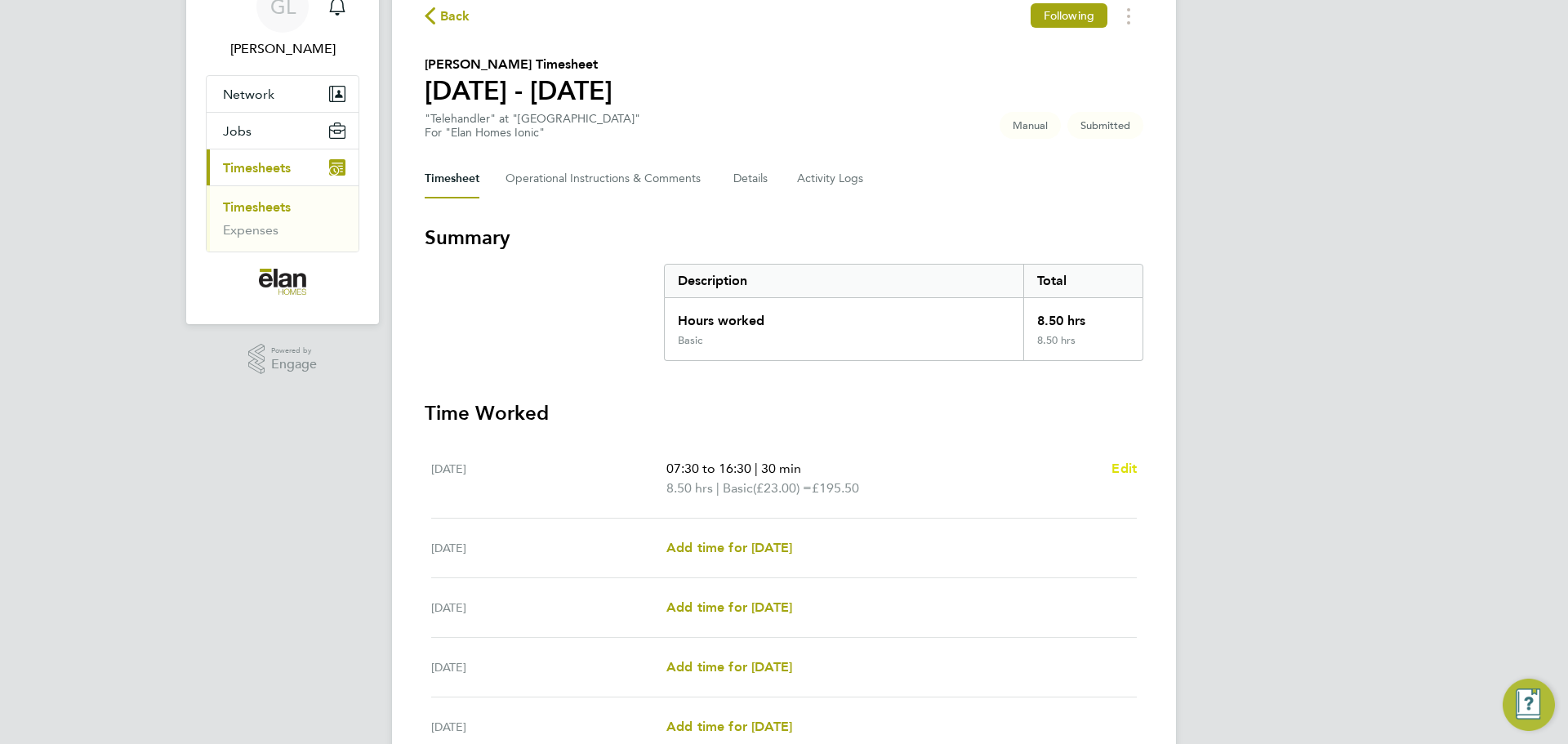
click at [1116, 470] on span "Edit" at bounding box center [1124, 467] width 25 height 15
select select "30"
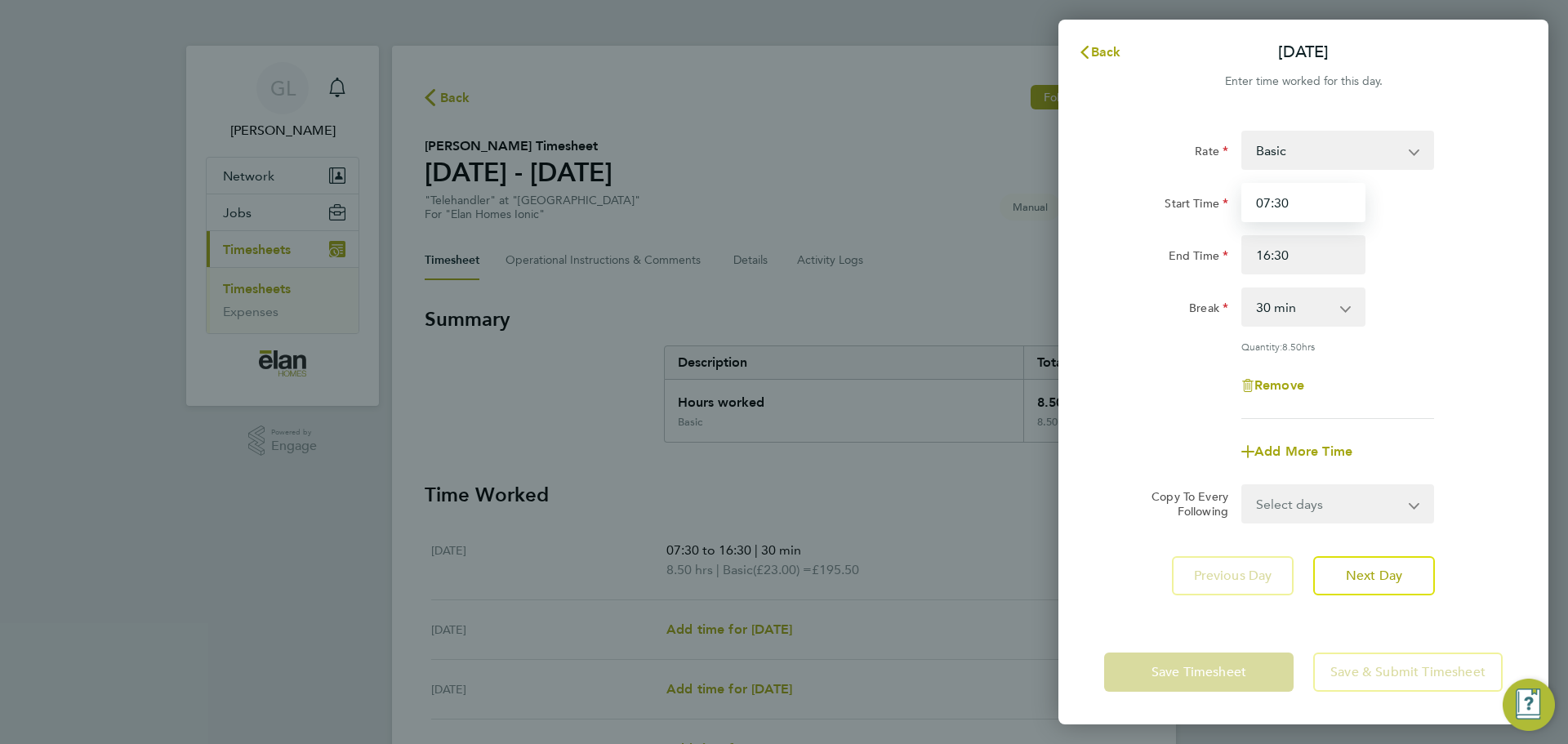
drag, startPoint x: 1330, startPoint y: 211, endPoint x: 1078, endPoint y: 235, distance: 253.1
click at [1078, 235] on div "Rate Basic Start Time 07:30 End Time 16:30 Break 0 min 15 min 30 min 45 min 60 …" at bounding box center [1303, 365] width 490 height 508
type input "09:00"
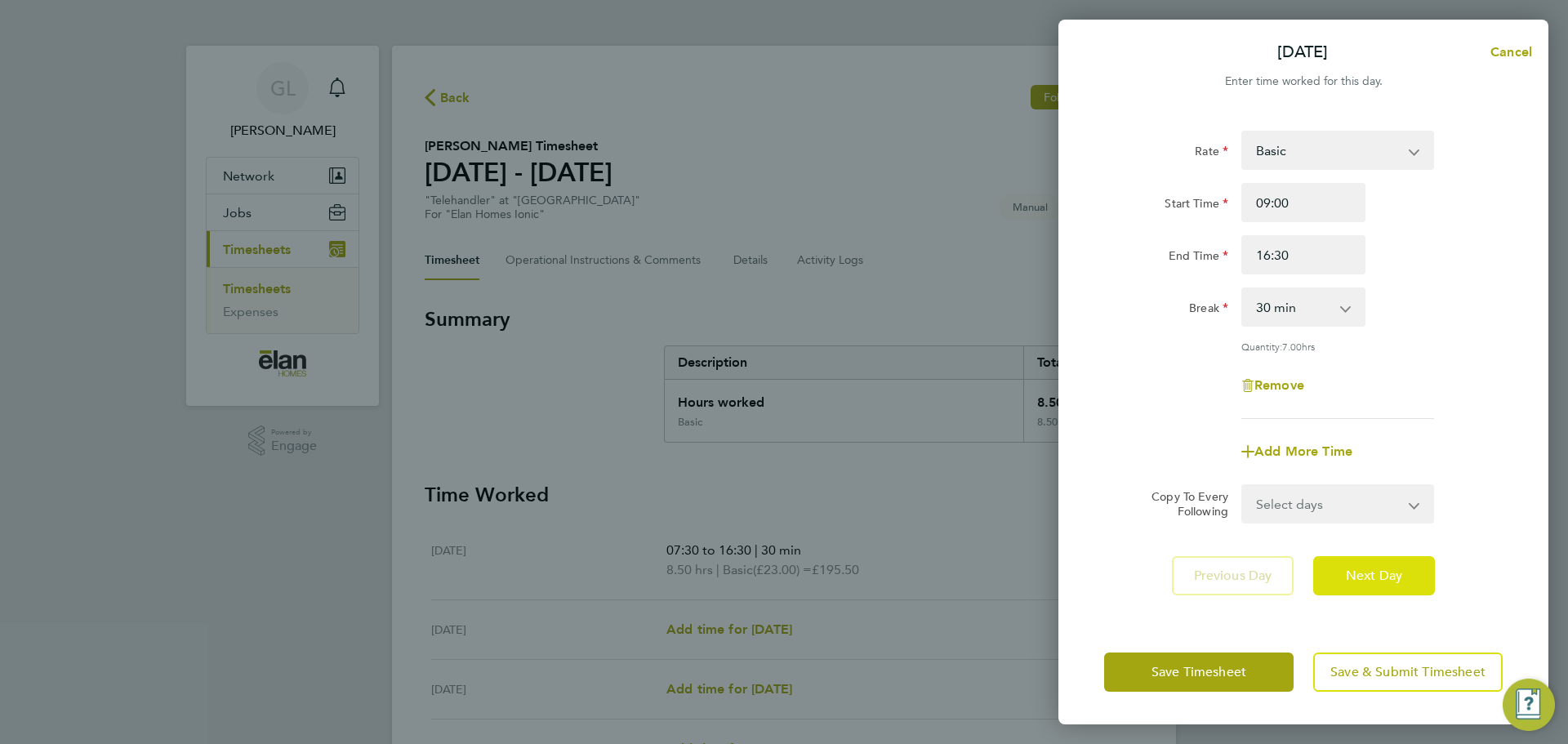
click at [1380, 583] on button "Next Day" at bounding box center [1373, 575] width 121 height 39
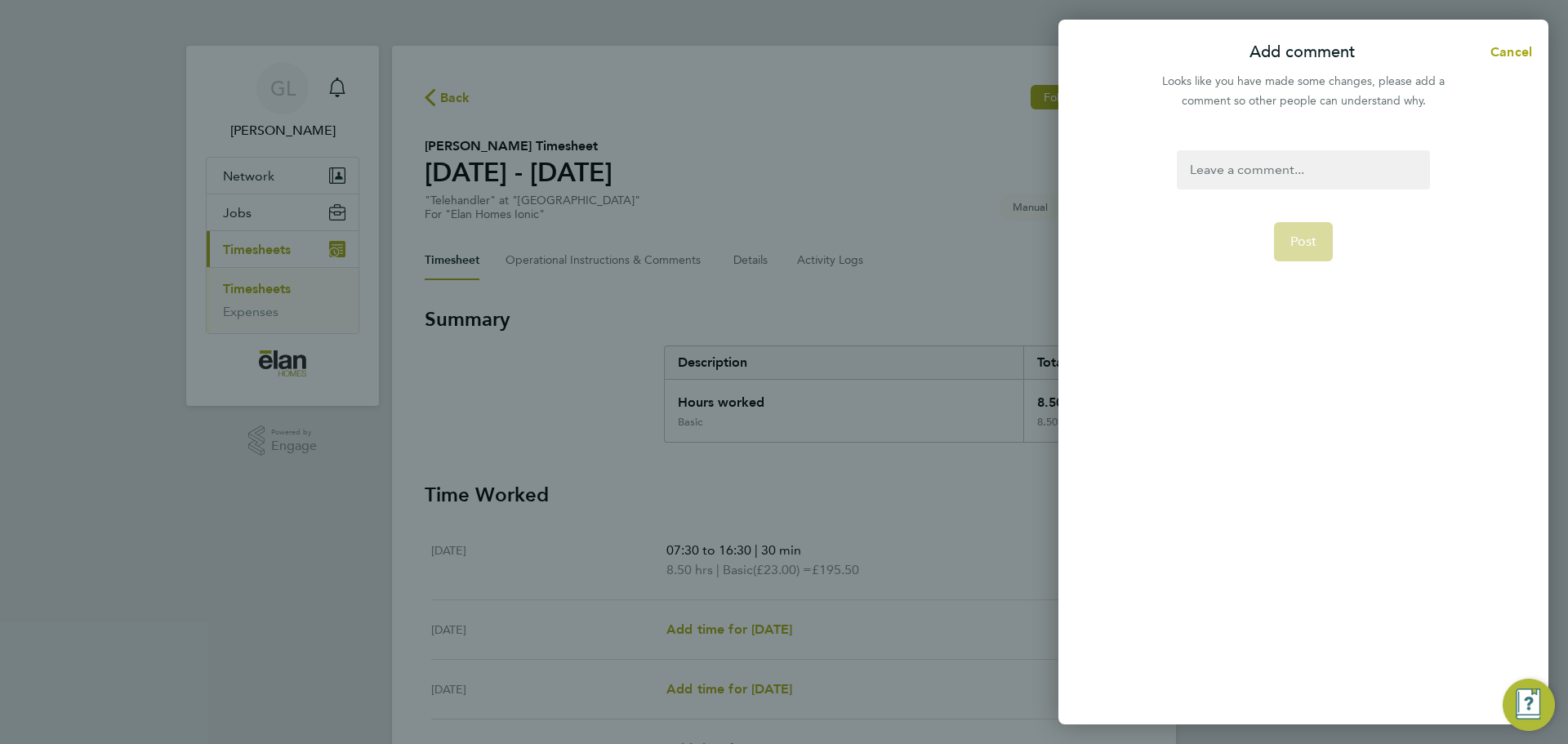
click at [1288, 180] on div at bounding box center [1302, 169] width 253 height 39
click at [1300, 260] on span "Post" at bounding box center [1304, 261] width 27 height 16
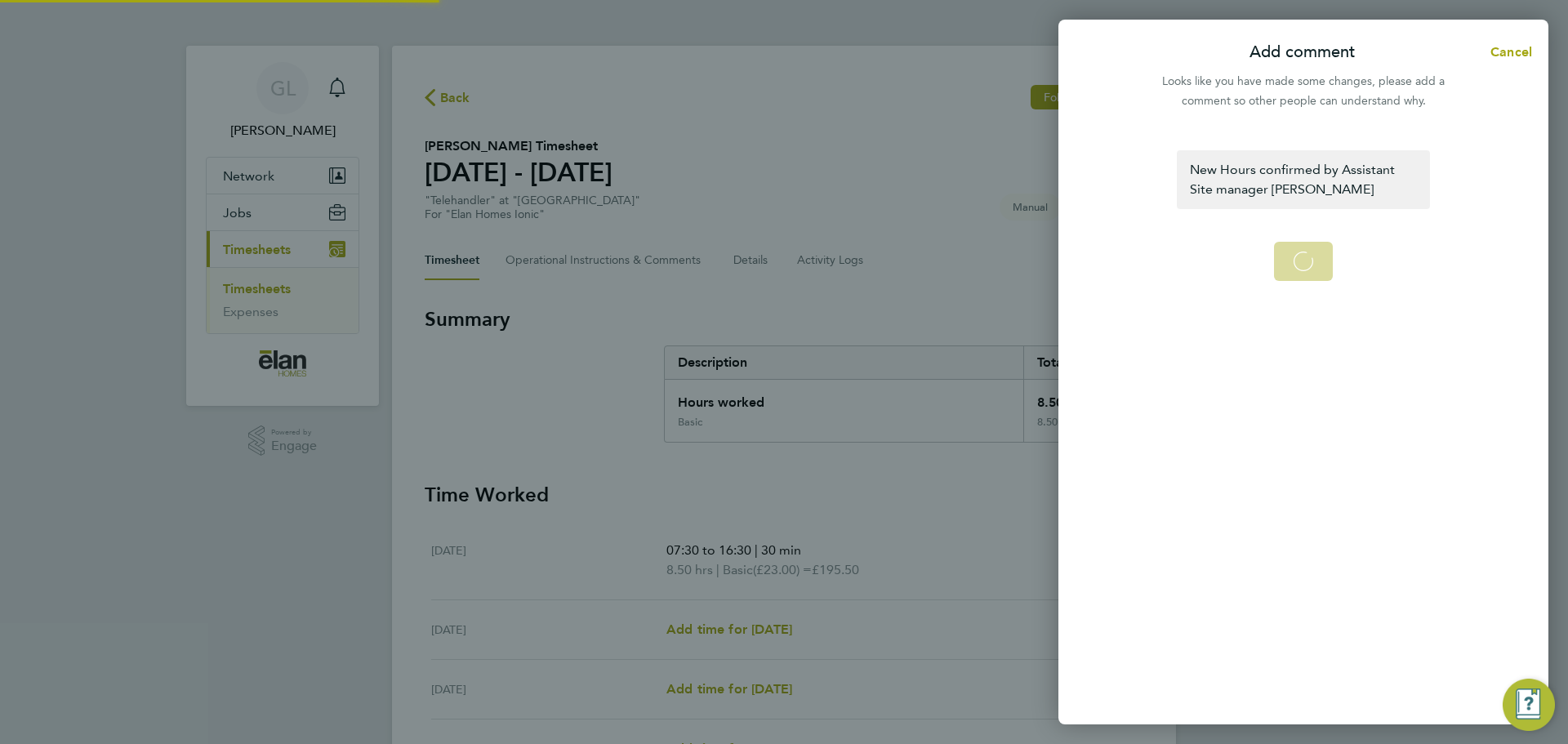
select select "30"
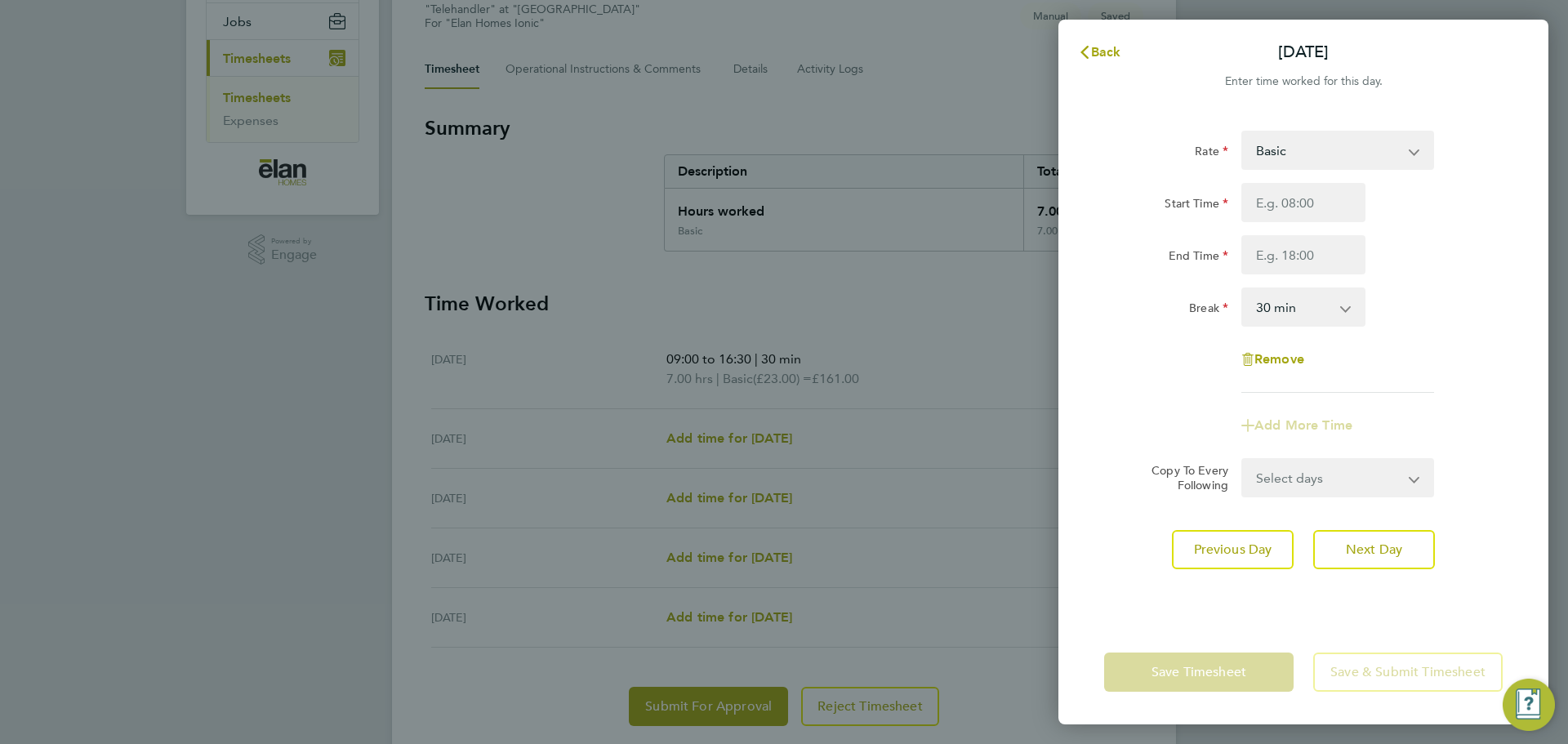
scroll to position [238, 0]
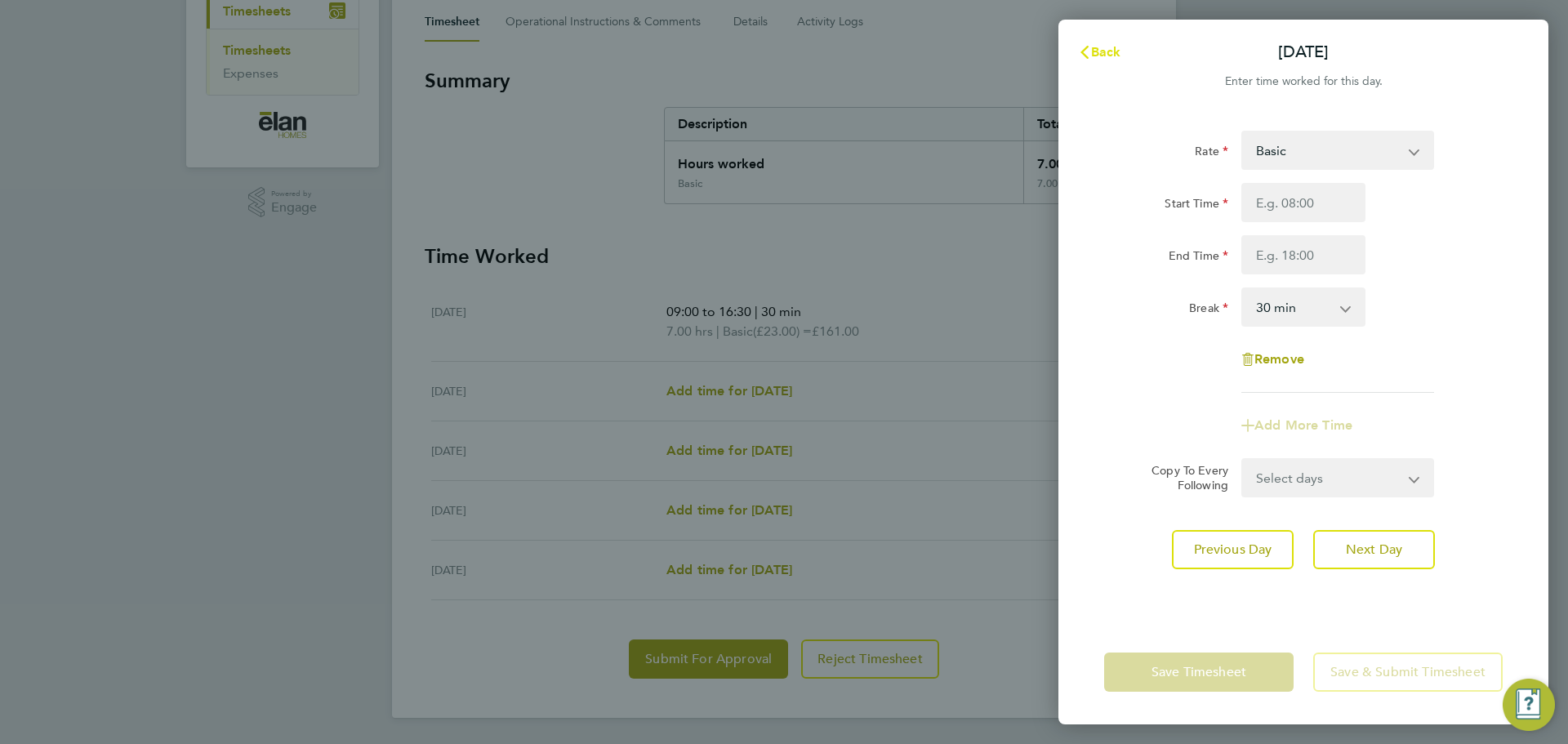
click at [1096, 65] on button "Back" at bounding box center [1099, 52] width 76 height 33
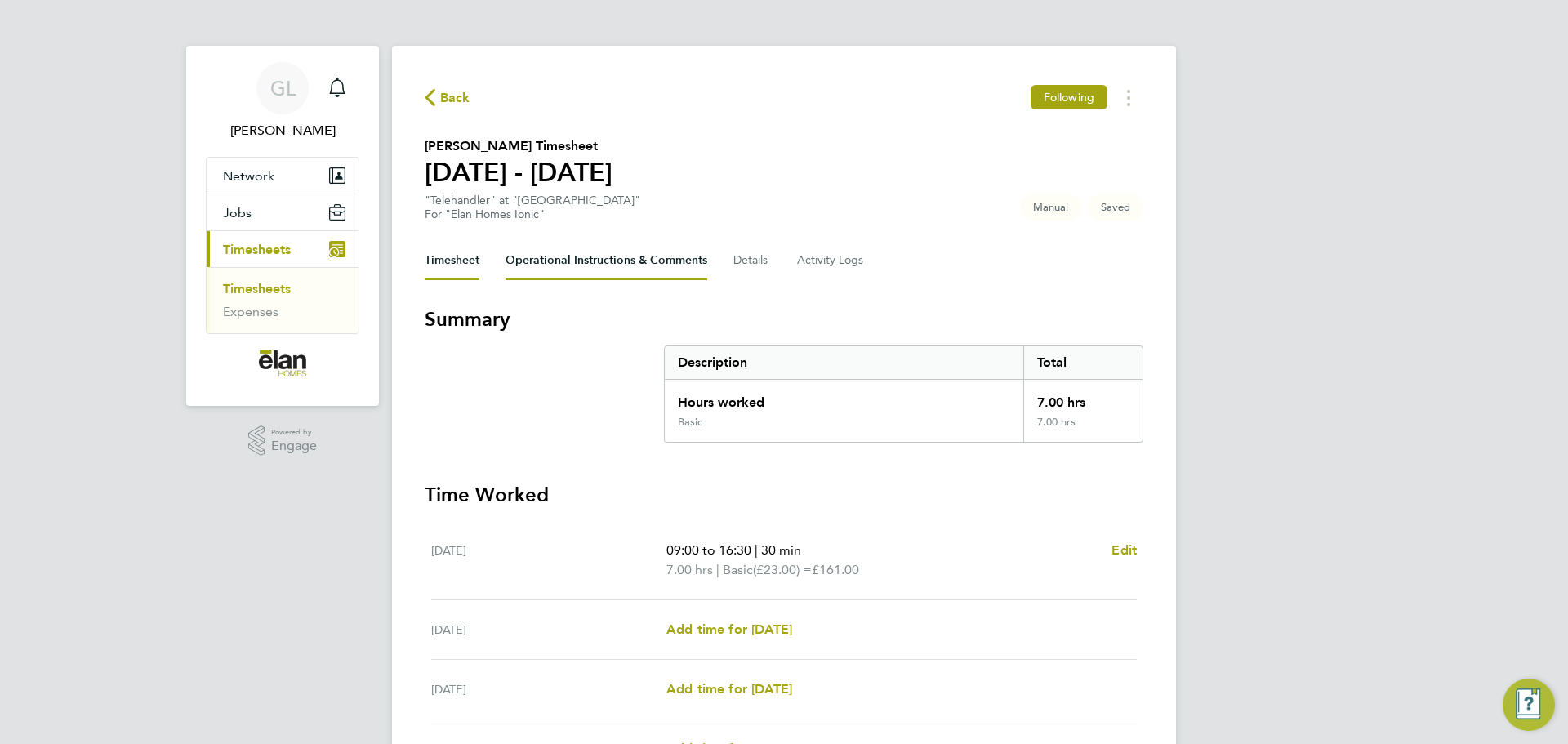
click at [601, 249] on Comments-tab "Operational Instructions & Comments" at bounding box center [606, 260] width 202 height 39
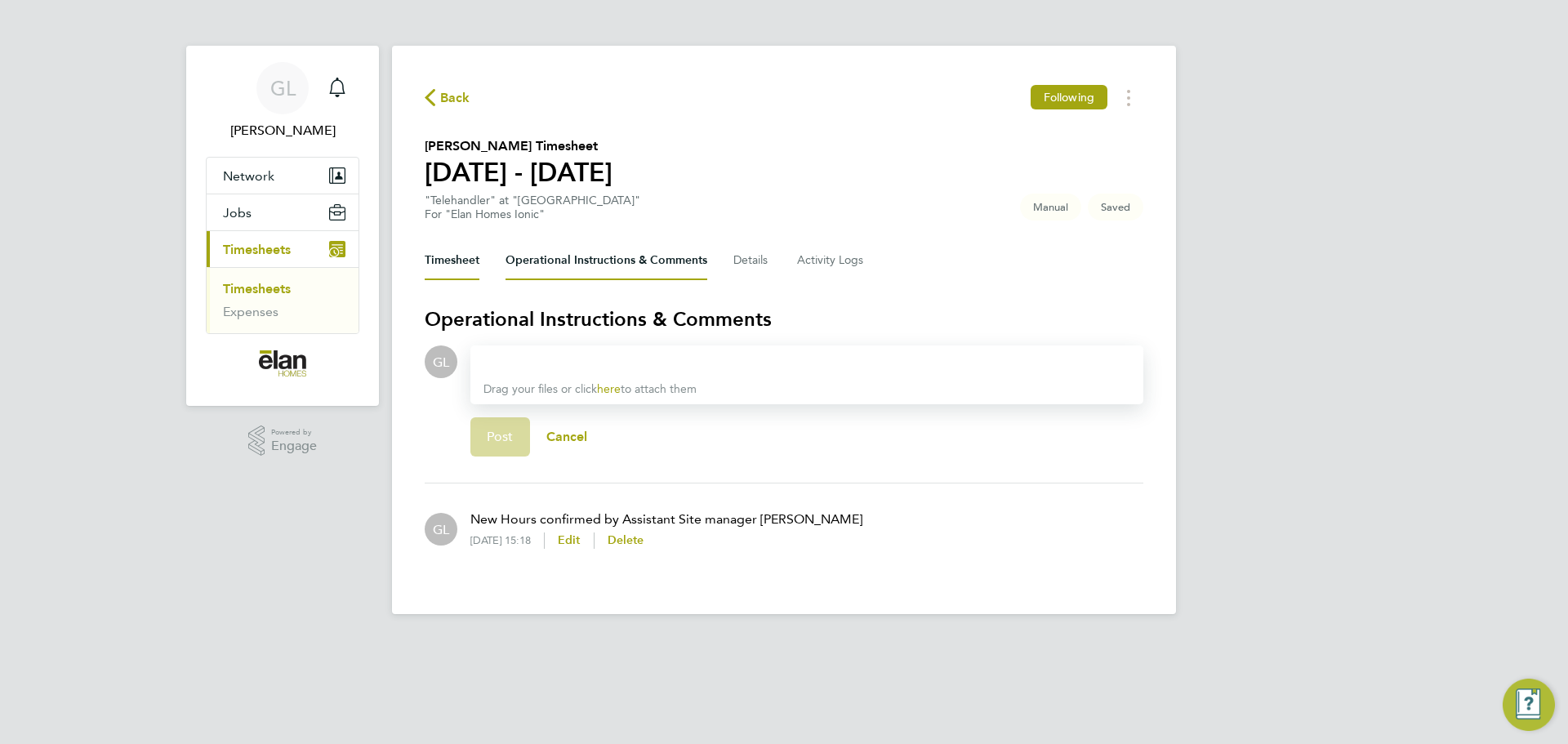
click at [442, 260] on button "Timesheet" at bounding box center [452, 260] width 54 height 39
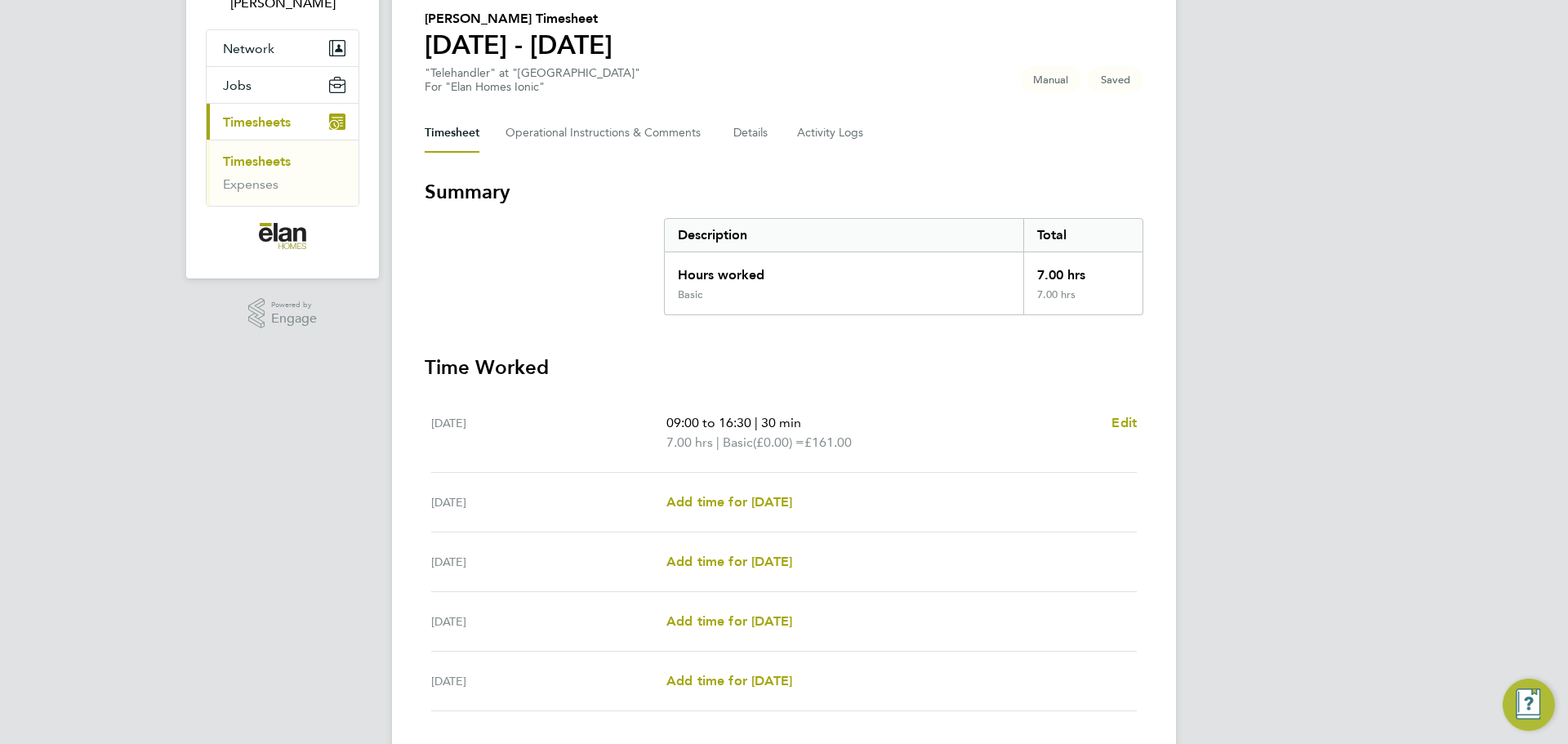
scroll to position [238, 0]
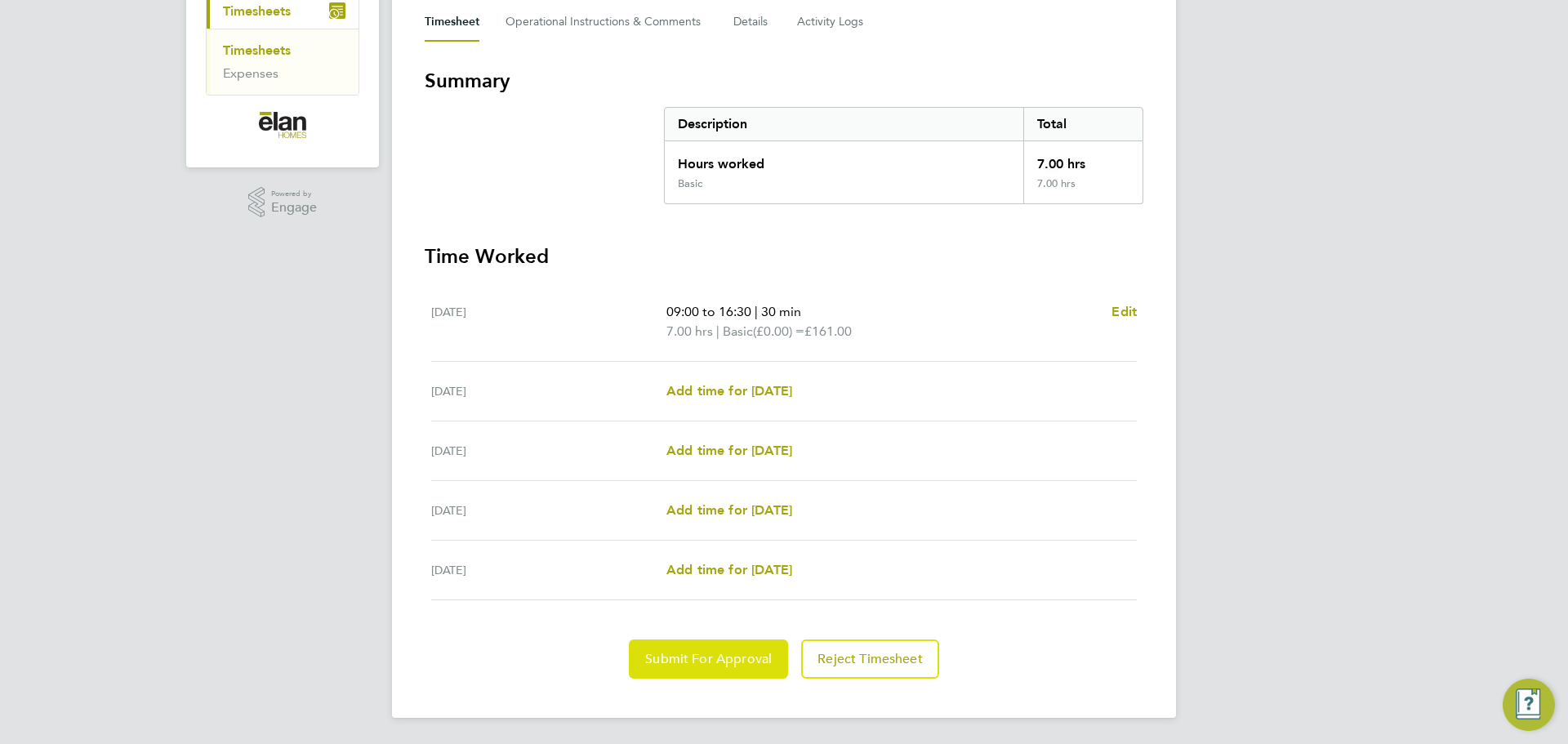
click at [740, 657] on span "Submit For Approval" at bounding box center [709, 658] width 127 height 16
click at [681, 661] on span "Approve Timesheet" at bounding box center [708, 658] width 120 height 16
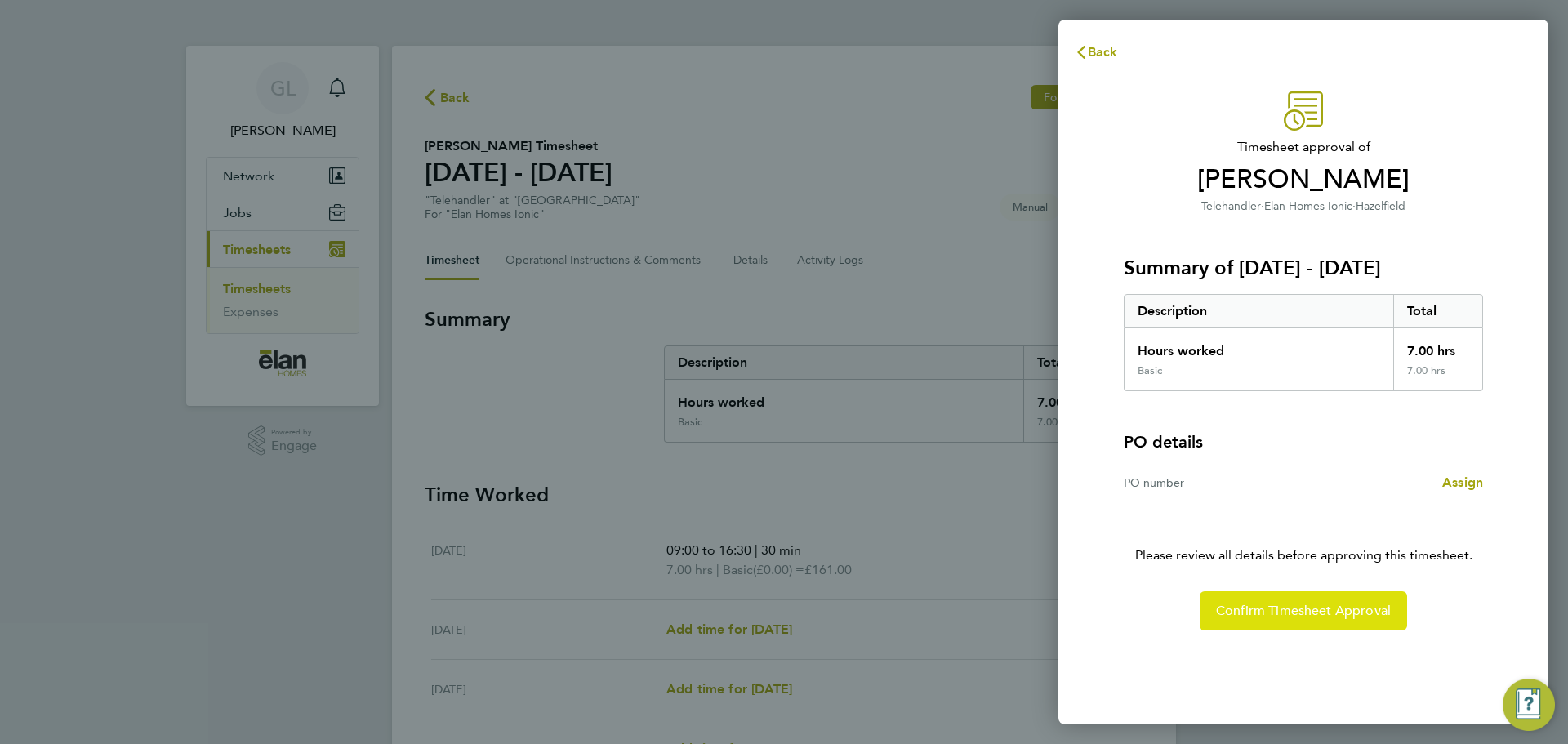
click at [1354, 618] on span "Confirm Timesheet Approval" at bounding box center [1303, 610] width 175 height 16
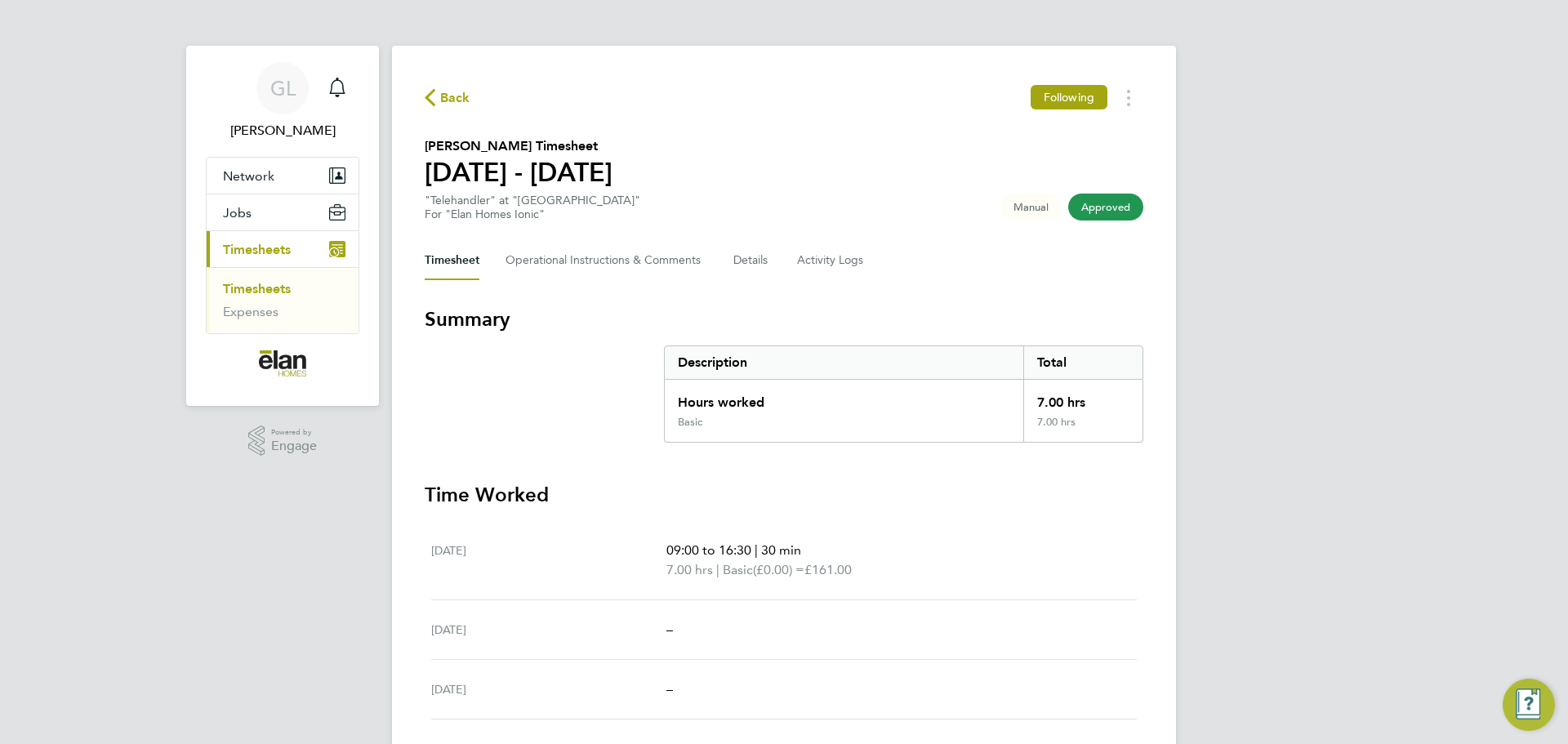
click at [255, 285] on link "Timesheets" at bounding box center [257, 288] width 68 height 15
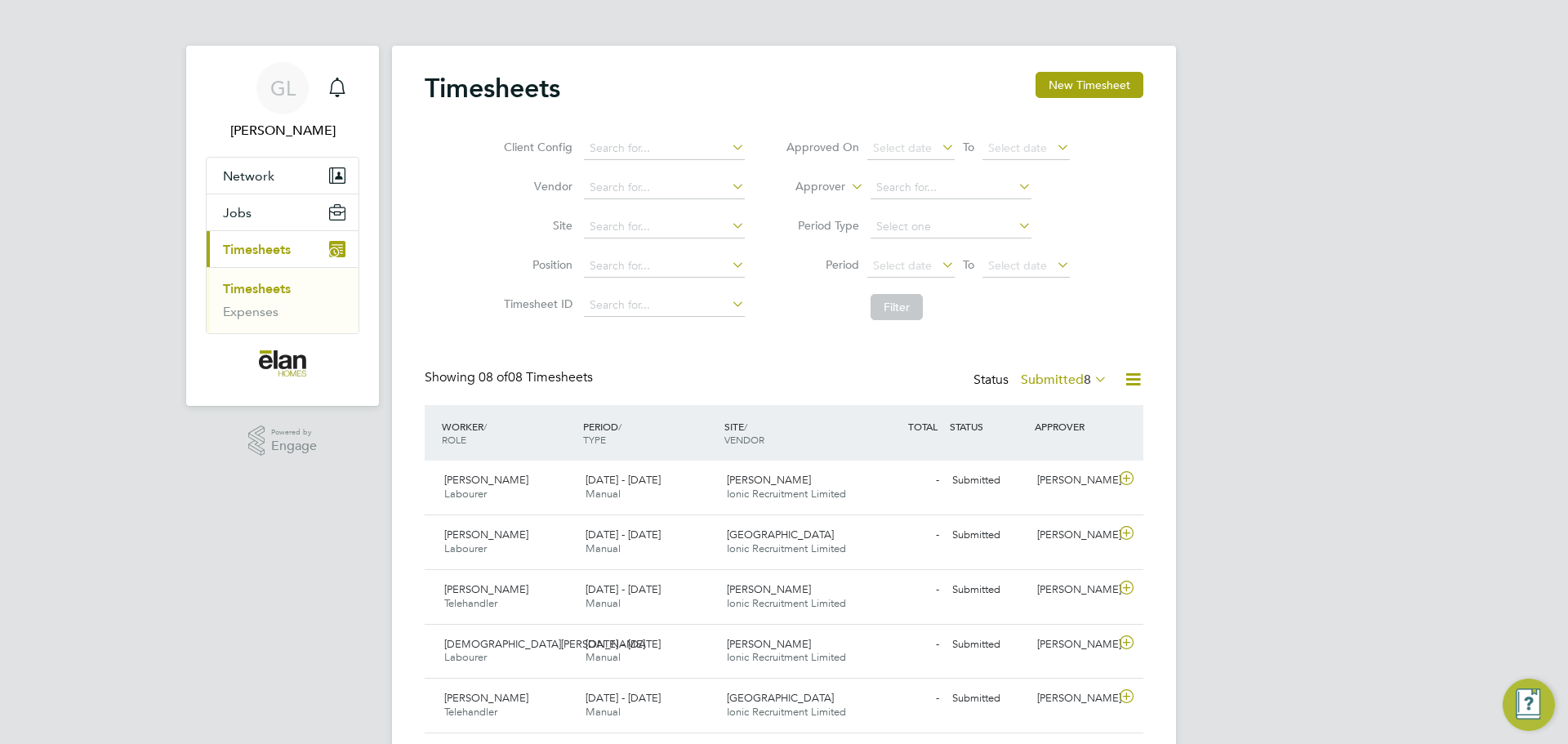
click at [265, 285] on link "Timesheets" at bounding box center [257, 288] width 68 height 15
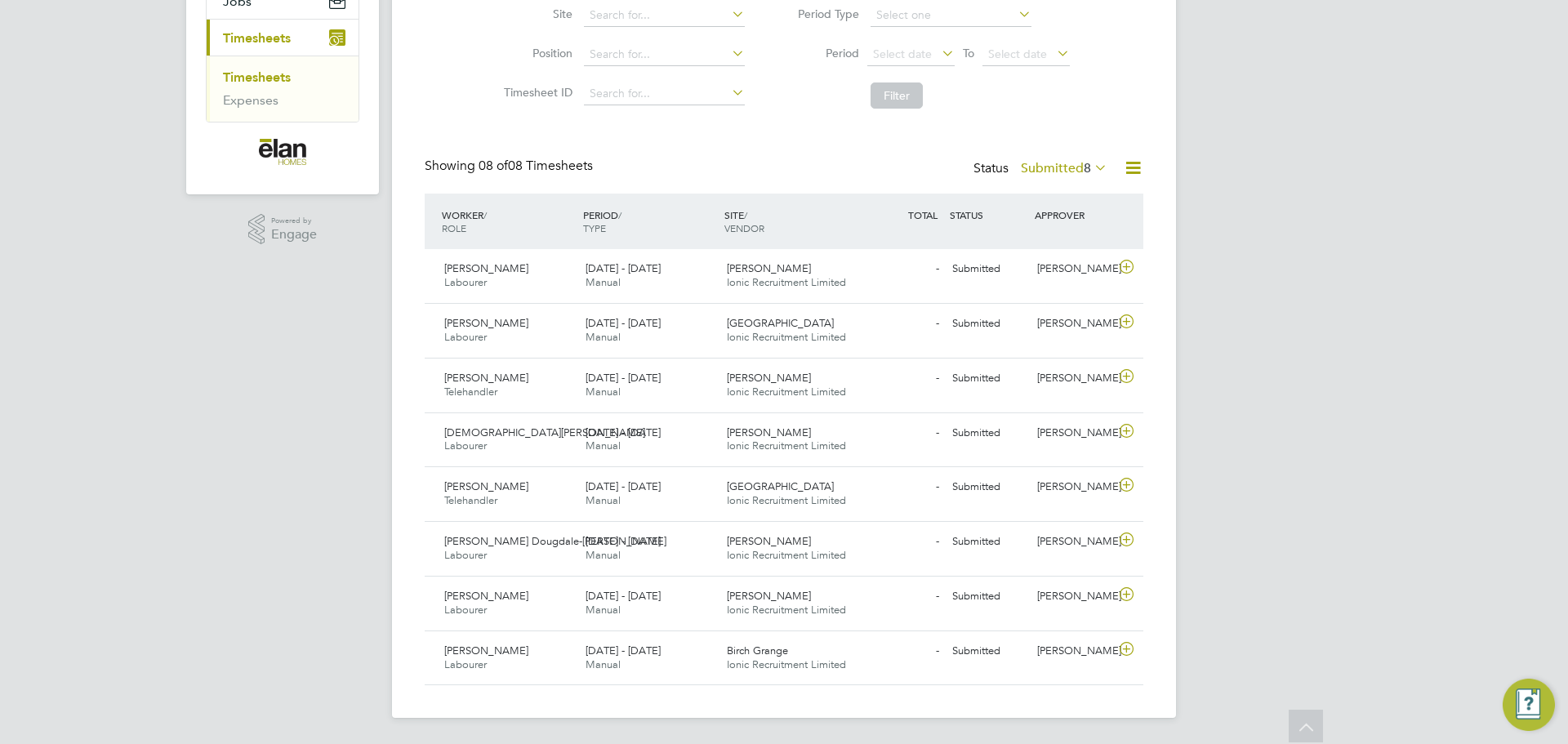
click at [1091, 169] on icon at bounding box center [1091, 168] width 0 height 23
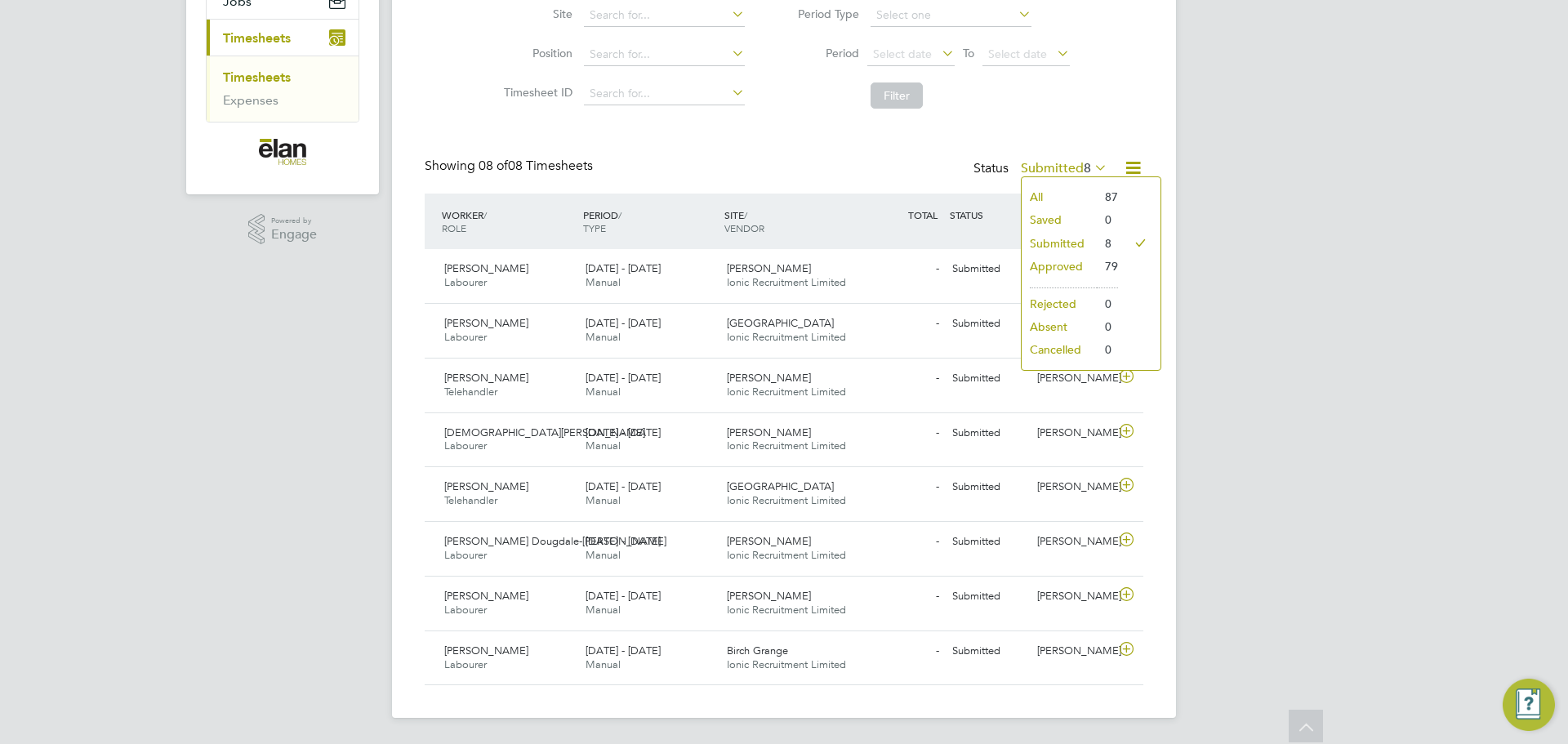
click at [1090, 200] on li "All" at bounding box center [1059, 197] width 75 height 23
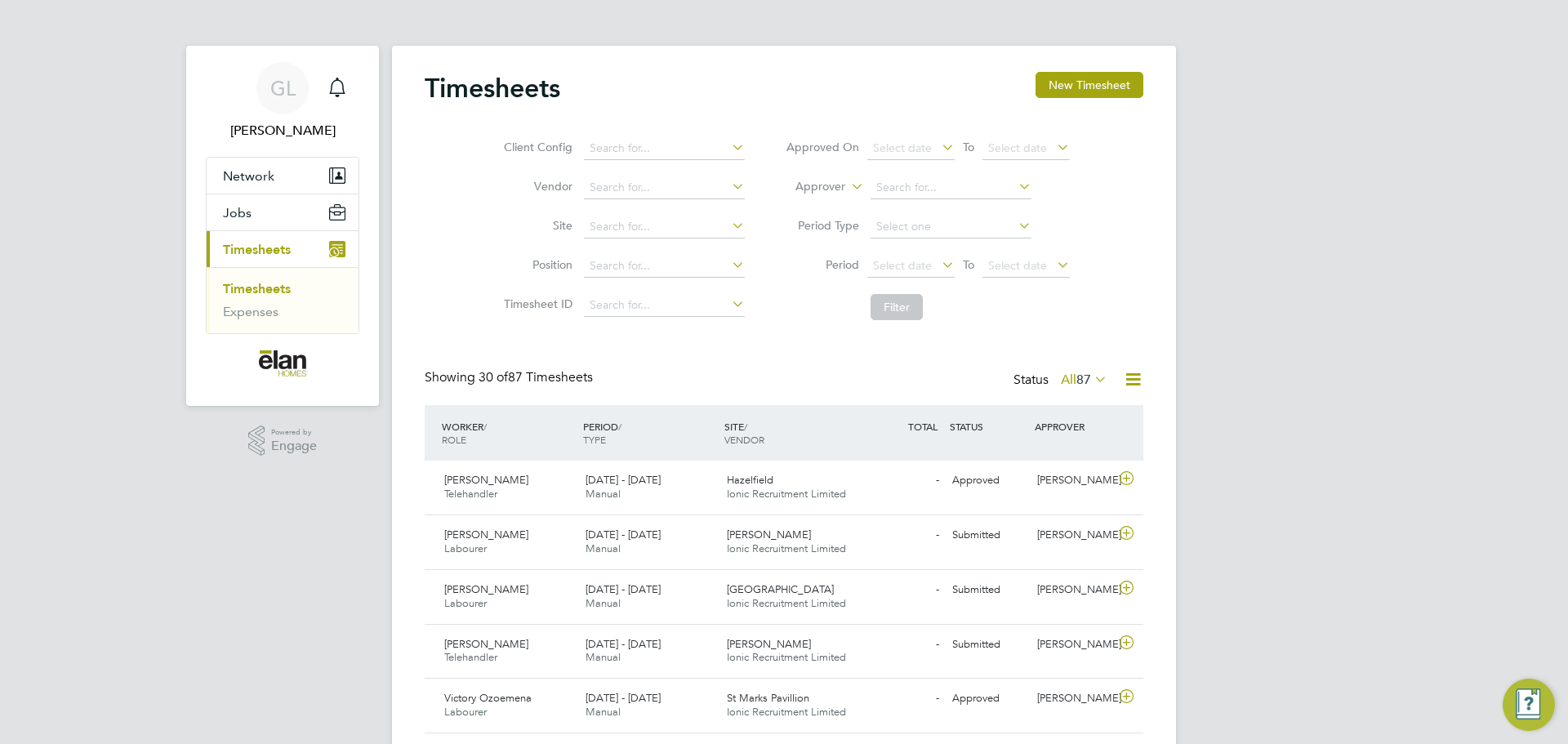
click at [1080, 371] on span "87" at bounding box center [1083, 379] width 14 height 16
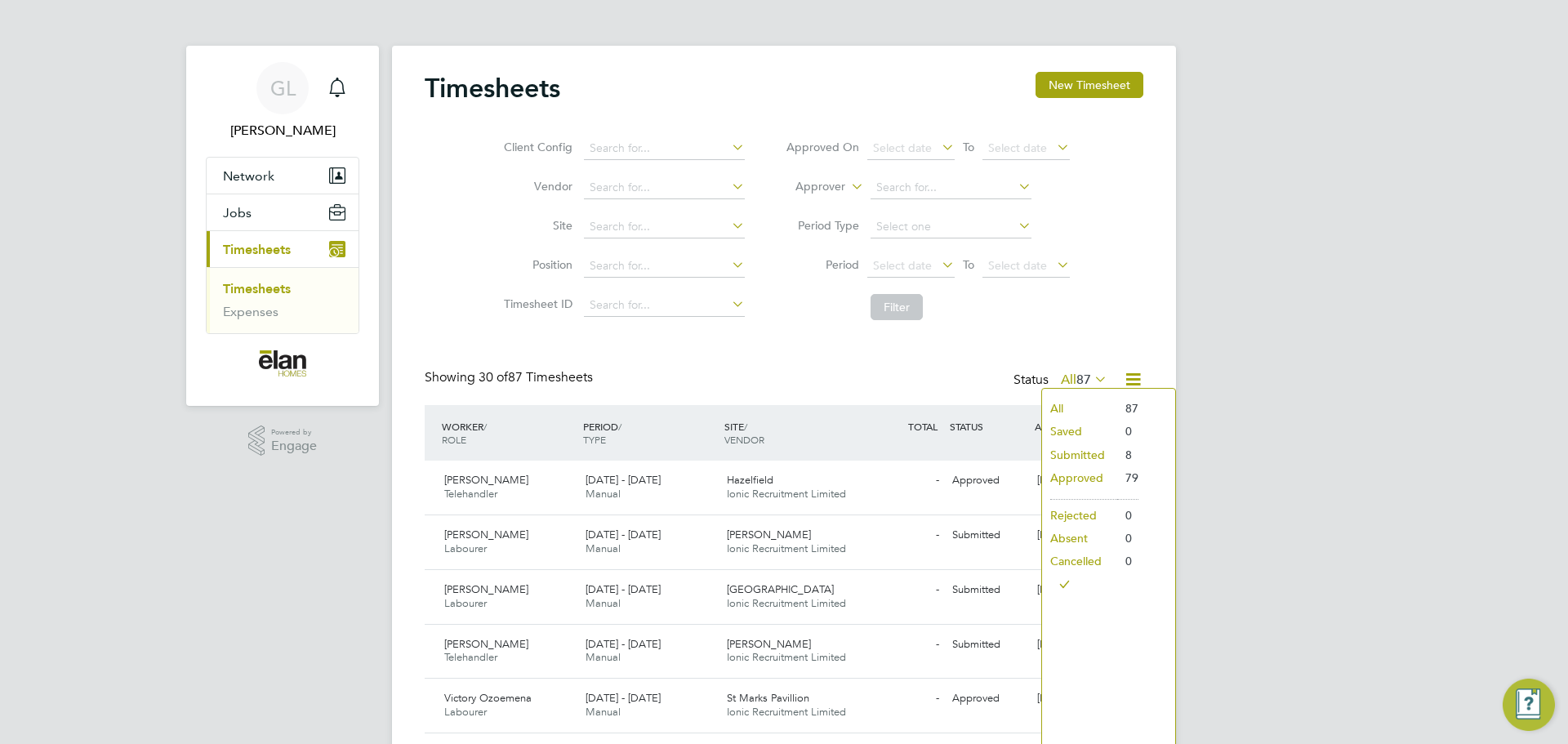
click at [1094, 453] on li "Submitted" at bounding box center [1079, 455] width 75 height 23
